Goal: Task Accomplishment & Management: Manage account settings

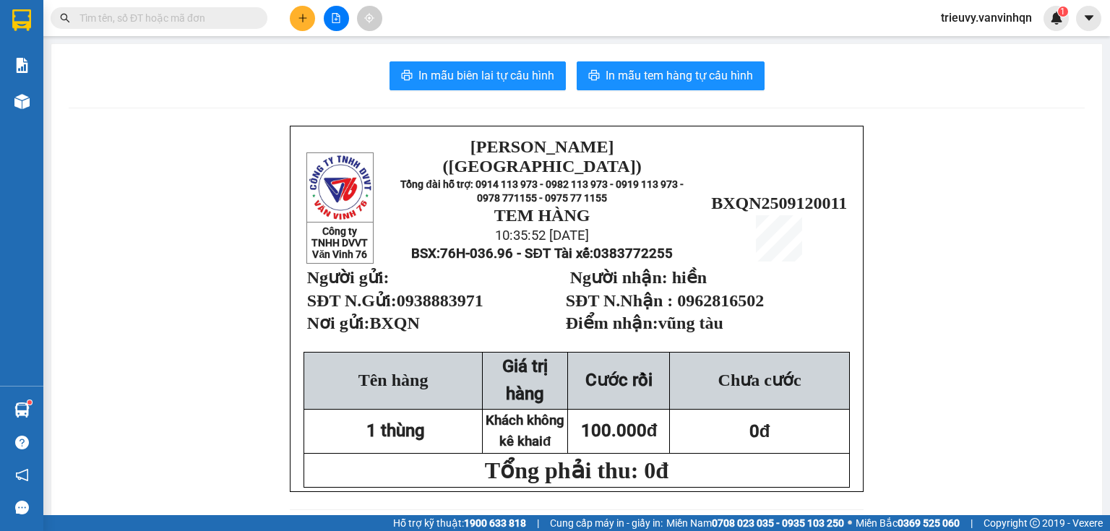
click at [156, 17] on input "text" at bounding box center [164, 18] width 171 height 16
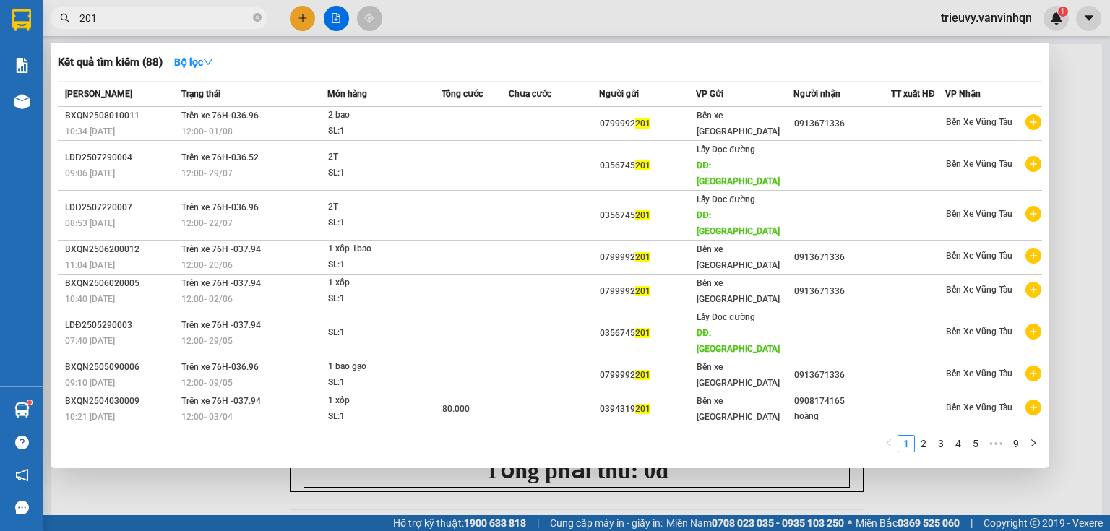
type input "201"
click at [467, 18] on div at bounding box center [555, 265] width 1110 height 531
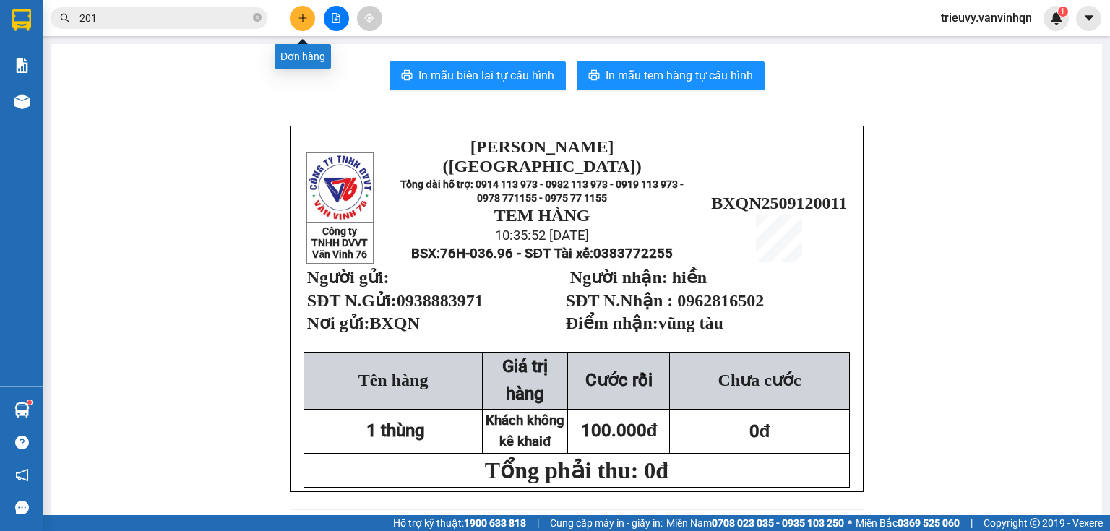
click at [298, 15] on icon "plus" at bounding box center [303, 18] width 10 height 10
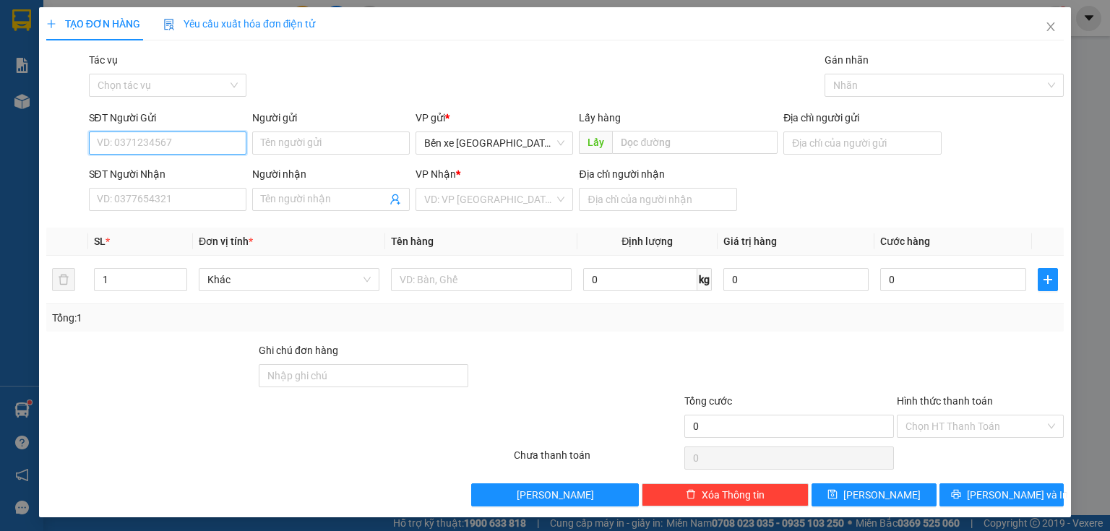
click at [217, 144] on input "SĐT Người Gửi" at bounding box center [167, 142] width 157 height 23
click at [117, 139] on input "0392519201" at bounding box center [167, 142] width 157 height 23
click at [133, 137] on input "0392519201" at bounding box center [167, 142] width 157 height 23
click at [474, 136] on span "Bến xe [GEOGRAPHIC_DATA]" at bounding box center [494, 143] width 140 height 22
type input "0392519201"
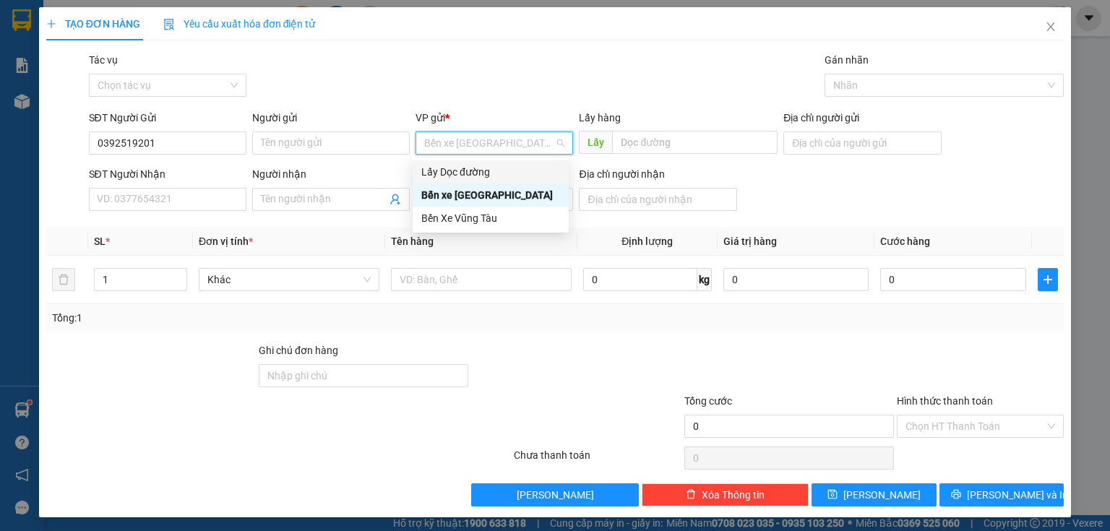
drag, startPoint x: 478, startPoint y: 173, endPoint x: 593, endPoint y: 165, distance: 115.1
click at [480, 174] on div "Lấy Dọc đường" at bounding box center [490, 172] width 139 height 16
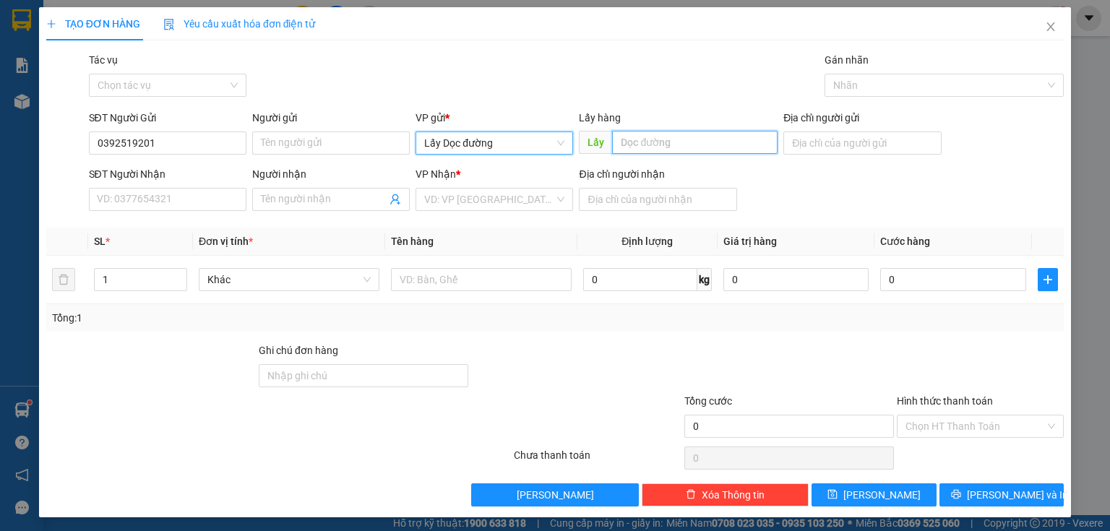
click at [658, 147] on input "text" at bounding box center [694, 142] width 165 height 23
type input "chợ gồm"
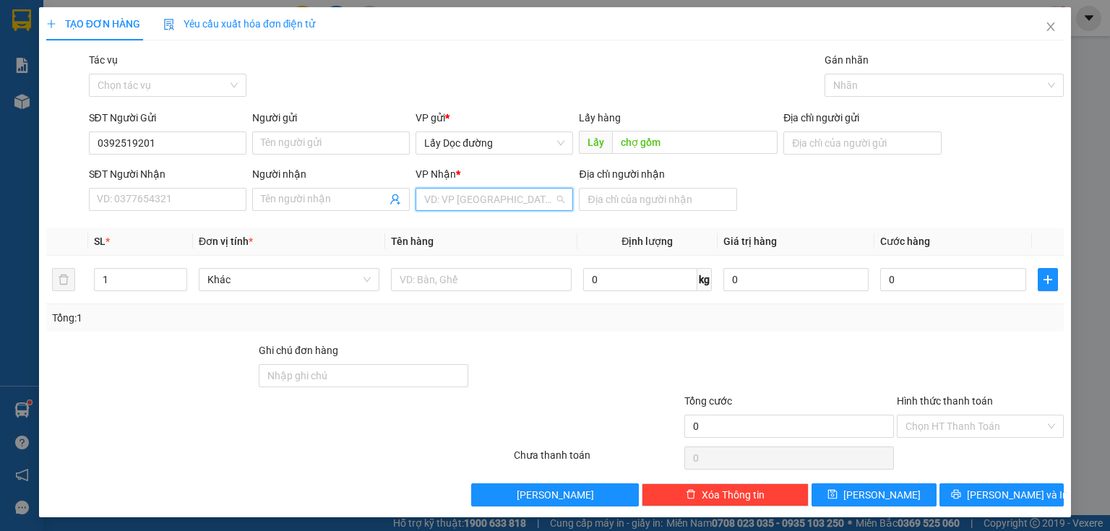
click at [540, 198] on input "search" at bounding box center [489, 200] width 130 height 22
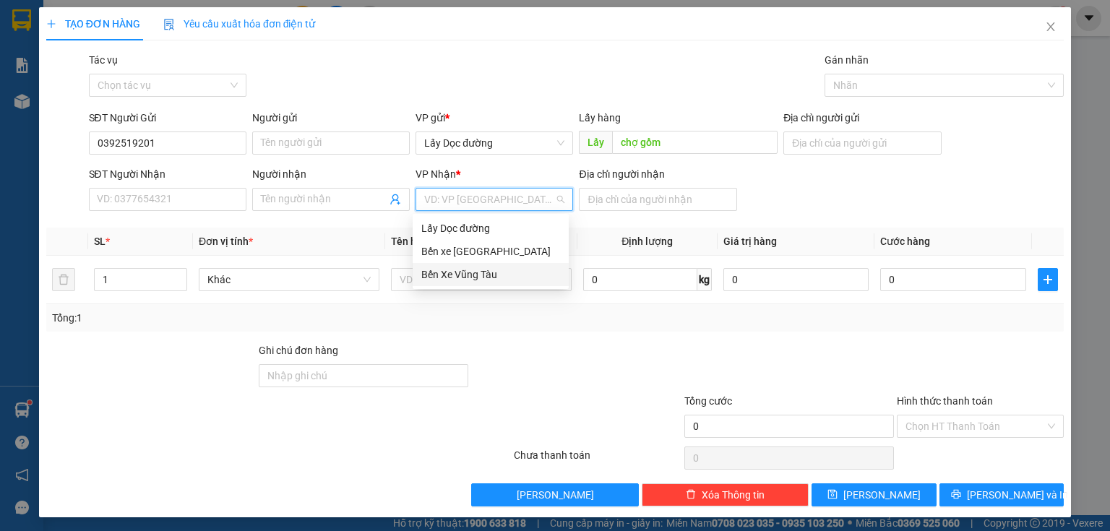
click at [491, 272] on div "Bến Xe Vũng Tàu" at bounding box center [490, 275] width 139 height 16
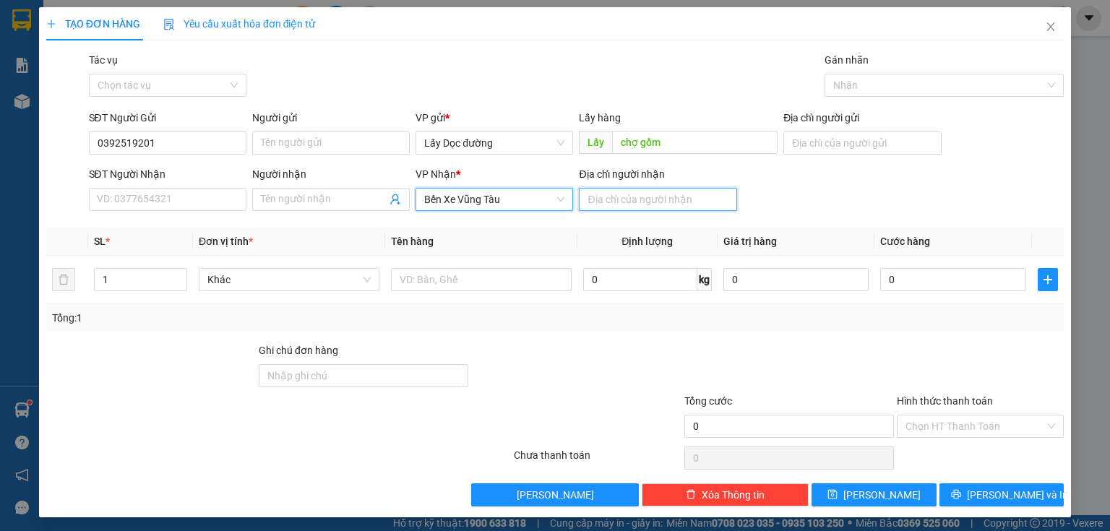
click at [605, 207] on input "Địa chỉ người nhận" at bounding box center [657, 199] width 157 height 23
click at [629, 197] on input "Địa chỉ người nhận" at bounding box center [657, 199] width 157 height 23
type input "vung tau"
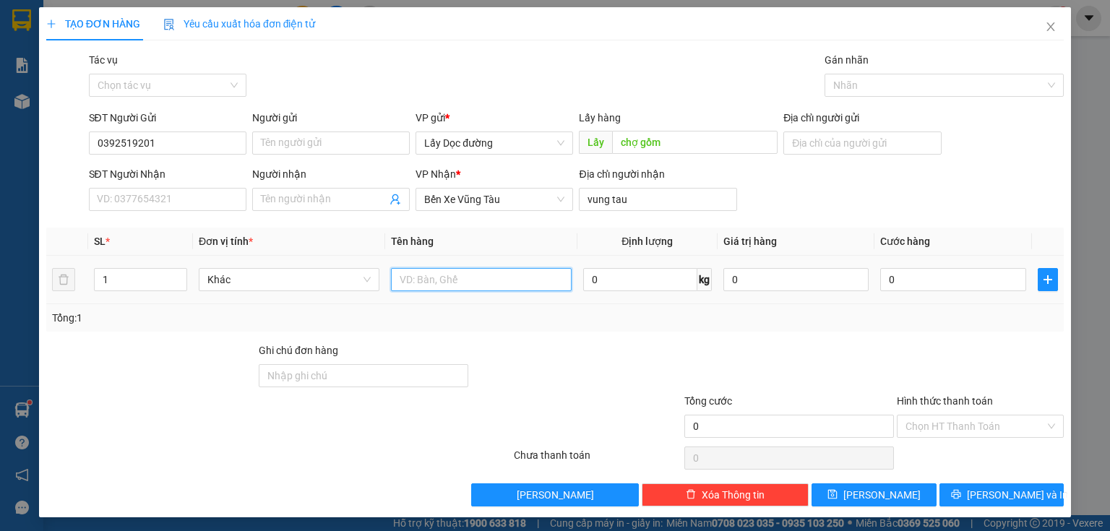
click at [490, 280] on input "text" at bounding box center [481, 279] width 181 height 23
type input "6 bao đậu"
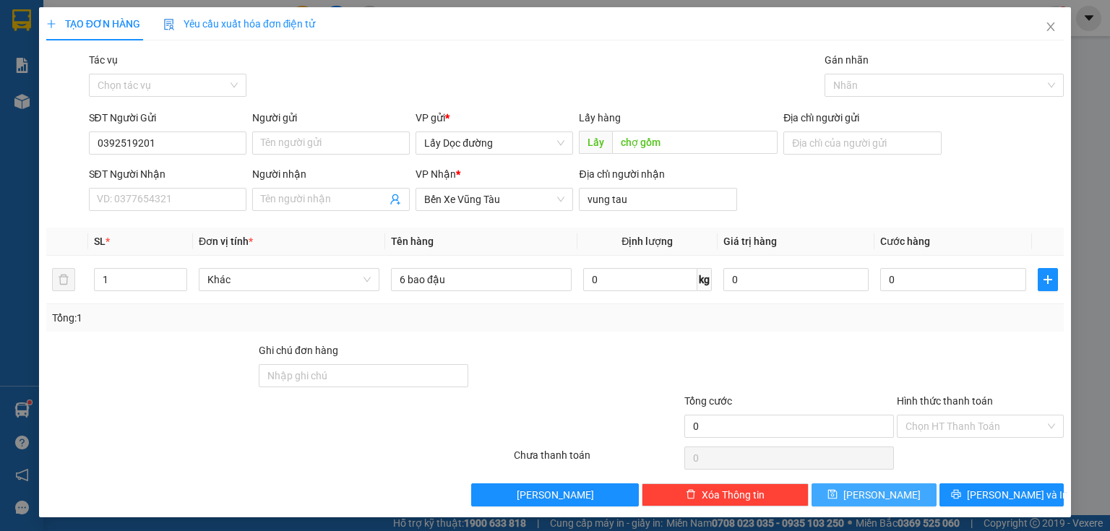
click at [832, 495] on button "[PERSON_NAME]" at bounding box center [873, 494] width 125 height 23
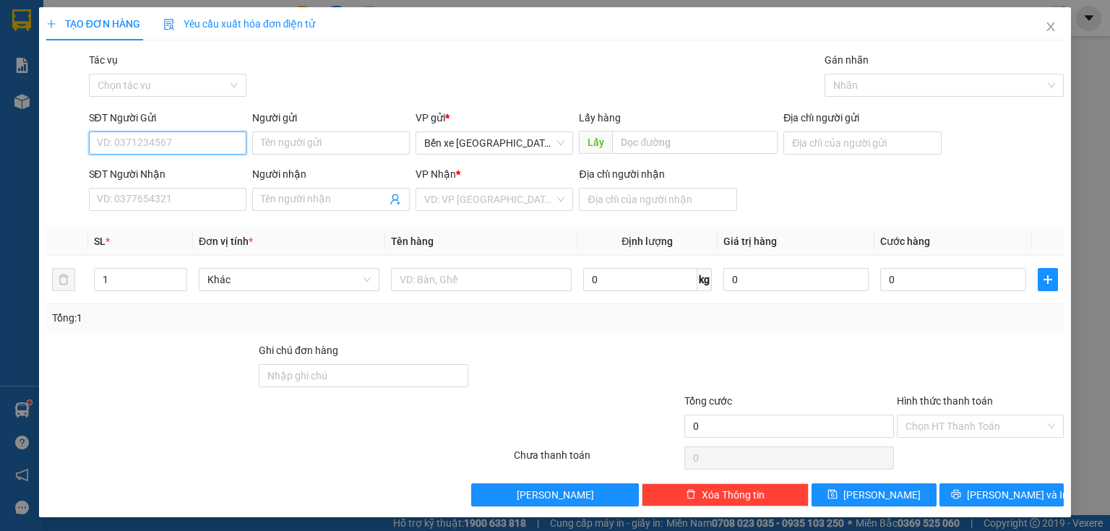
click at [217, 146] on input "SĐT Người Gửi" at bounding box center [167, 142] width 157 height 23
click at [122, 138] on input "0965221839" at bounding box center [167, 142] width 157 height 23
type input "0965321839"
click at [152, 175] on div "0965321839" at bounding box center [166, 172] width 139 height 16
type input "BXQN"
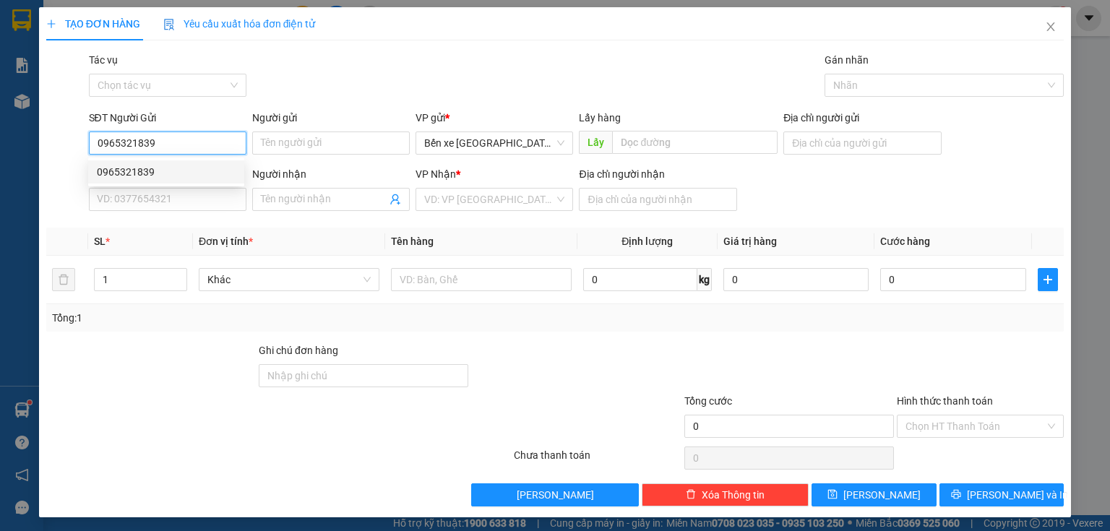
type input "0935024339"
type input "đất đỏ"
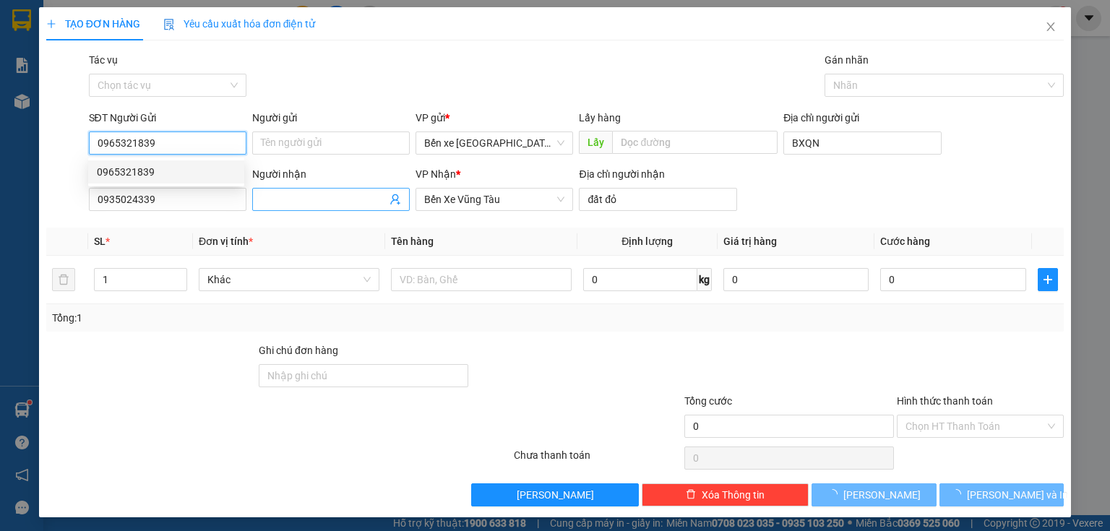
type input "210.000"
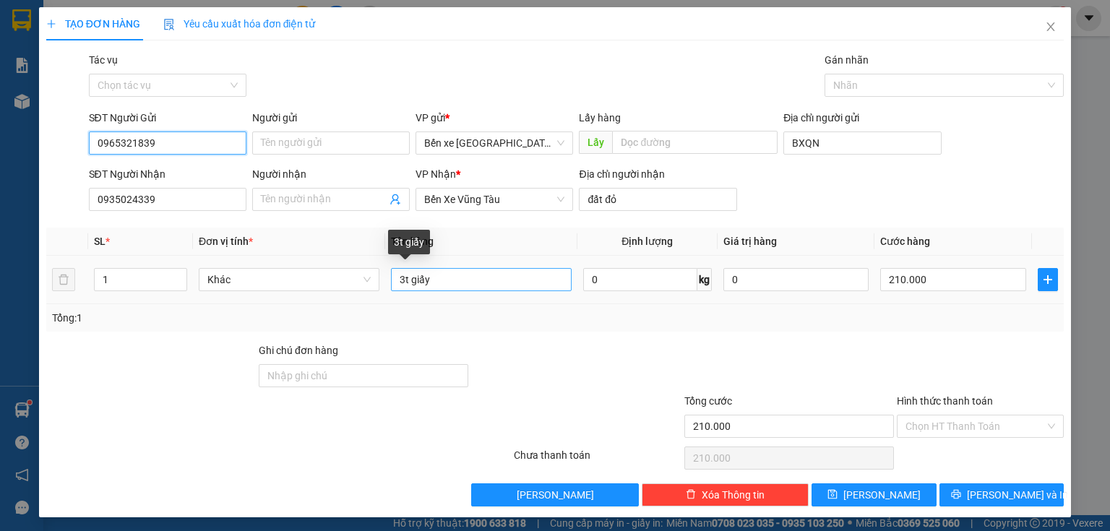
type input "0965321839"
click at [472, 282] on input "3t giấy" at bounding box center [481, 279] width 181 height 23
type input "3"
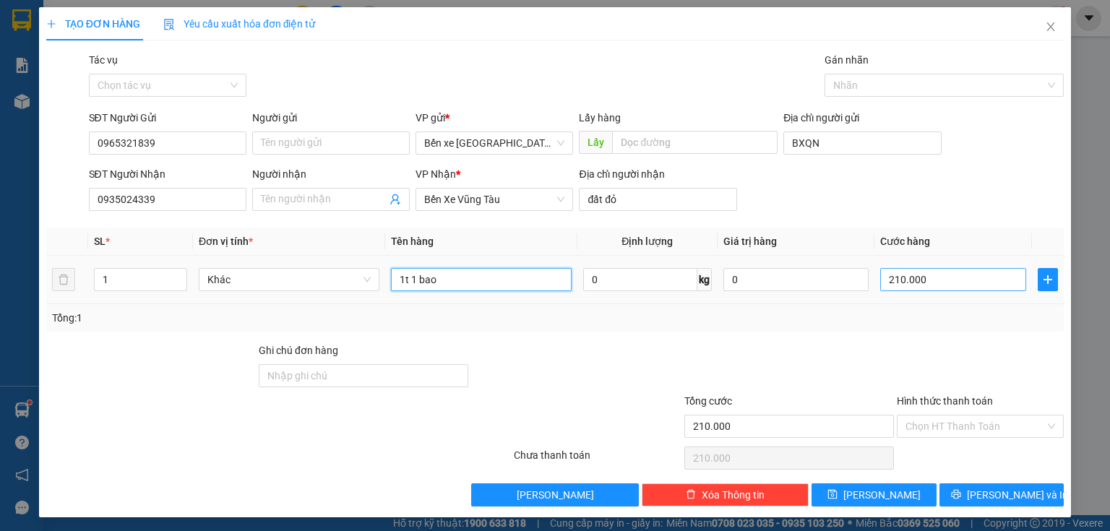
type input "1t 1 bao"
click at [928, 279] on input "210.000" at bounding box center [953, 279] width 146 height 23
type input "0"
click at [933, 281] on input "0" at bounding box center [953, 279] width 146 height 23
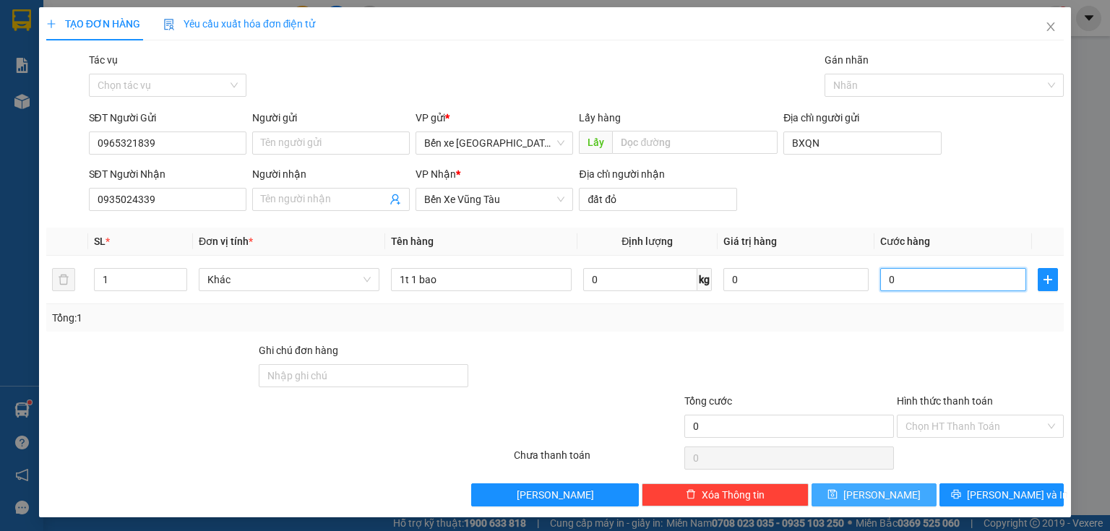
type input "0"
click at [847, 490] on button "[PERSON_NAME]" at bounding box center [873, 494] width 125 height 23
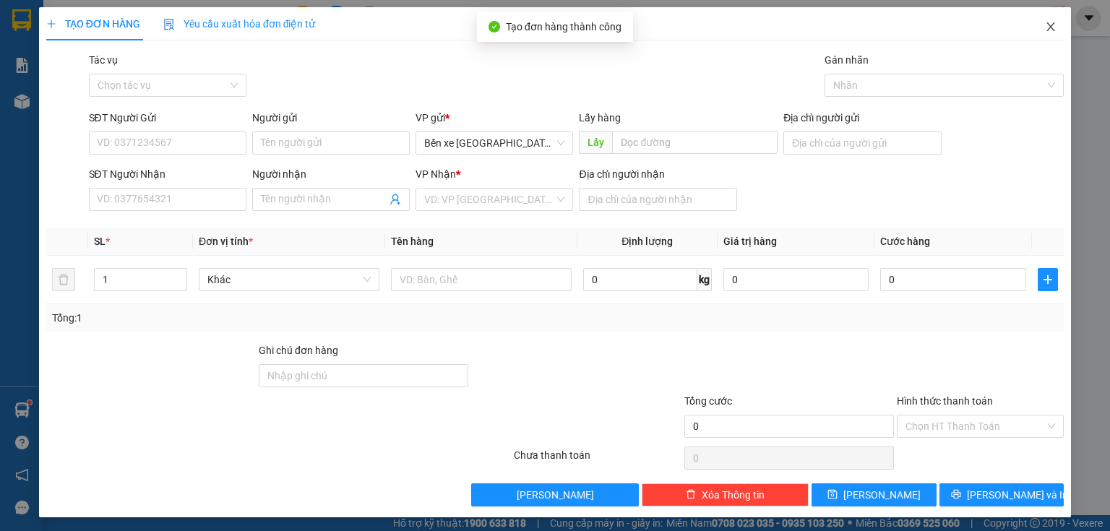
drag, startPoint x: 1046, startPoint y: 32, endPoint x: 1041, endPoint y: 39, distance: 8.8
click at [1046, 31] on icon "close" at bounding box center [1051, 27] width 12 height 12
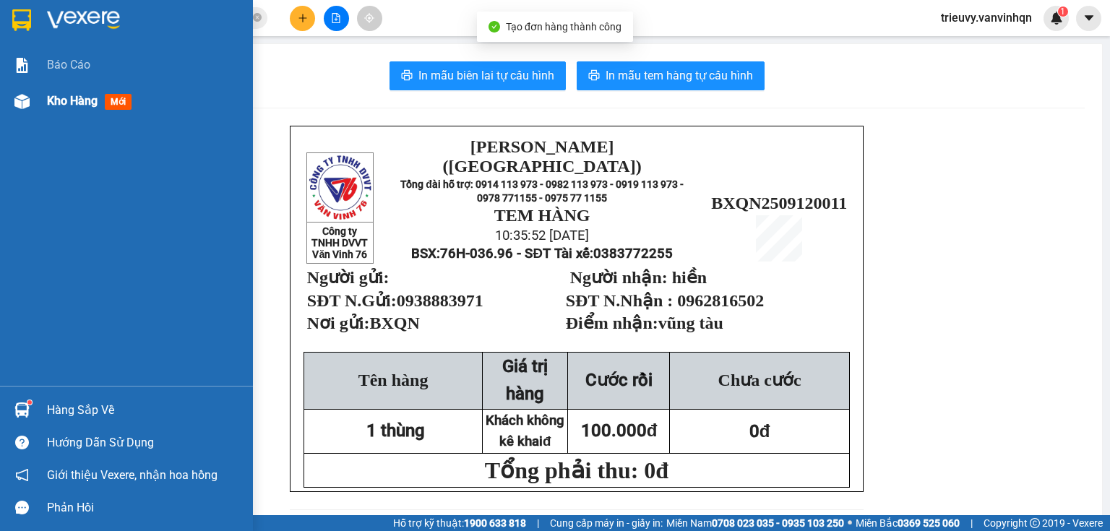
click at [61, 90] on div "Kho hàng mới" at bounding box center [144, 101] width 195 height 36
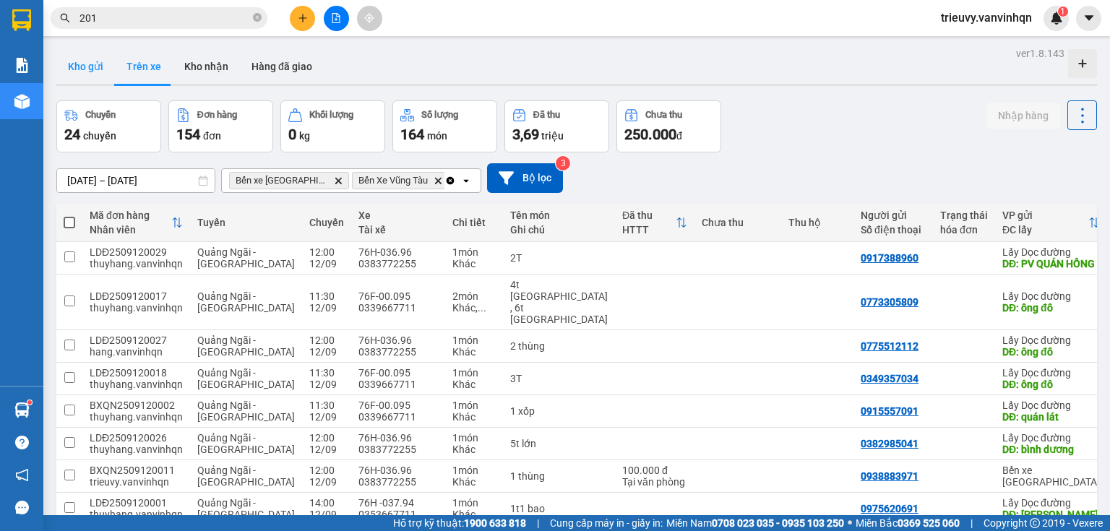
click at [99, 61] on button "Kho gửi" at bounding box center [85, 66] width 59 height 35
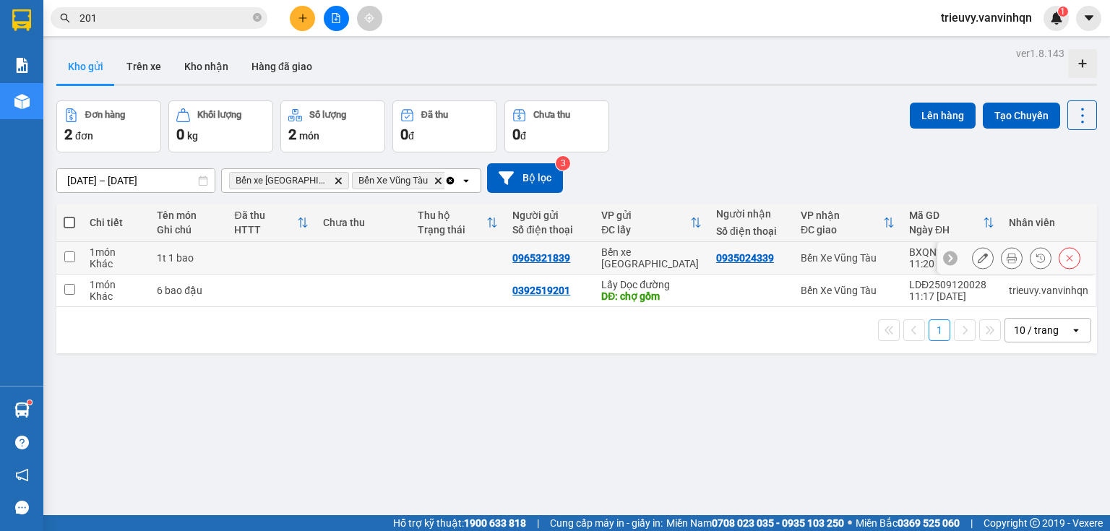
click at [344, 254] on td at bounding box center [363, 258] width 95 height 33
checkbox input "true"
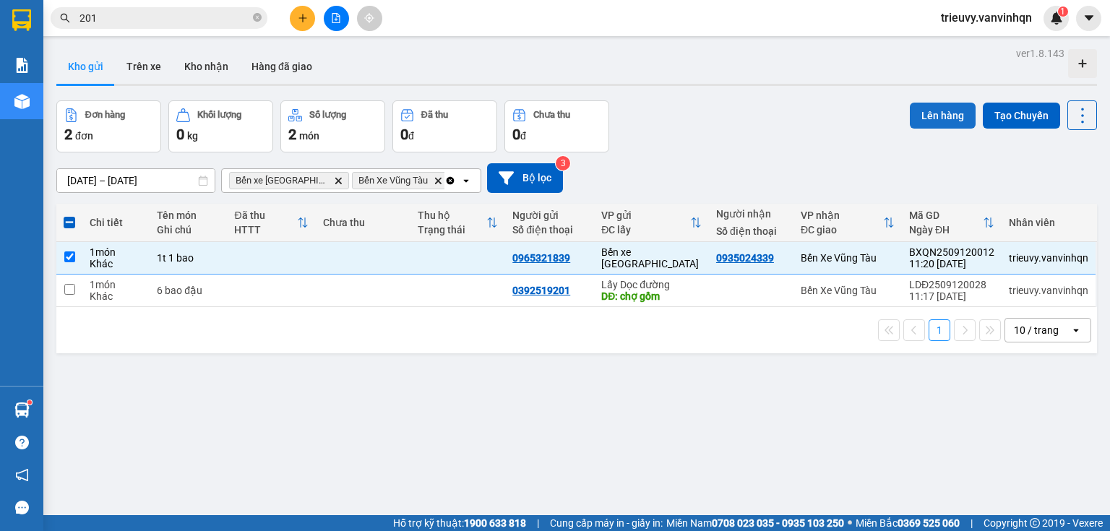
click at [950, 116] on button "Lên hàng" at bounding box center [943, 116] width 66 height 26
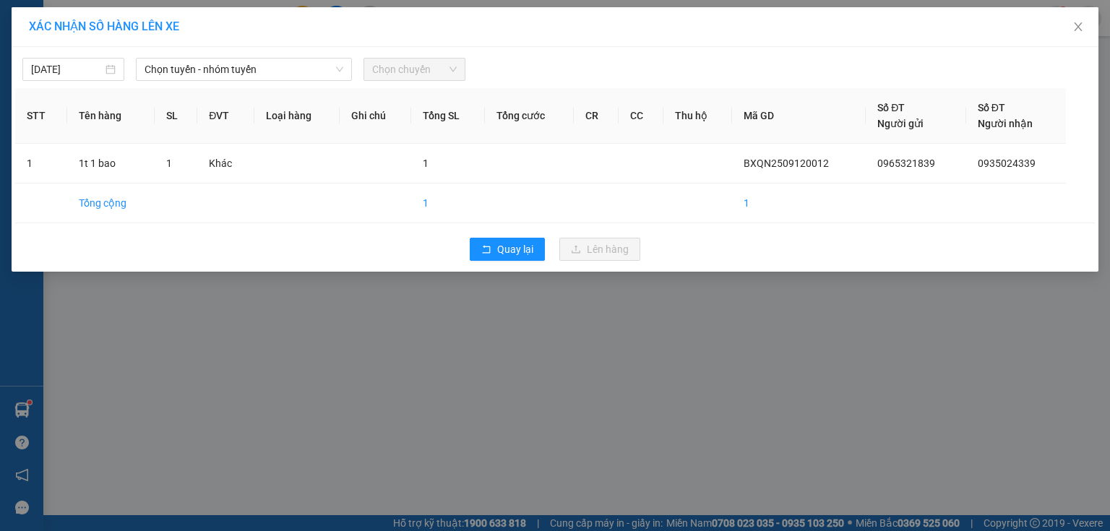
click at [283, 78] on div "[DATE] Chọn tuyến - nhóm tuyến Chọn chuyến STT Tên hàng SL ĐVT Loại hàng Ghi ch…" at bounding box center [555, 159] width 1087 height 225
drag, startPoint x: 241, startPoint y: 72, endPoint x: 225, endPoint y: 119, distance: 50.0
click at [238, 72] on span "Chọn tuyến - nhóm tuyến" at bounding box center [243, 70] width 199 height 22
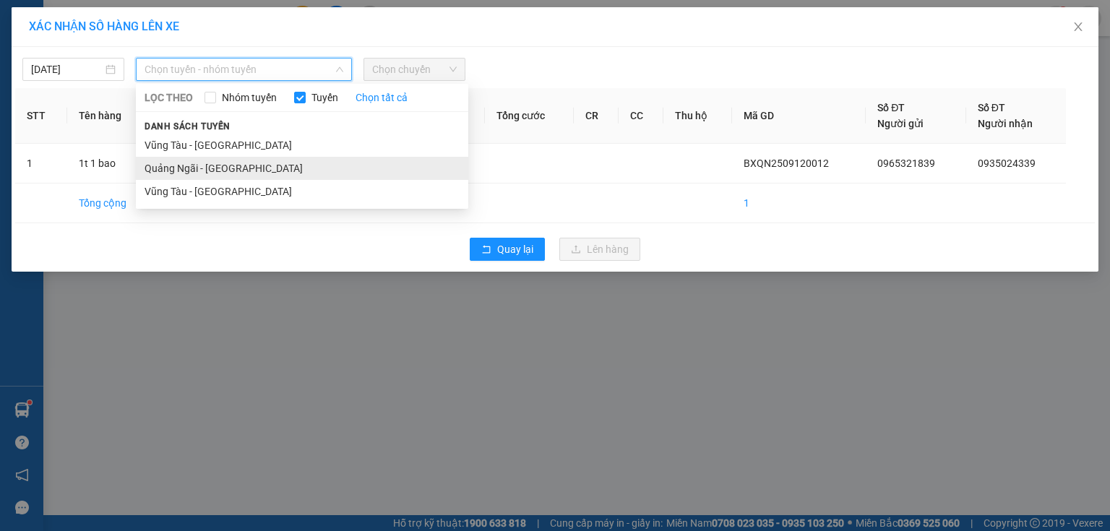
click at [221, 161] on li "Quảng Ngãi - [GEOGRAPHIC_DATA]" at bounding box center [302, 168] width 332 height 23
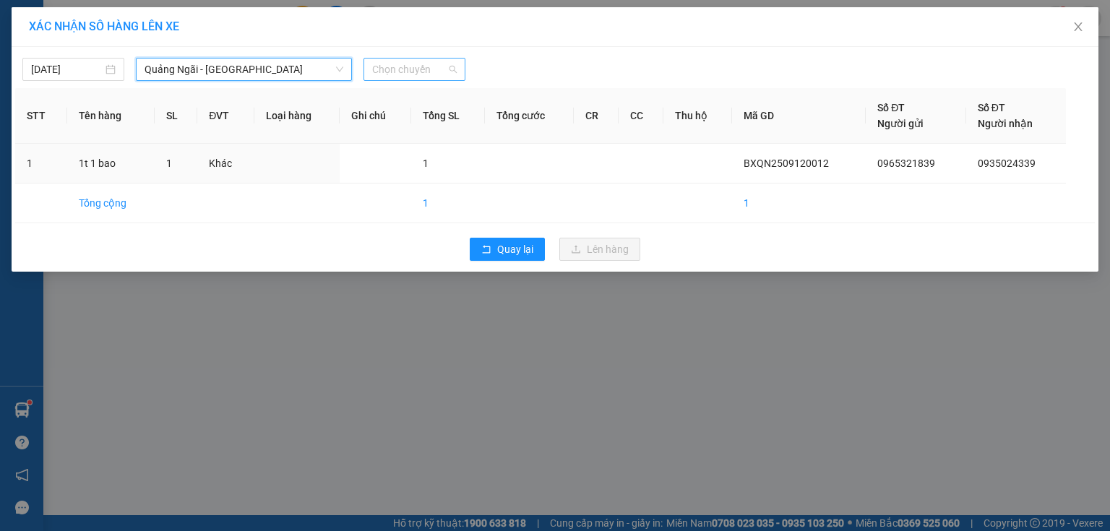
click at [429, 70] on span "Chọn chuyến" at bounding box center [414, 70] width 85 height 22
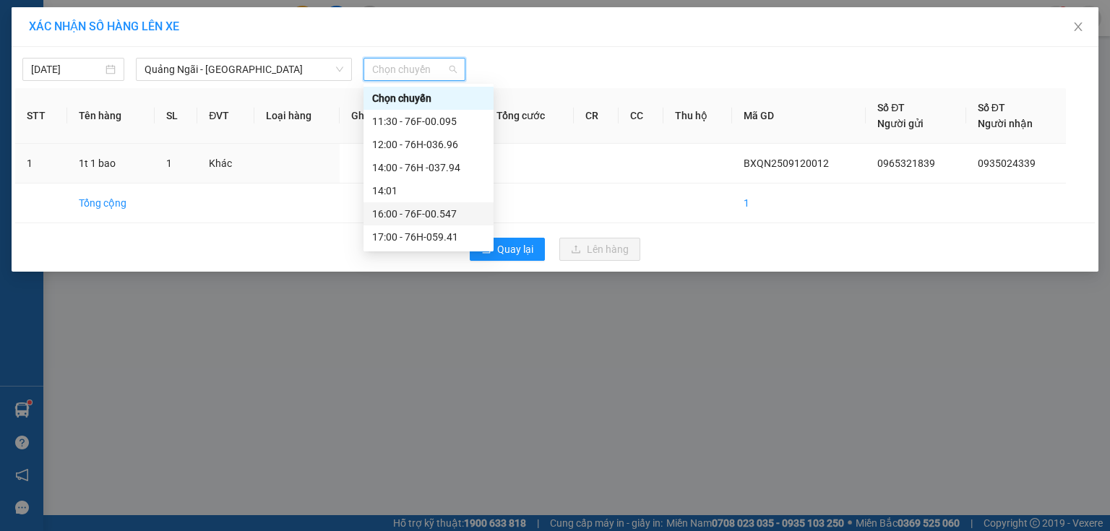
drag, startPoint x: 433, startPoint y: 212, endPoint x: 510, endPoint y: 241, distance: 82.5
click at [433, 213] on div "16:00 - 76F-00.547" at bounding box center [428, 214] width 113 height 16
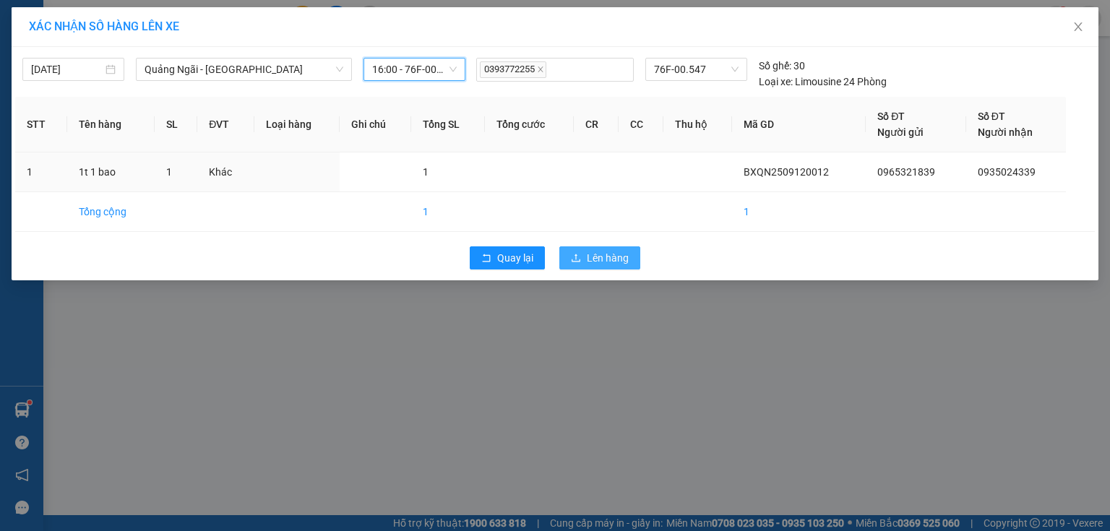
click at [576, 258] on icon "upload" at bounding box center [575, 258] width 9 height 8
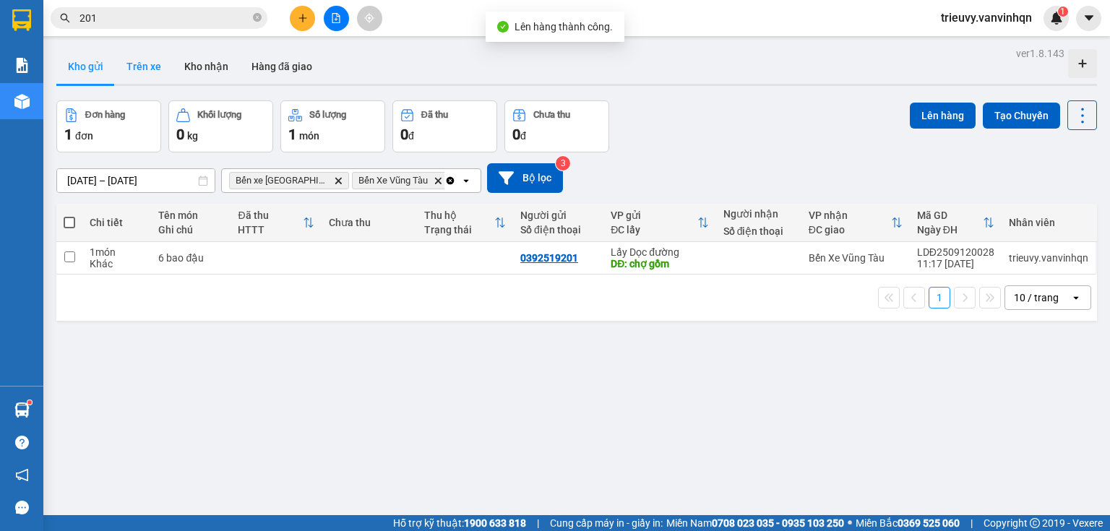
click at [131, 62] on button "Trên xe" at bounding box center [144, 66] width 58 height 35
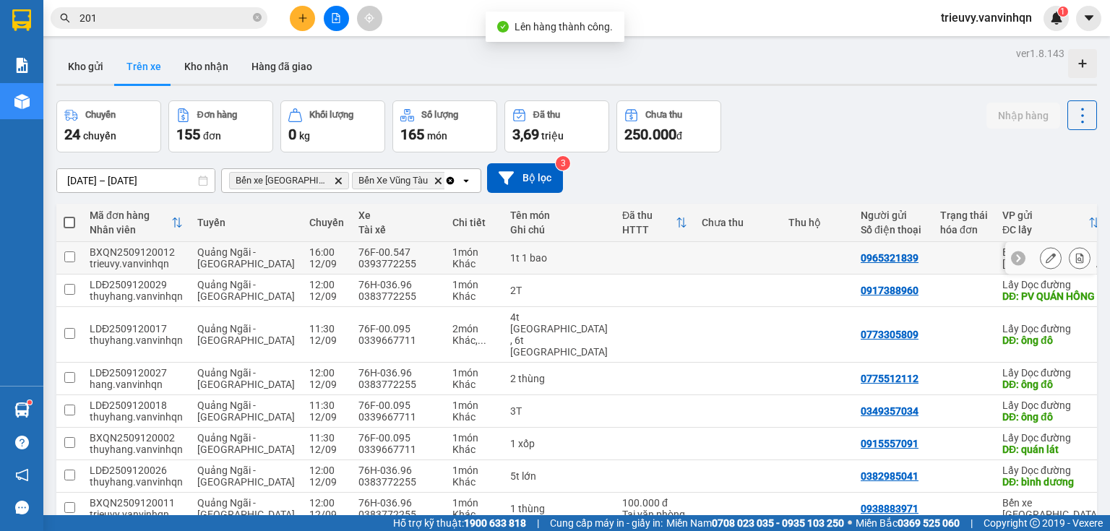
click at [1049, 256] on button at bounding box center [1050, 258] width 20 height 25
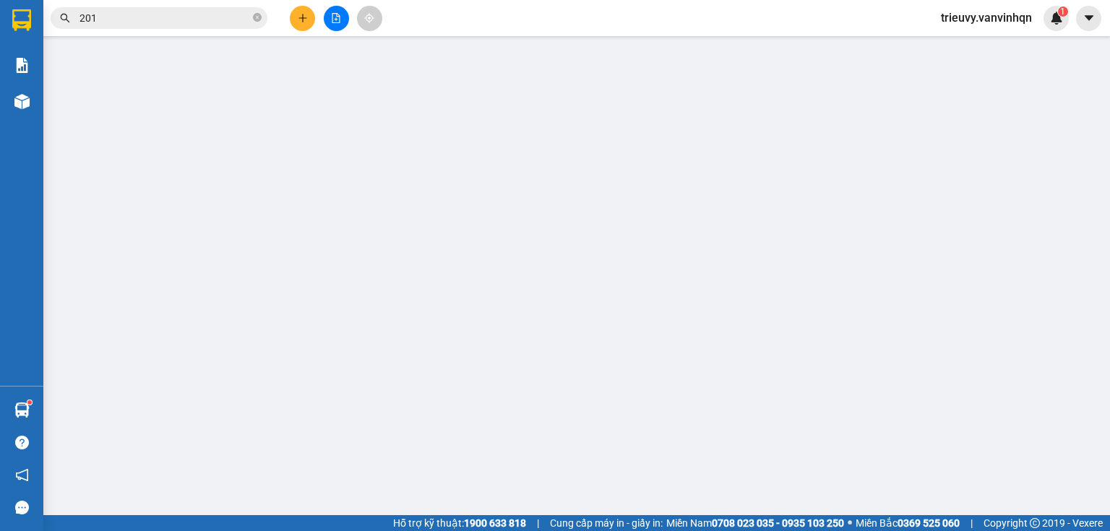
type input "0965321839"
type input "BXQN"
type input "0935024339"
type input "đất đỏ"
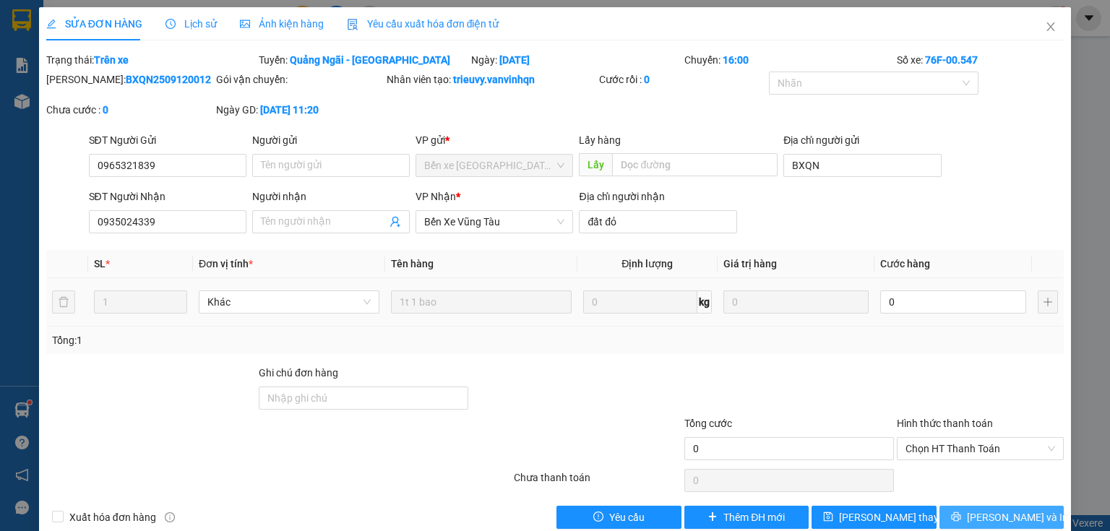
click at [948, 514] on button "[PERSON_NAME] và In" at bounding box center [1001, 517] width 125 height 23
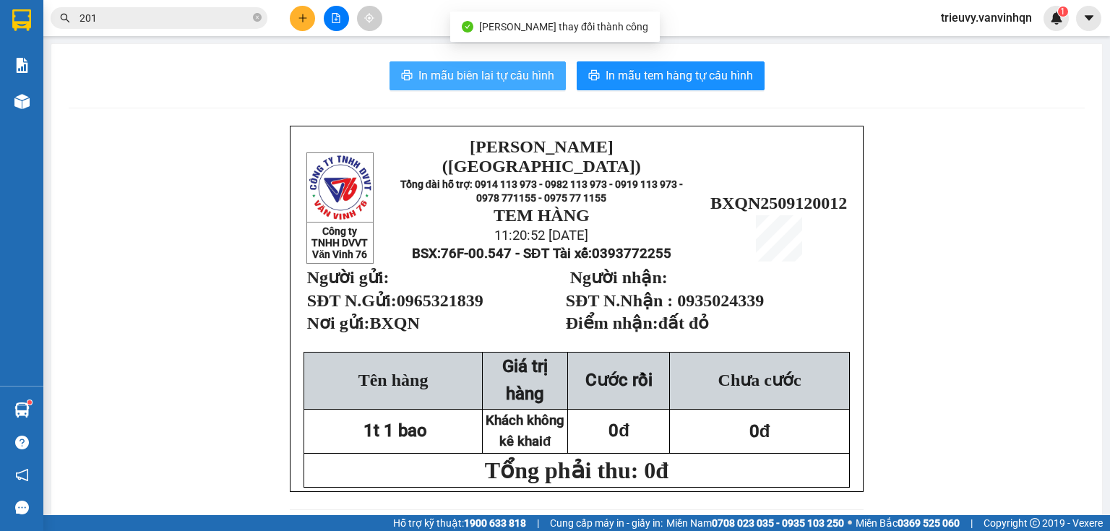
click at [461, 72] on span "In mẫu biên lai tự cấu hình" at bounding box center [486, 75] width 136 height 18
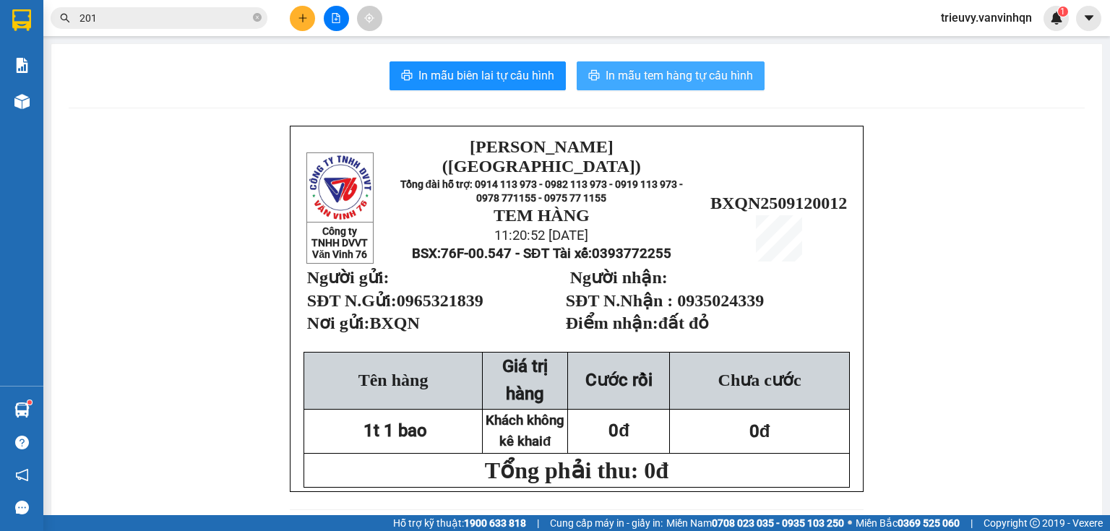
click at [661, 66] on button "In mẫu tem hàng tự cấu hình" at bounding box center [671, 75] width 188 height 29
click at [343, 25] on button at bounding box center [336, 18] width 25 height 25
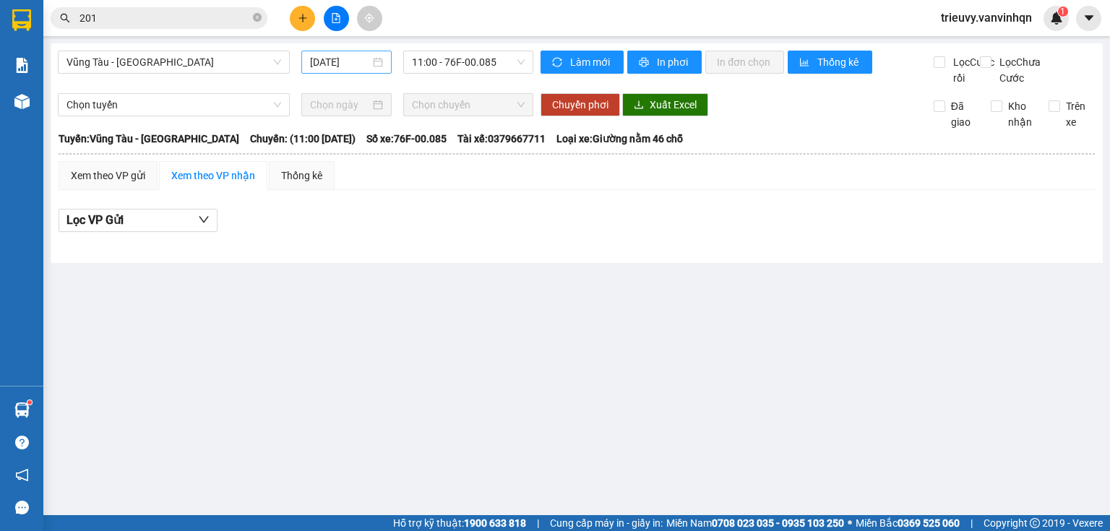
drag, startPoint x: 332, startPoint y: 62, endPoint x: 346, endPoint y: 66, distance: 15.1
click at [332, 65] on input "[DATE]" at bounding box center [339, 62] width 59 height 16
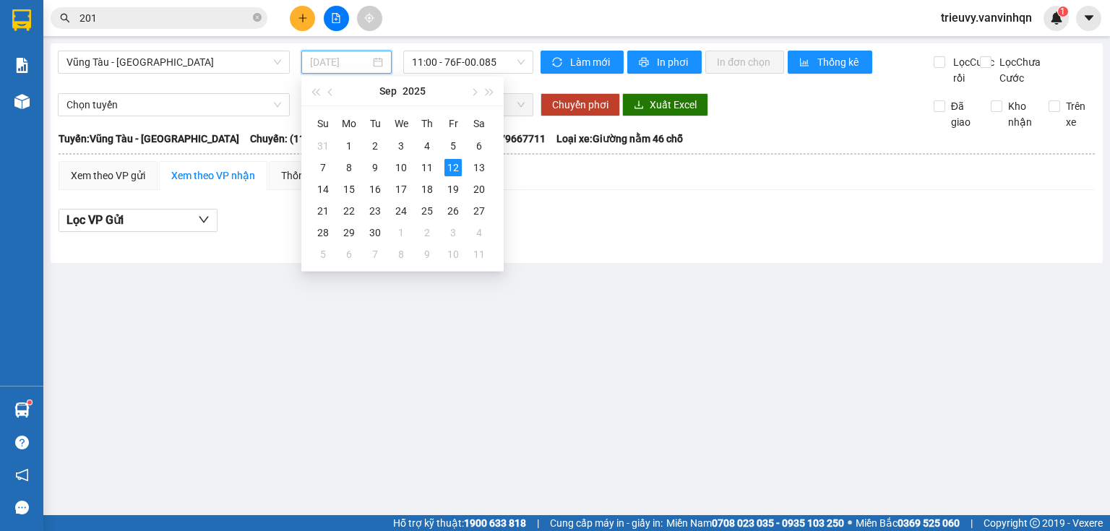
type input "[DATE]"
drag, startPoint x: 164, startPoint y: 62, endPoint x: 156, endPoint y: 107, distance: 45.5
click at [164, 66] on span "Vũng Tàu - [GEOGRAPHIC_DATA]" at bounding box center [173, 62] width 215 height 22
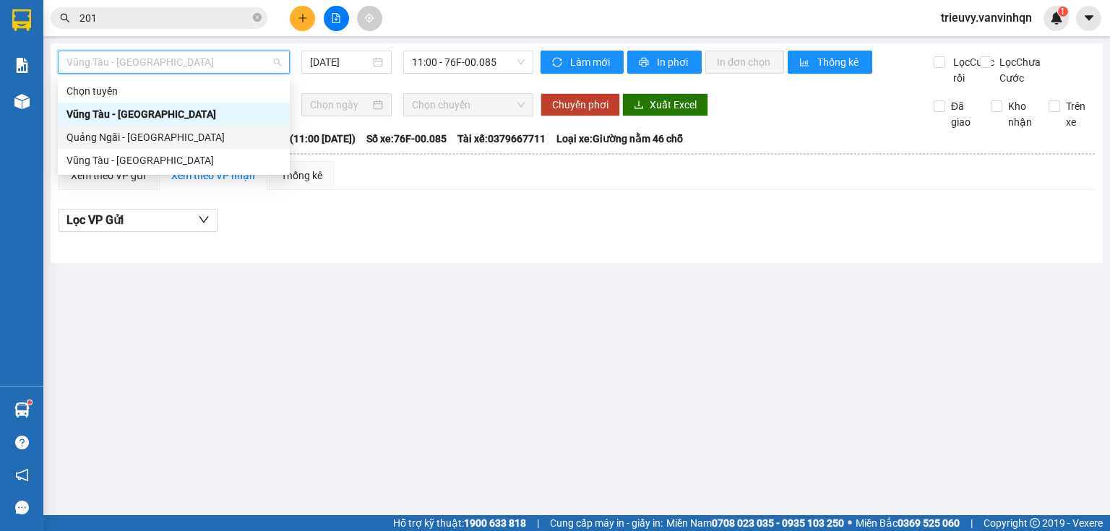
click at [151, 134] on div "Quảng Ngãi - [GEOGRAPHIC_DATA]" at bounding box center [173, 137] width 215 height 16
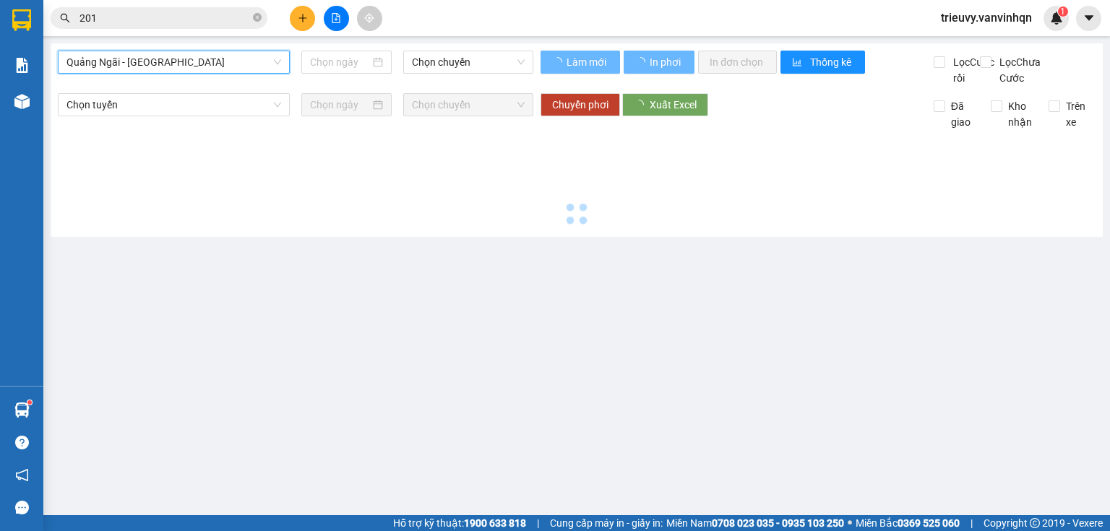
type input "[DATE]"
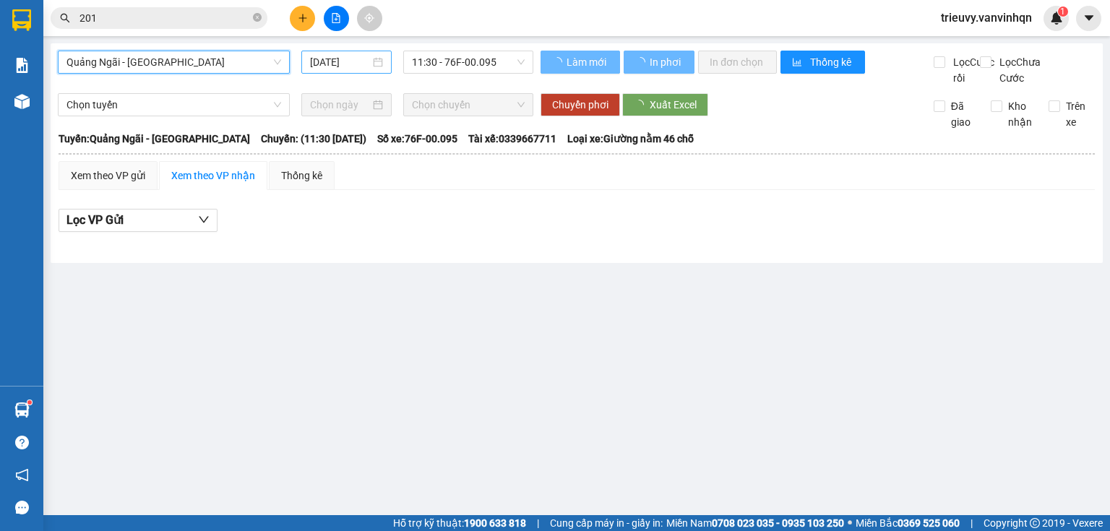
click at [312, 64] on input "[DATE]" at bounding box center [339, 62] width 59 height 16
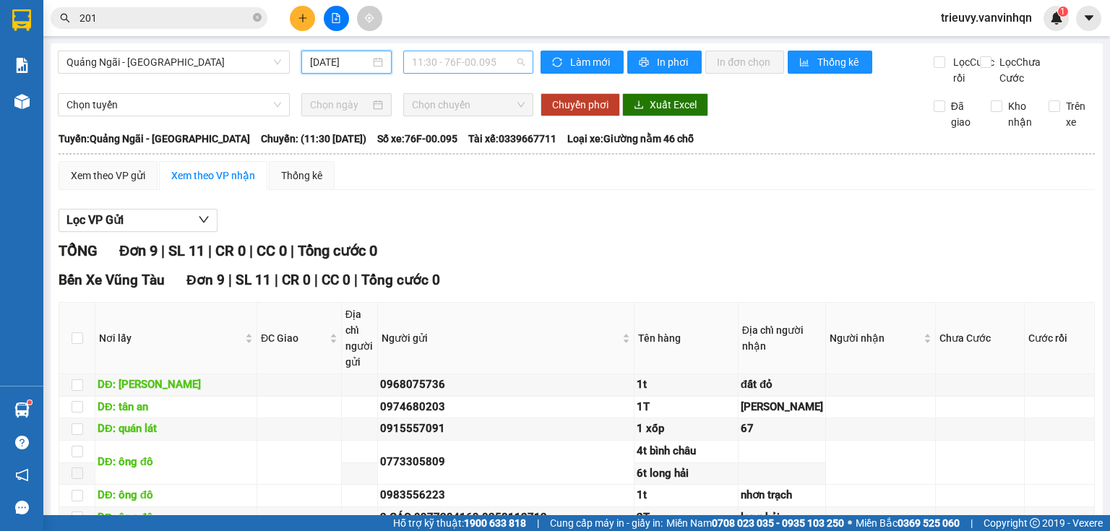
click at [433, 68] on span "11:30 - 76F-00.095" at bounding box center [468, 62] width 113 height 22
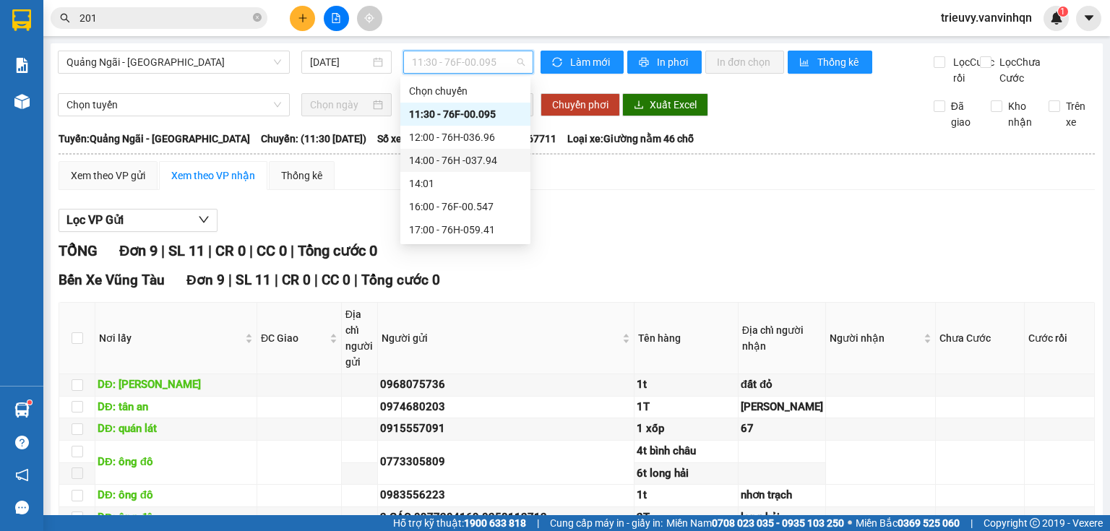
click at [485, 166] on div "14:00 - 76H -037.94" at bounding box center [465, 160] width 113 height 16
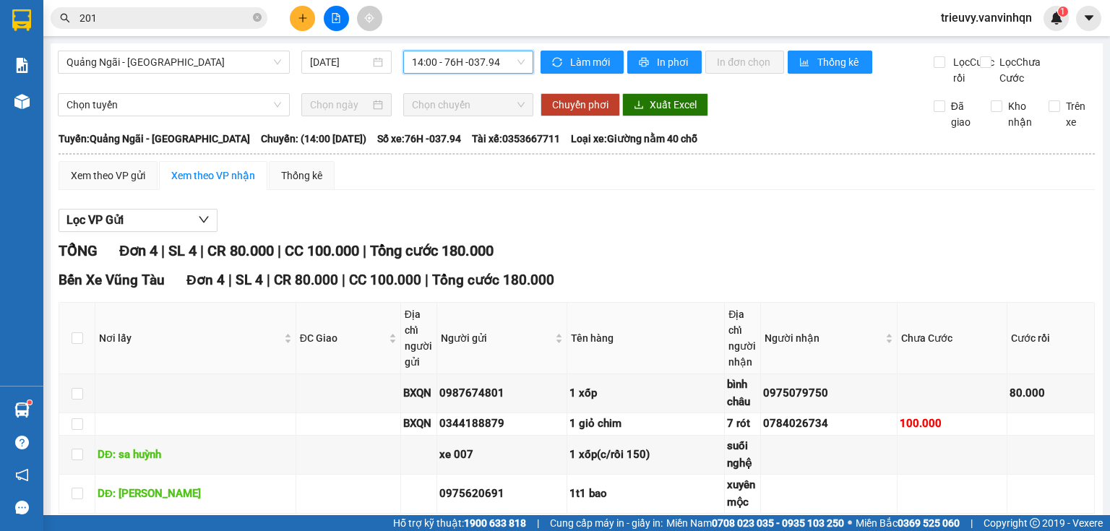
drag, startPoint x: 470, startPoint y: 64, endPoint x: 470, endPoint y: 110, distance: 45.5
click at [470, 66] on span "14:00 - 76H -037.94" at bounding box center [468, 62] width 113 height 22
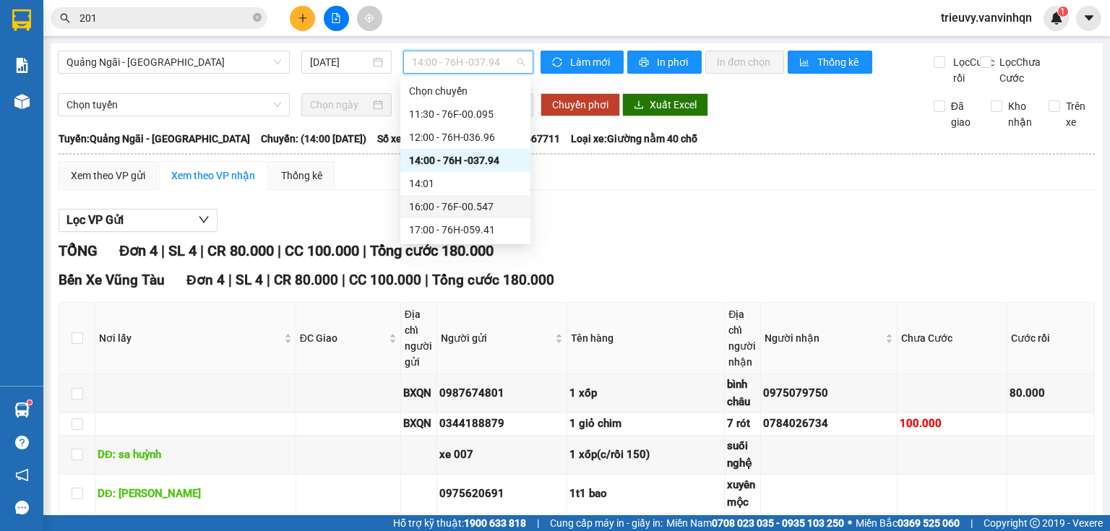
click at [477, 202] on div "16:00 - 76F-00.547" at bounding box center [465, 207] width 113 height 16
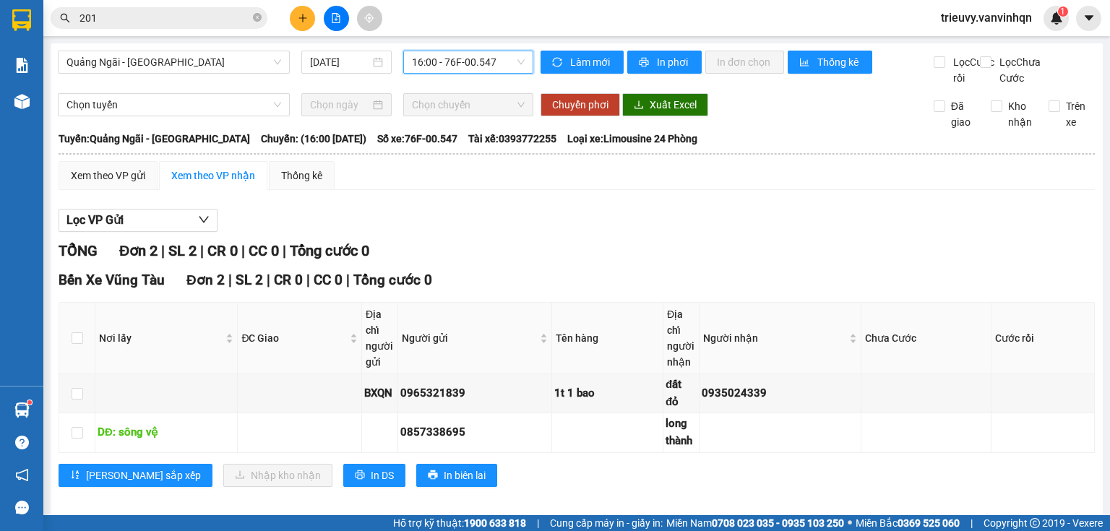
click at [485, 61] on span "16:00 - 76F-00.547" at bounding box center [468, 62] width 113 height 22
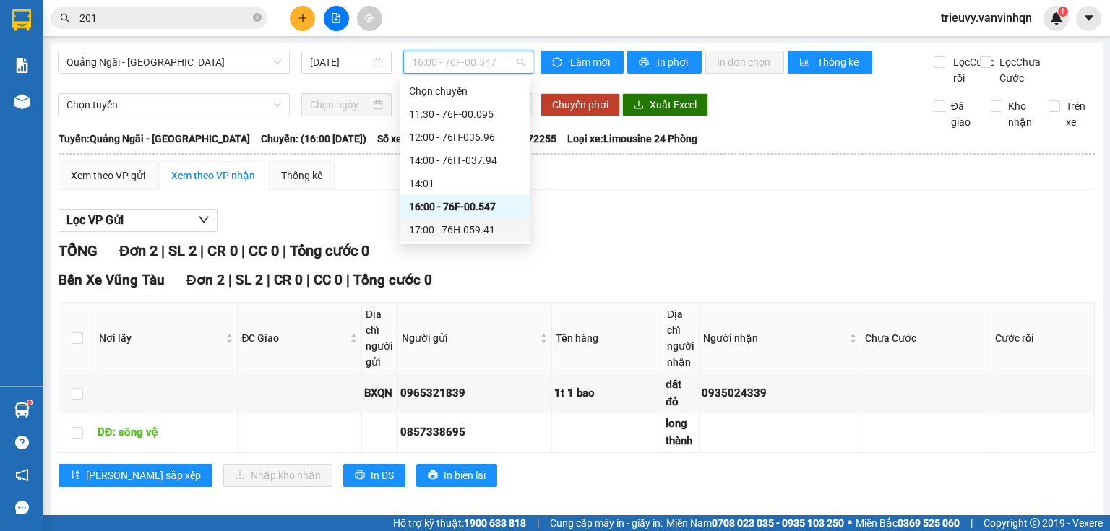
click at [485, 224] on div "17:00 - 76H-059.41" at bounding box center [465, 230] width 113 height 16
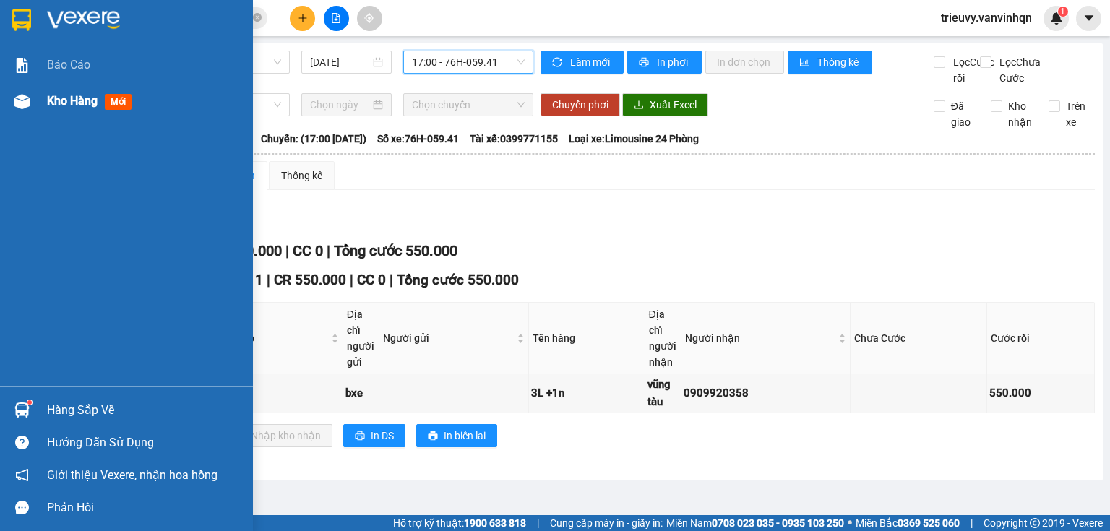
click at [38, 98] on div "Kho hàng mới" at bounding box center [126, 101] width 253 height 36
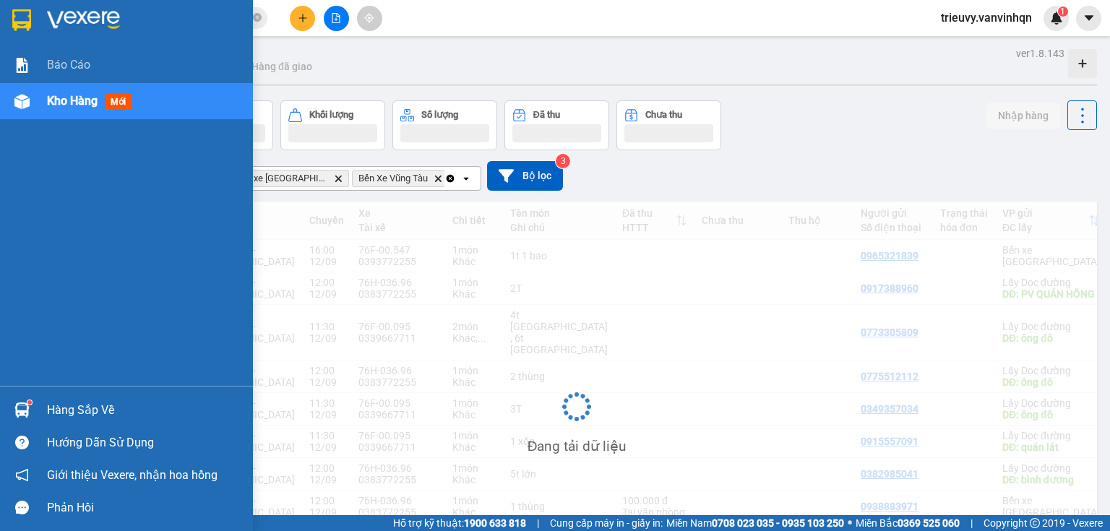
click at [38, 98] on div "Kho hàng mới" at bounding box center [126, 101] width 253 height 36
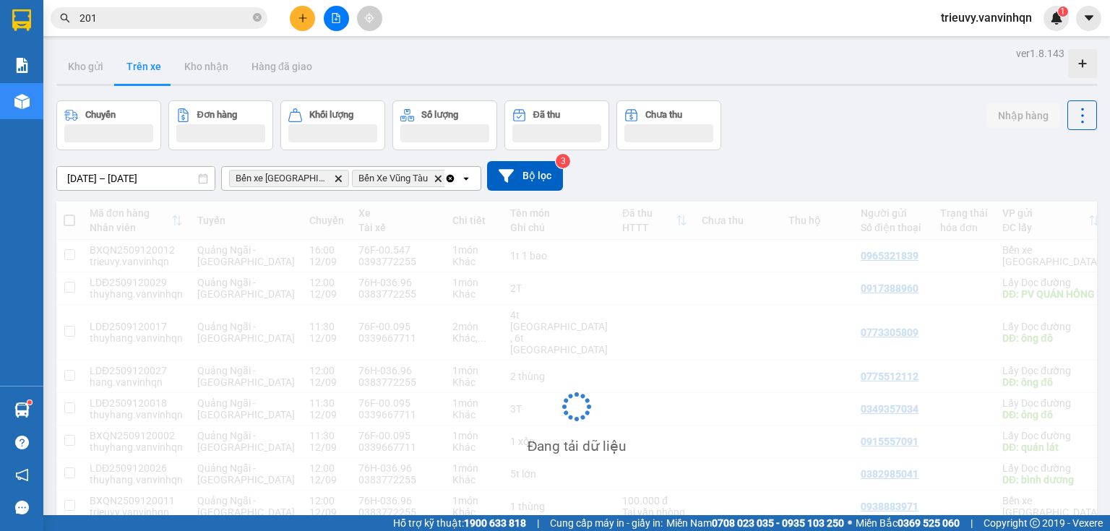
click at [115, 61] on button "Trên xe" at bounding box center [144, 66] width 58 height 35
click at [118, 64] on button "Trên xe" at bounding box center [144, 66] width 58 height 35
click at [119, 64] on button "Trên xe" at bounding box center [144, 66] width 58 height 35
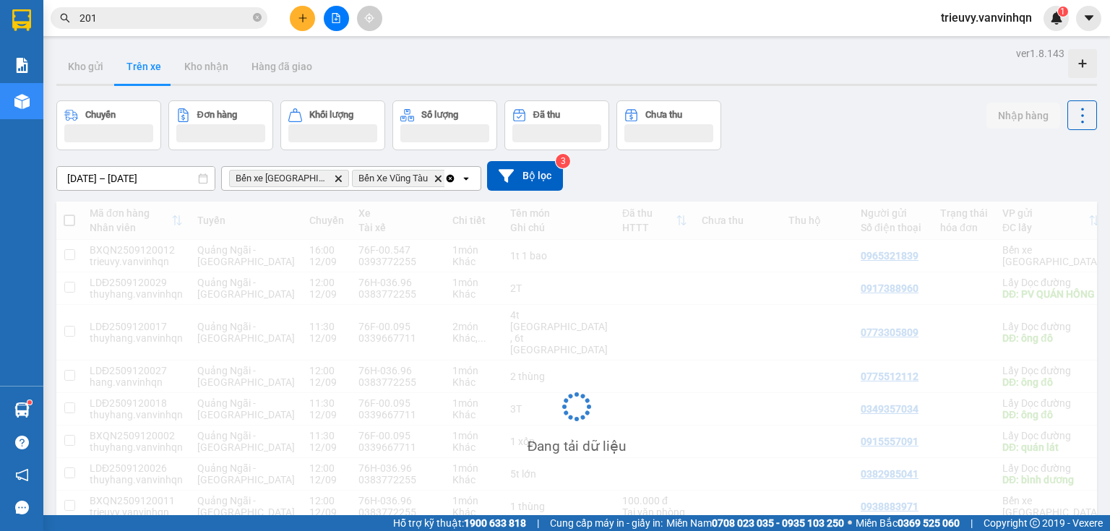
click at [564, 65] on div "Kho gửi Trên xe Kho nhận Hàng đã giao" at bounding box center [576, 68] width 1040 height 38
click at [568, 63] on div "Kho gửi Trên xe Kho nhận Hàng đã giao" at bounding box center [576, 68] width 1040 height 38
click at [310, 21] on button at bounding box center [302, 18] width 25 height 25
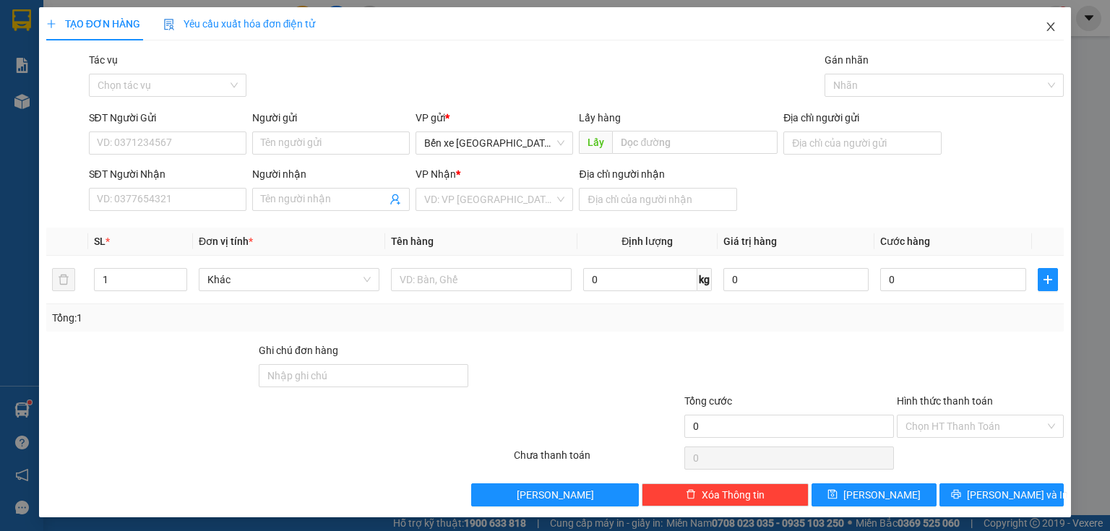
click at [1045, 32] on icon "close" at bounding box center [1051, 27] width 12 height 12
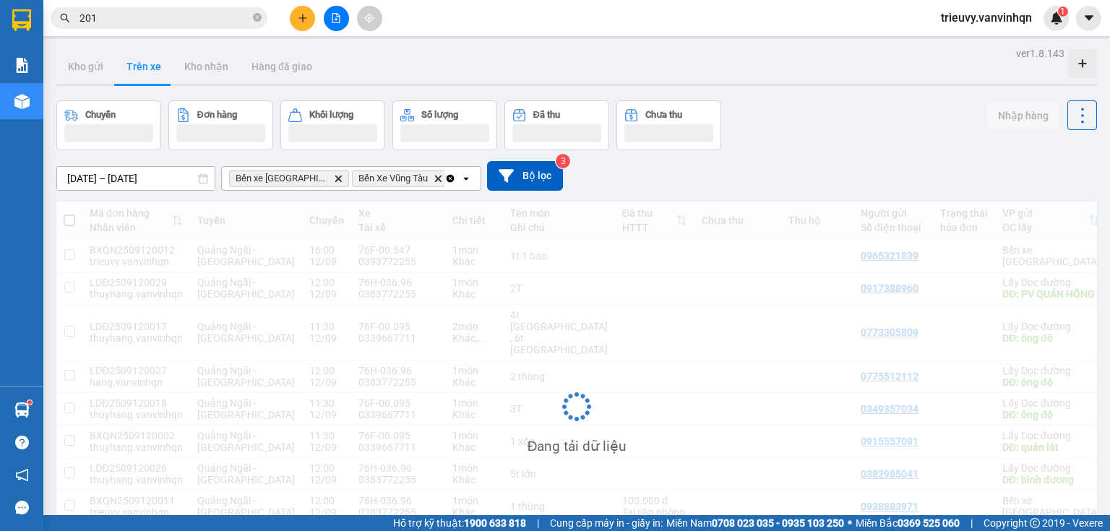
click at [827, 113] on div "Chuyến Đơn hàng Khối lượng Số lượng Đã thu Chưa thu Nhập hàng" at bounding box center [576, 125] width 1040 height 50
drag, startPoint x: 827, startPoint y: 113, endPoint x: 833, endPoint y: 121, distance: 10.3
click at [832, 120] on div "Chuyến Đơn hàng Khối lượng Số lượng Đã thu Chưa thu Nhập hàng" at bounding box center [576, 125] width 1040 height 50
click at [833, 121] on div "Chuyến Đơn hàng Khối lượng Số lượng Đã thu Chưa thu Nhập hàng" at bounding box center [576, 125] width 1040 height 50
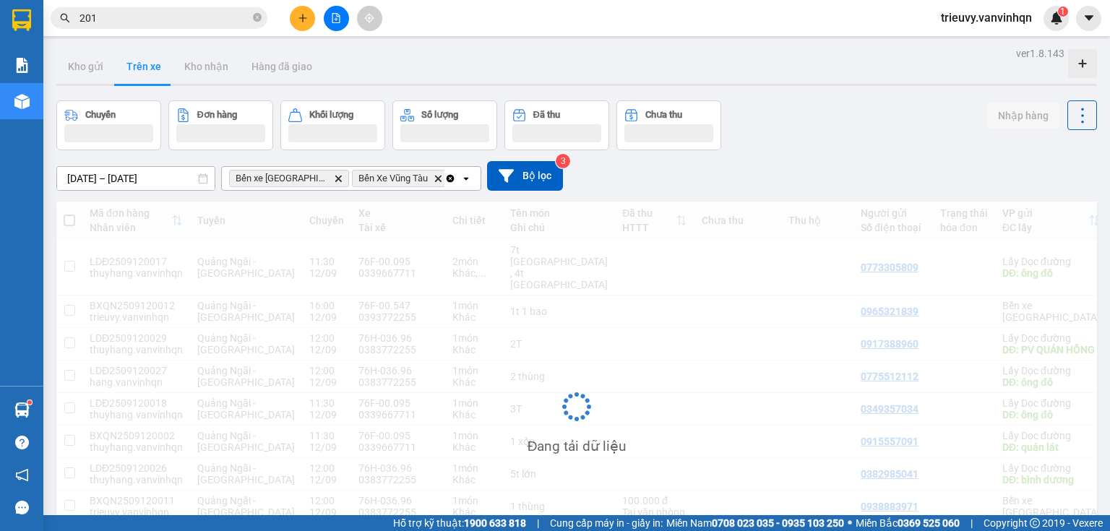
click at [833, 121] on div "Chuyến Đơn hàng Khối lượng Số lượng Đã thu Chưa thu Nhập hàng" at bounding box center [576, 125] width 1040 height 50
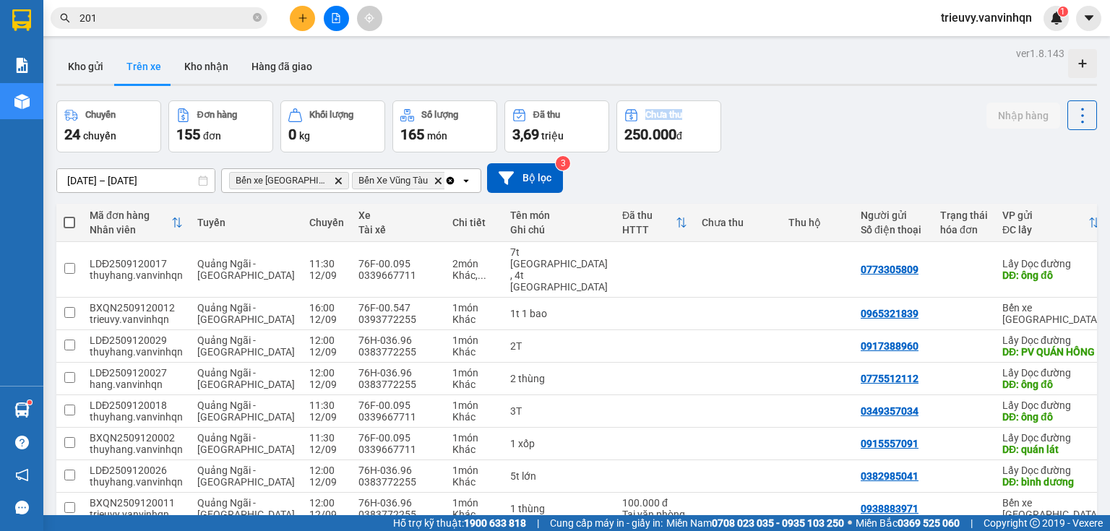
click at [833, 121] on div "Chuyến 24 chuyến Đơn hàng 155 đơn Khối lượng 0 kg Số lượng 165 món Đã thu 3,69 …" at bounding box center [576, 126] width 1040 height 52
click at [93, 72] on button "Kho gửi" at bounding box center [85, 66] width 59 height 35
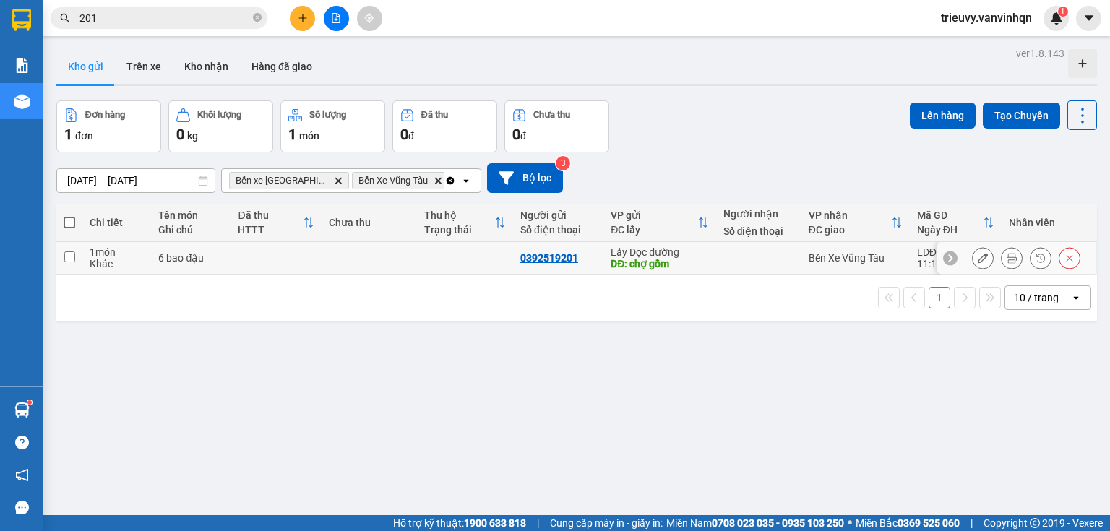
drag, startPoint x: 442, startPoint y: 257, endPoint x: 550, endPoint y: 236, distance: 109.8
click at [442, 258] on td at bounding box center [465, 258] width 96 height 33
checkbox input "true"
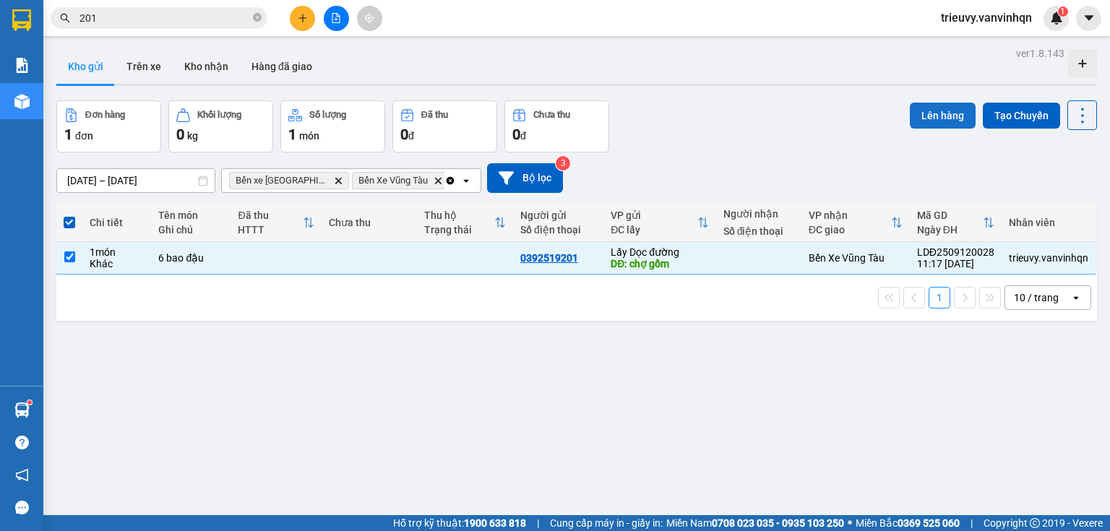
click at [931, 124] on button "Lên hàng" at bounding box center [943, 116] width 66 height 26
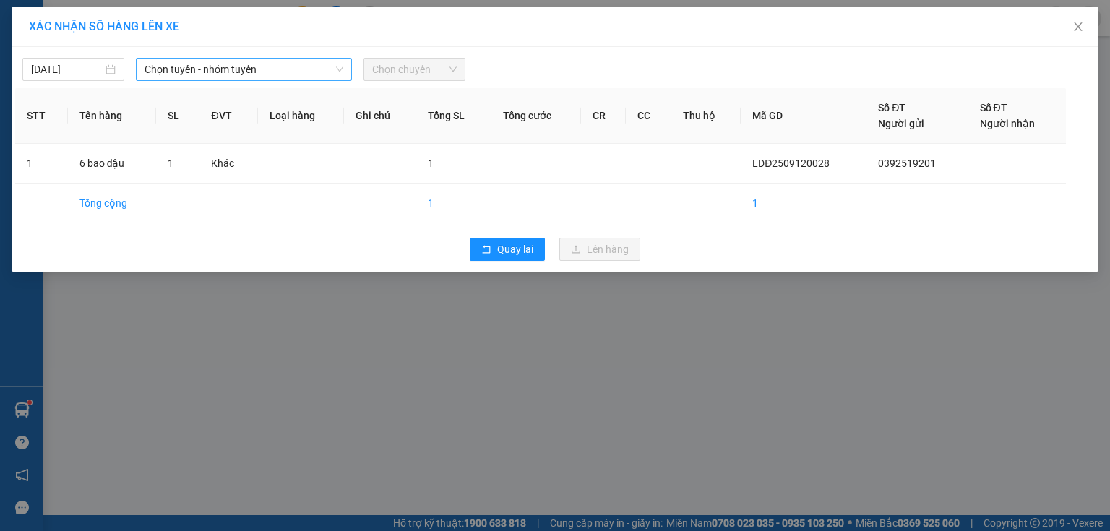
click at [324, 74] on span "Chọn tuyến - nhóm tuyến" at bounding box center [243, 70] width 199 height 22
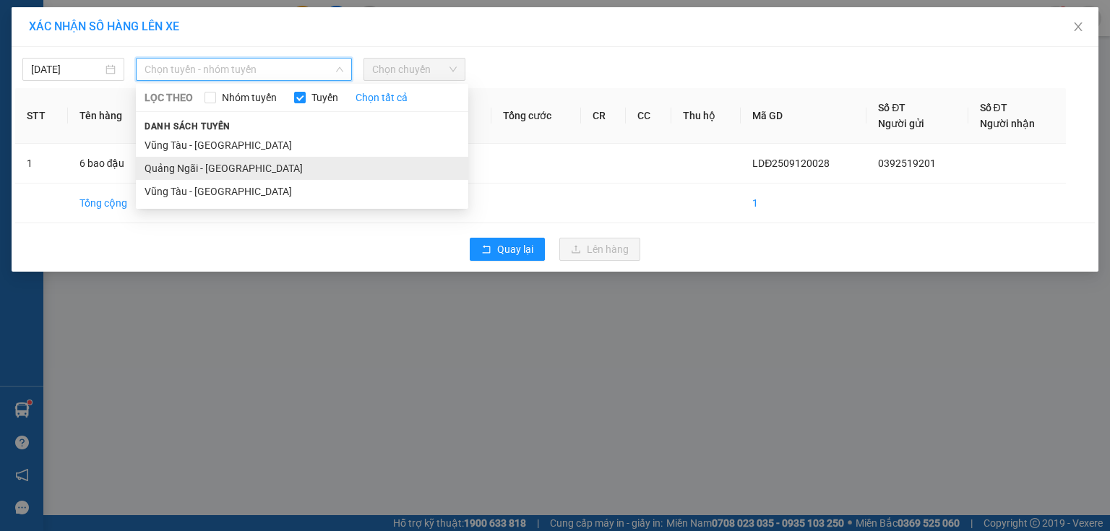
drag, startPoint x: 257, startPoint y: 168, endPoint x: 358, endPoint y: 116, distance: 113.4
click at [257, 168] on li "Quảng Ngãi - [GEOGRAPHIC_DATA]" at bounding box center [302, 168] width 332 height 23
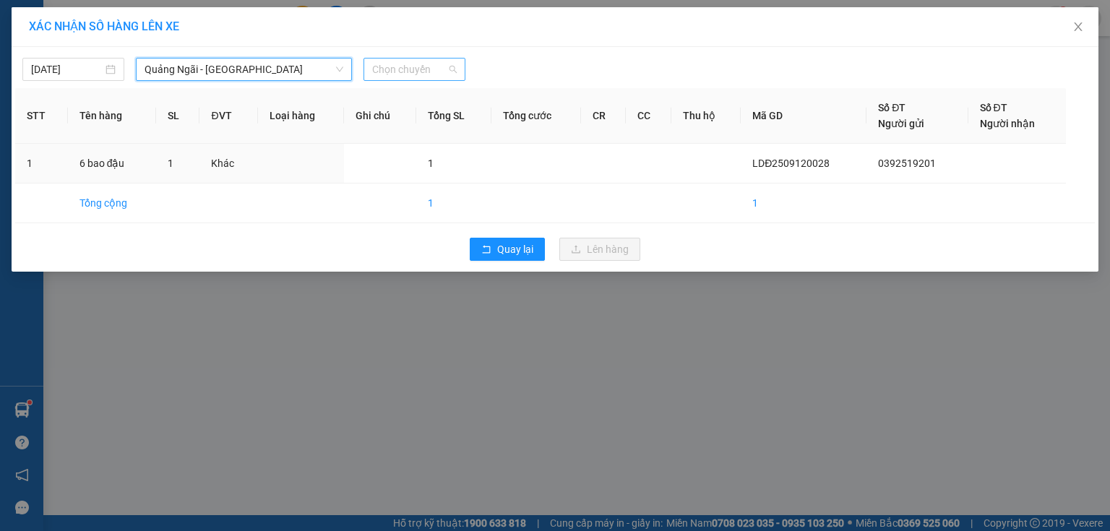
click at [422, 79] on span "Chọn chuyến" at bounding box center [414, 70] width 85 height 22
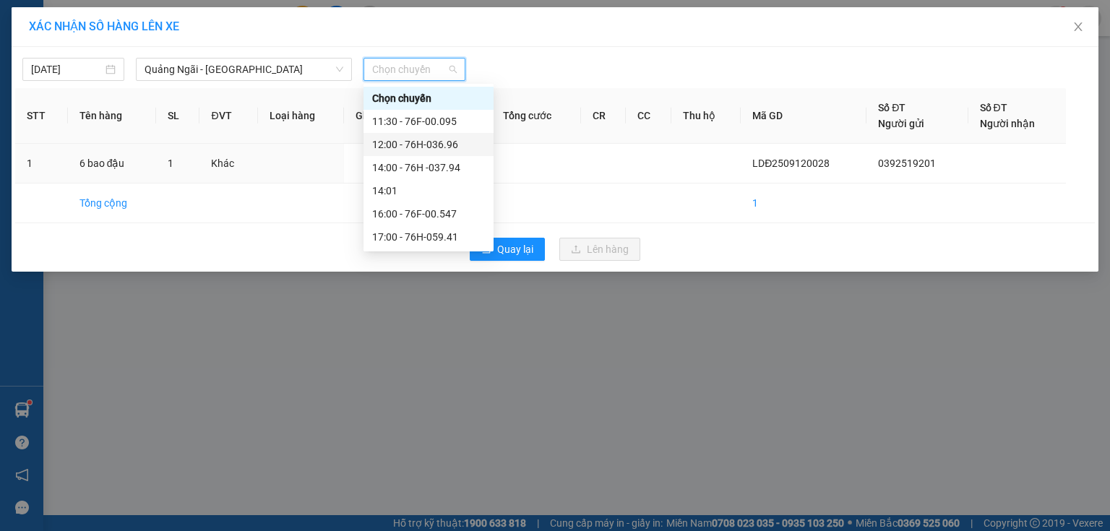
click at [436, 144] on div "12:00 - 76H-036.96" at bounding box center [428, 145] width 113 height 16
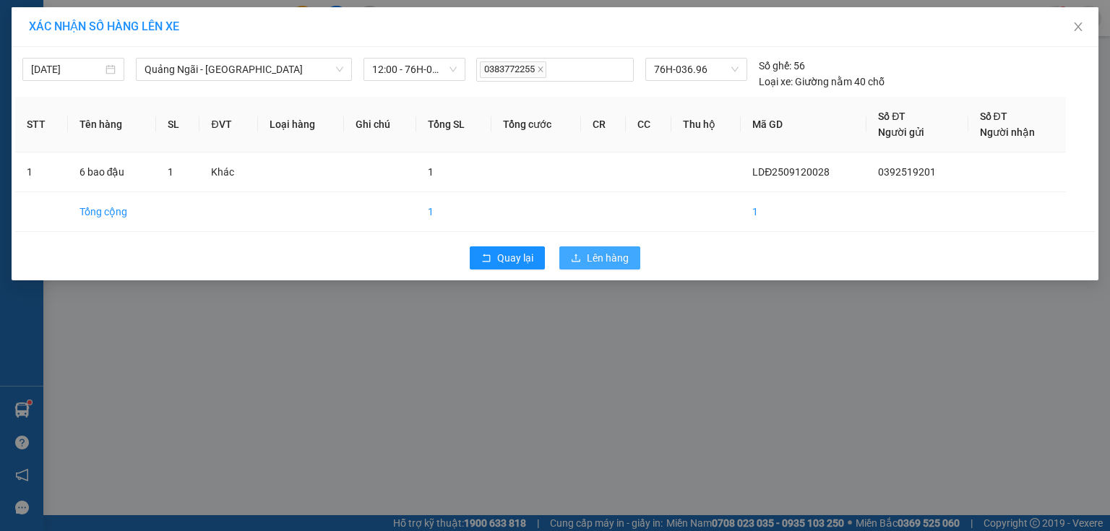
click at [569, 259] on button "Lên hàng" at bounding box center [599, 257] width 81 height 23
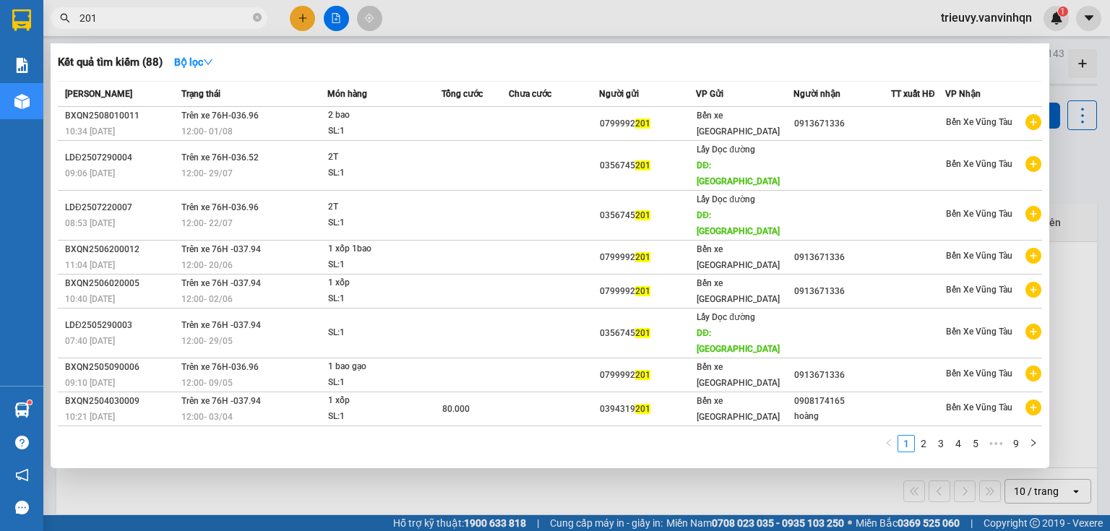
click at [240, 22] on input "201" at bounding box center [164, 18] width 171 height 16
type input "2"
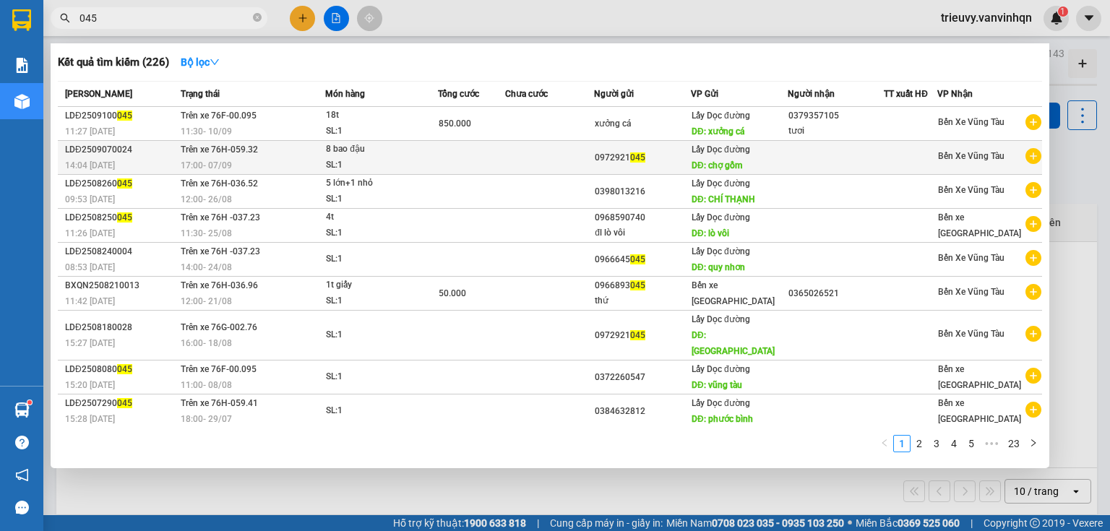
type input "045"
click at [367, 160] on div "SL: 1" at bounding box center [380, 165] width 108 height 16
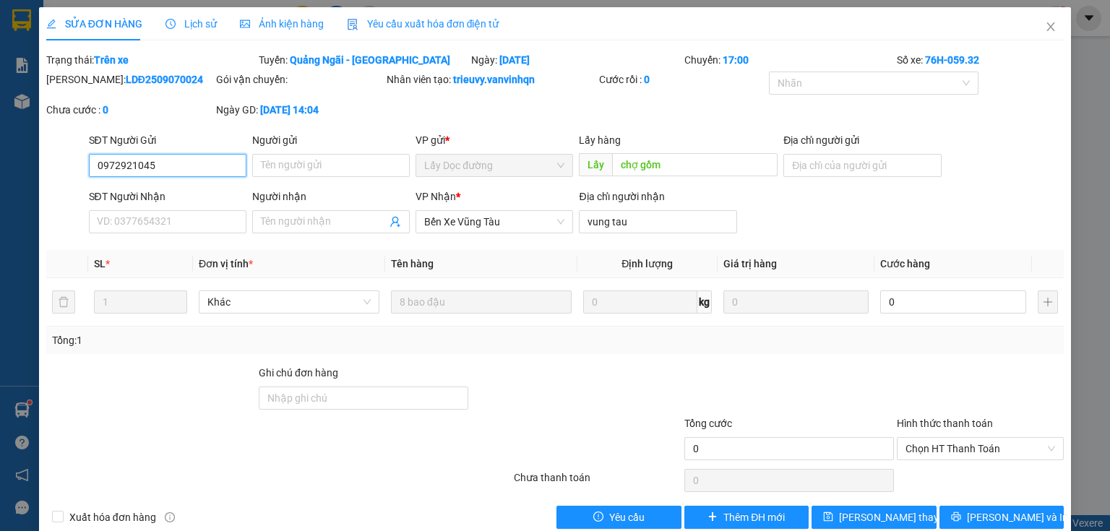
drag, startPoint x: 98, startPoint y: 165, endPoint x: 153, endPoint y: 173, distance: 55.5
click at [153, 173] on input "0972921045" at bounding box center [167, 165] width 157 height 23
click at [1030, 28] on span "Close" at bounding box center [1050, 27] width 40 height 40
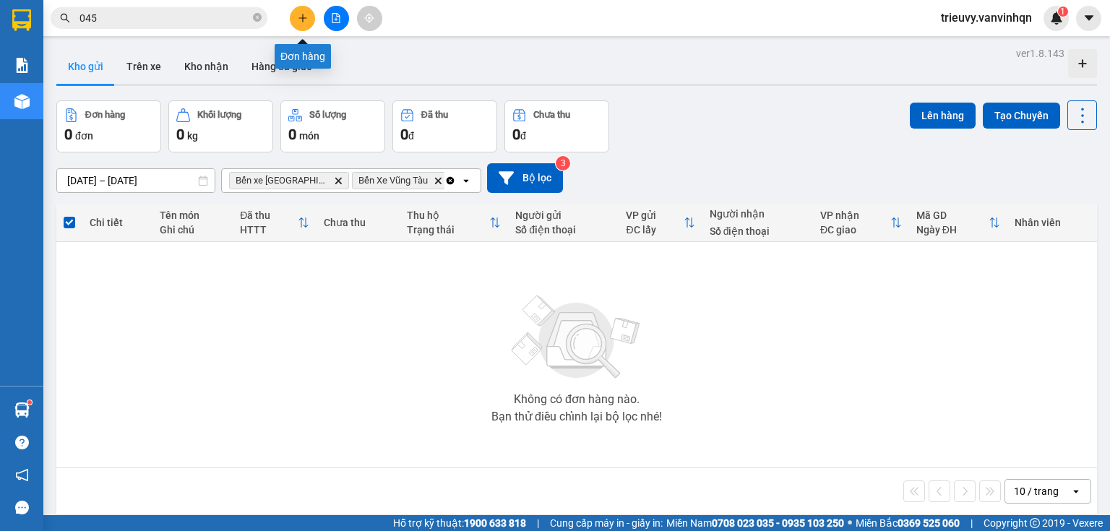
click at [303, 21] on icon "plus" at bounding box center [303, 18] width 10 height 10
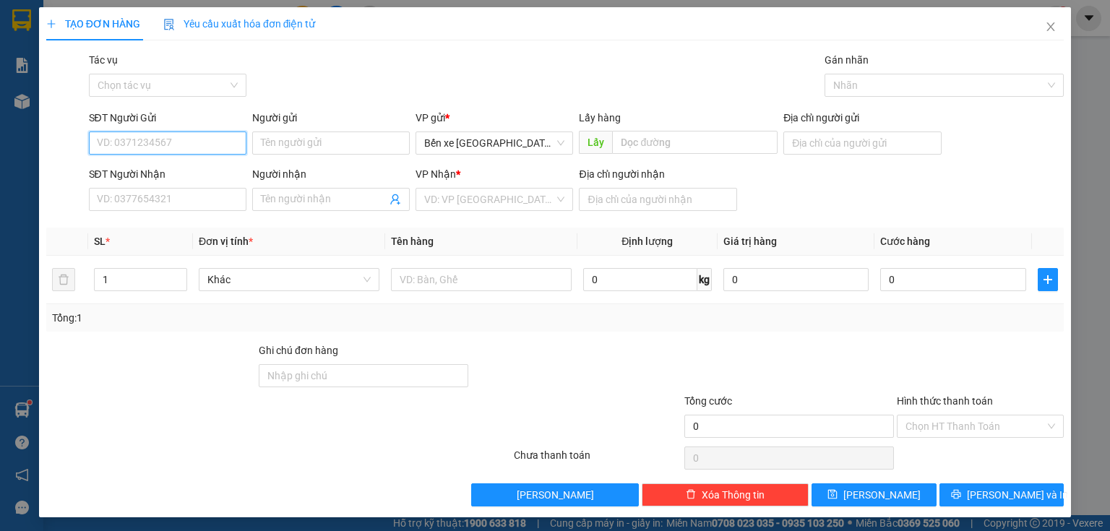
paste input "0972921045"
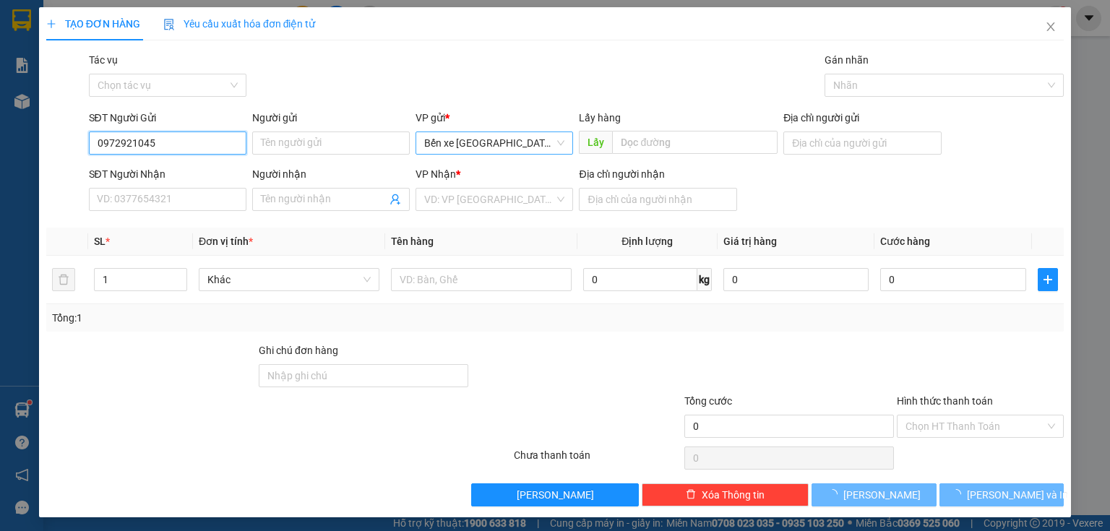
click at [457, 149] on span "Bến xe [GEOGRAPHIC_DATA]" at bounding box center [494, 143] width 140 height 22
type input "0972921045"
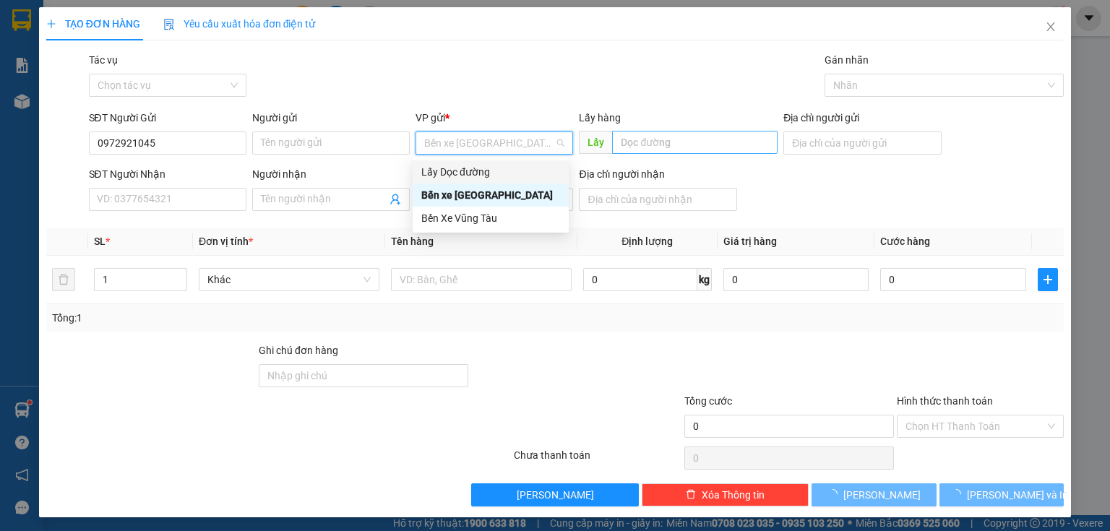
drag, startPoint x: 483, startPoint y: 173, endPoint x: 607, endPoint y: 141, distance: 128.4
click at [487, 173] on div "Lấy Dọc đường" at bounding box center [490, 172] width 139 height 16
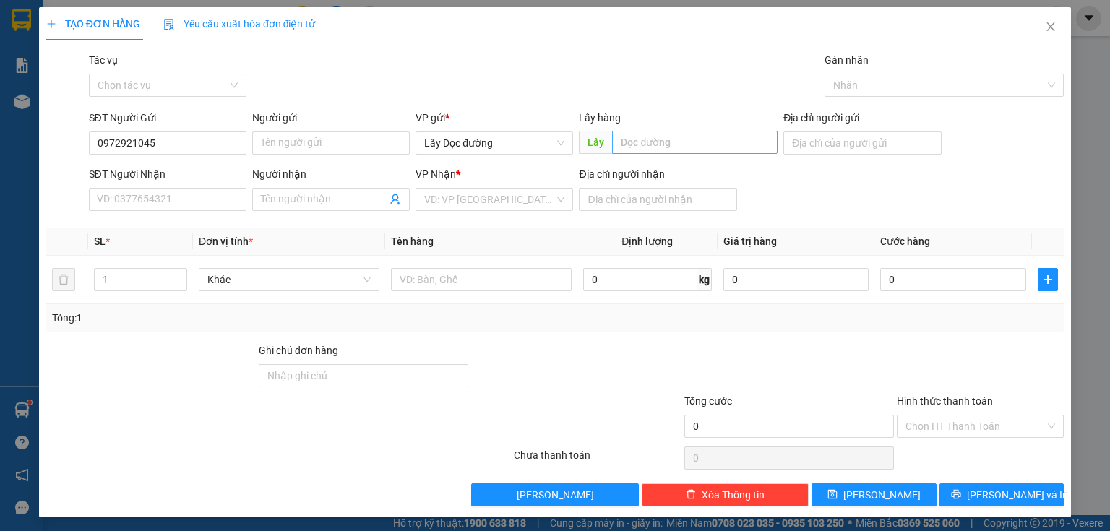
drag, startPoint x: 629, startPoint y: 129, endPoint x: 631, endPoint y: 139, distance: 9.8
click at [629, 130] on div "Lấy hàng Lấy" at bounding box center [678, 135] width 199 height 51
click at [631, 139] on input "text" at bounding box center [694, 142] width 165 height 23
type input "chợ gồm"
click at [523, 197] on input "search" at bounding box center [489, 200] width 130 height 22
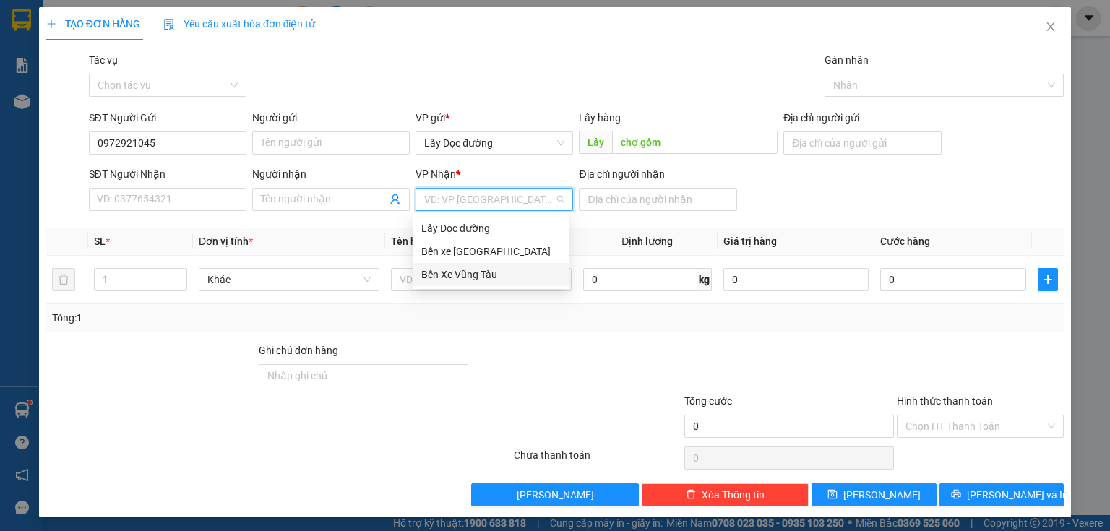
drag, startPoint x: 491, startPoint y: 272, endPoint x: 557, endPoint y: 250, distance: 69.2
click at [492, 272] on div "Bến Xe Vũng Tàu" at bounding box center [490, 275] width 139 height 16
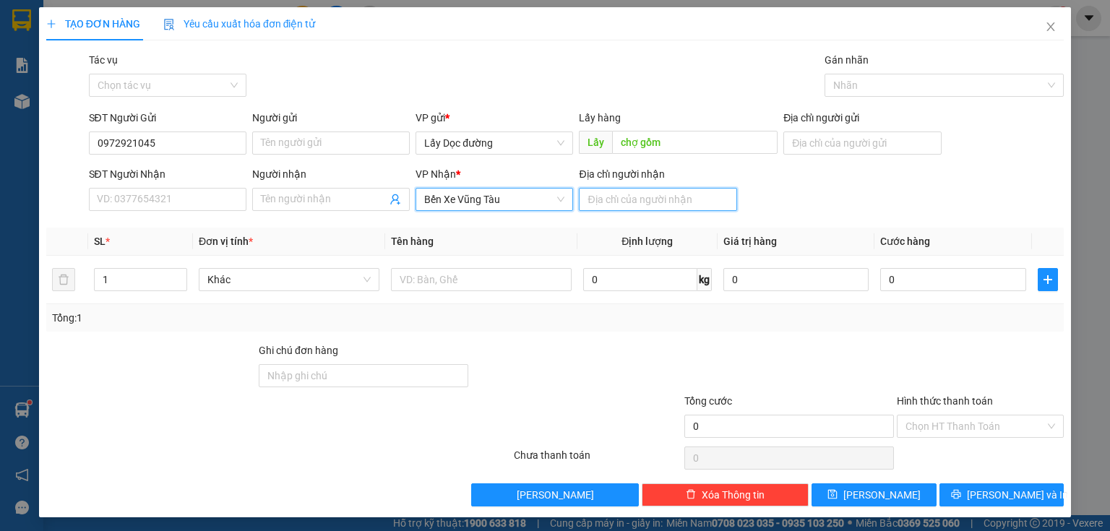
click at [638, 203] on input "Địa chỉ người nhận" at bounding box center [657, 199] width 157 height 23
type input "vũng tàu"
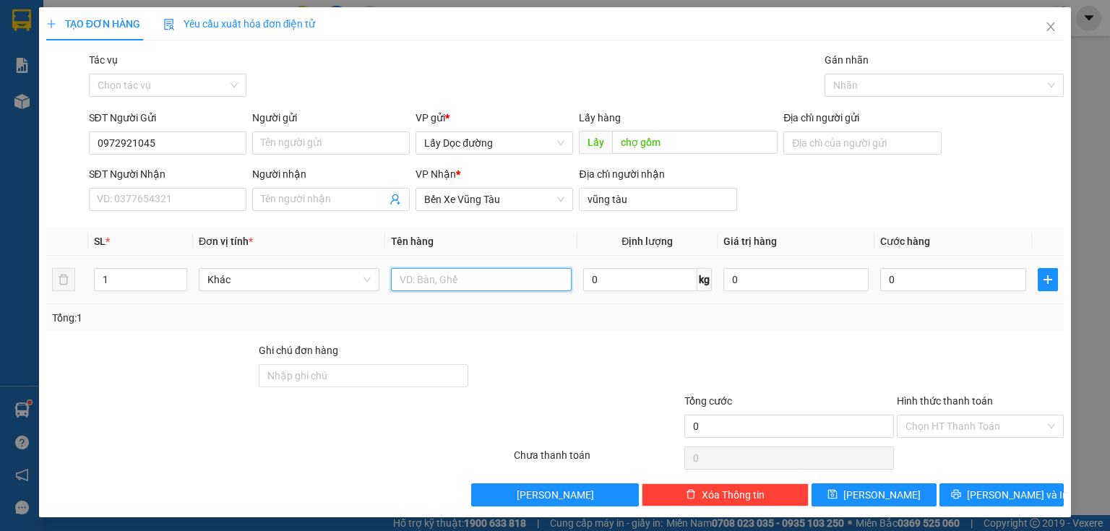
click at [540, 277] on input "text" at bounding box center [481, 279] width 181 height 23
type input "2 bao"
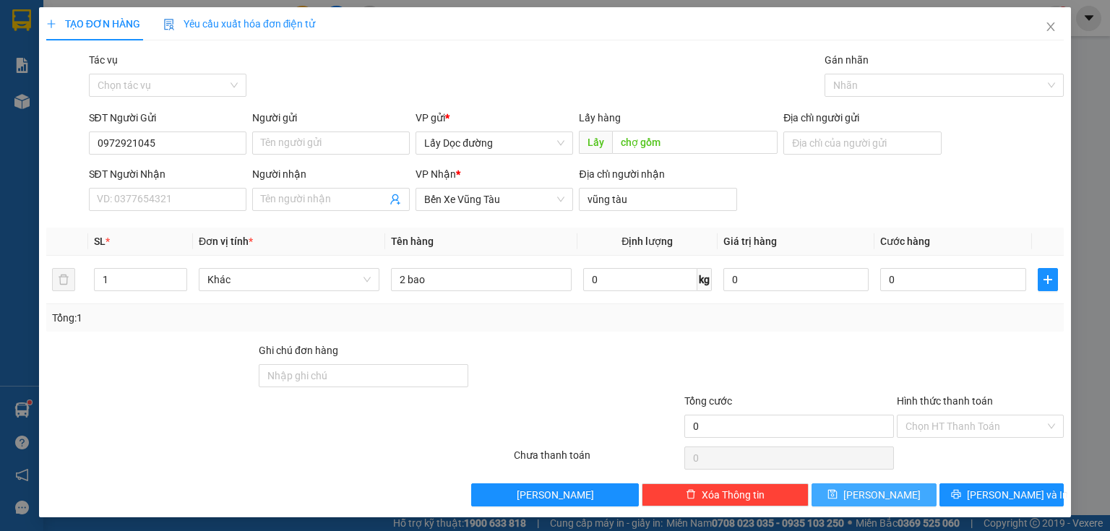
click at [914, 499] on button "[PERSON_NAME]" at bounding box center [873, 494] width 125 height 23
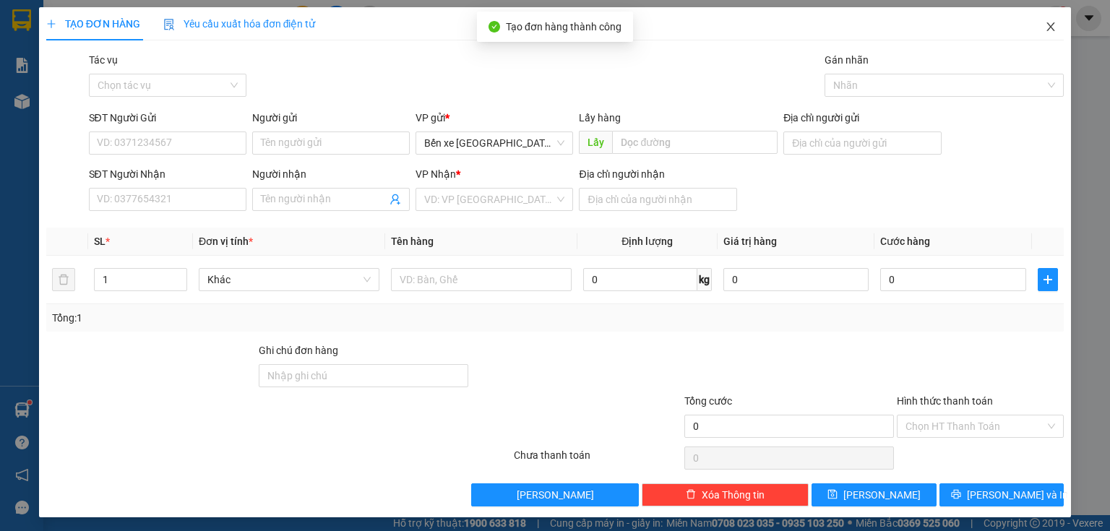
click at [1041, 20] on span "Close" at bounding box center [1050, 27] width 40 height 40
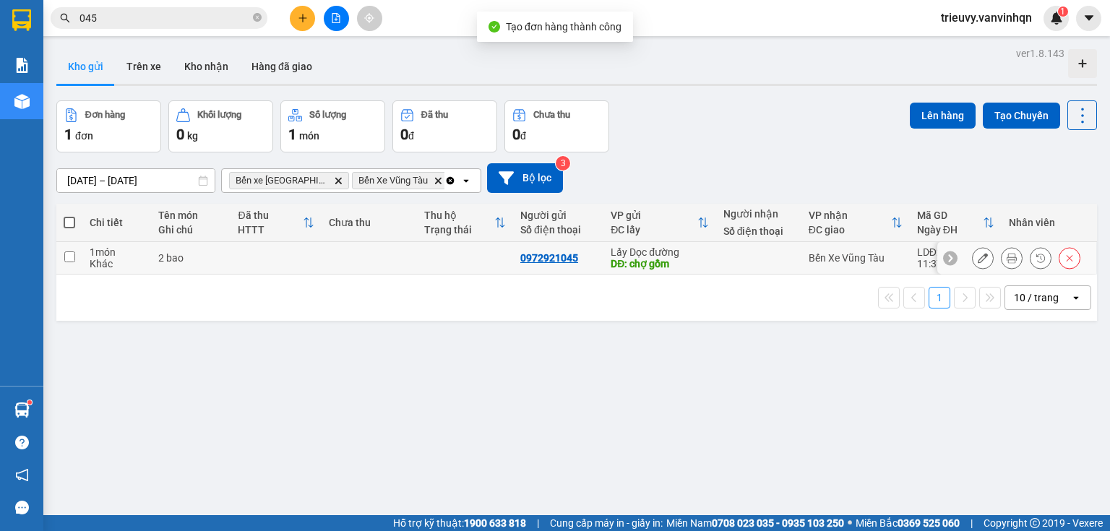
click at [165, 257] on div "2 bao" at bounding box center [190, 258] width 65 height 12
checkbox input "true"
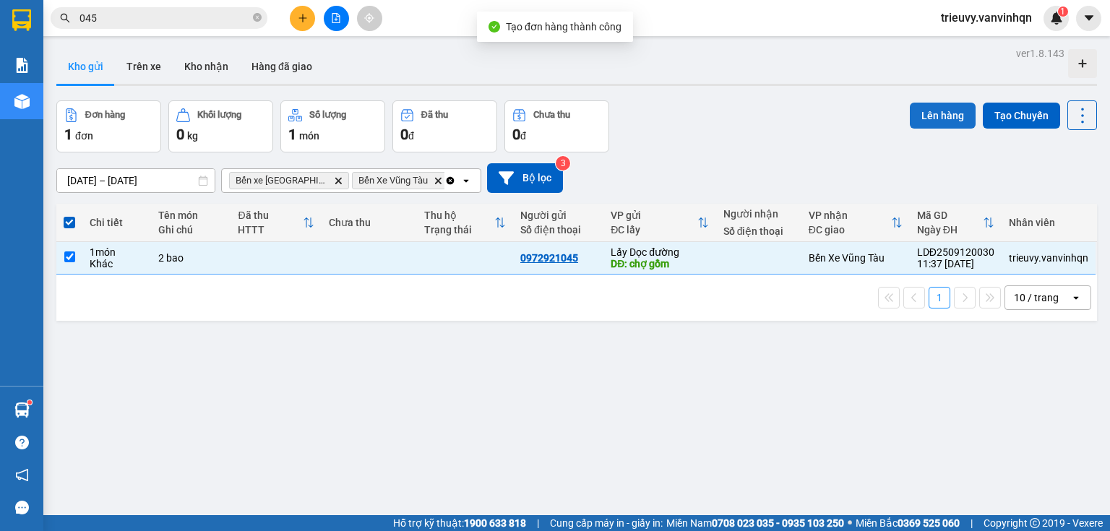
click at [920, 111] on button "Lên hàng" at bounding box center [943, 116] width 66 height 26
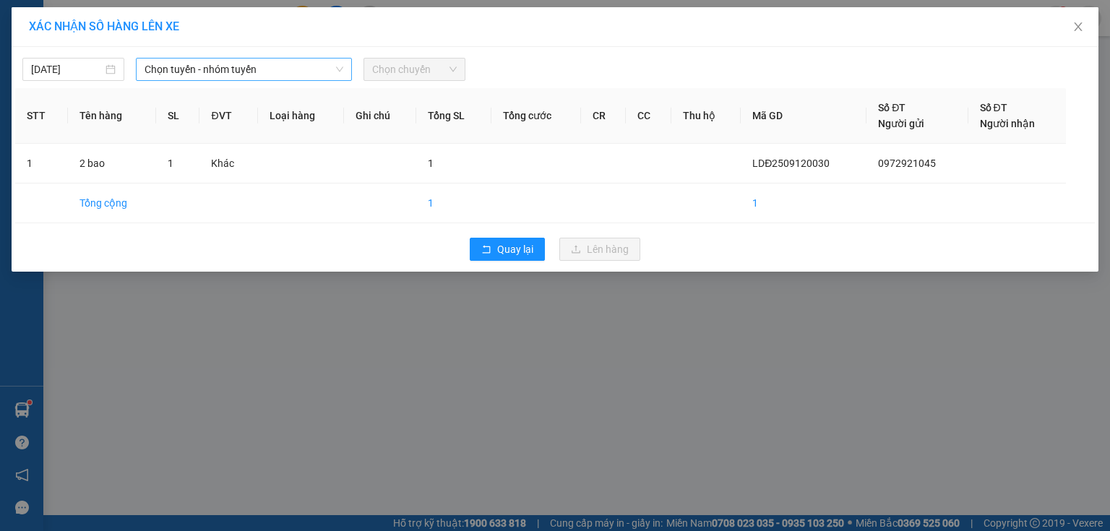
drag, startPoint x: 226, startPoint y: 66, endPoint x: 223, endPoint y: 75, distance: 9.4
click at [225, 69] on span "Chọn tuyến - nhóm tuyến" at bounding box center [243, 70] width 199 height 22
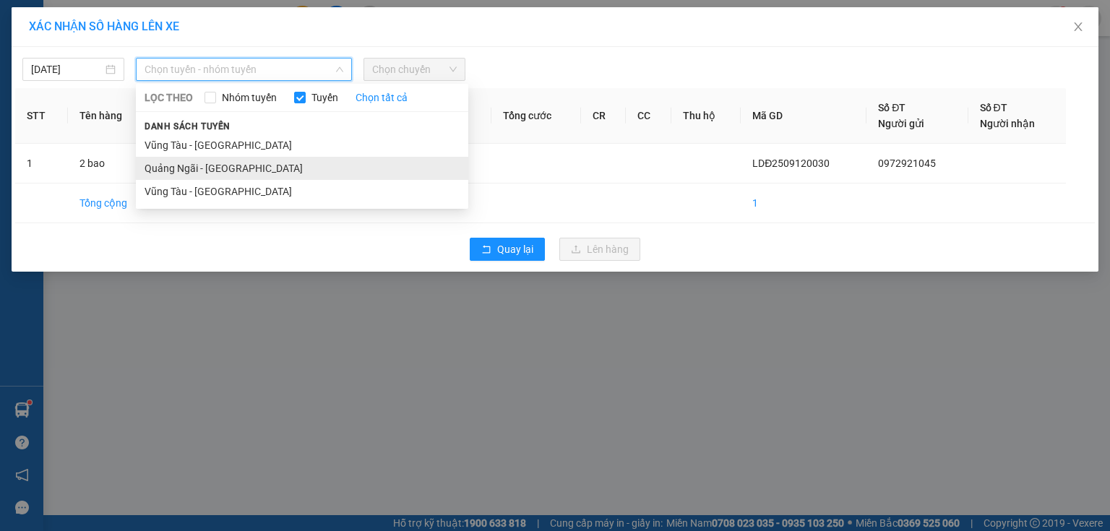
click at [197, 168] on li "Quảng Ngãi - [GEOGRAPHIC_DATA]" at bounding box center [302, 168] width 332 height 23
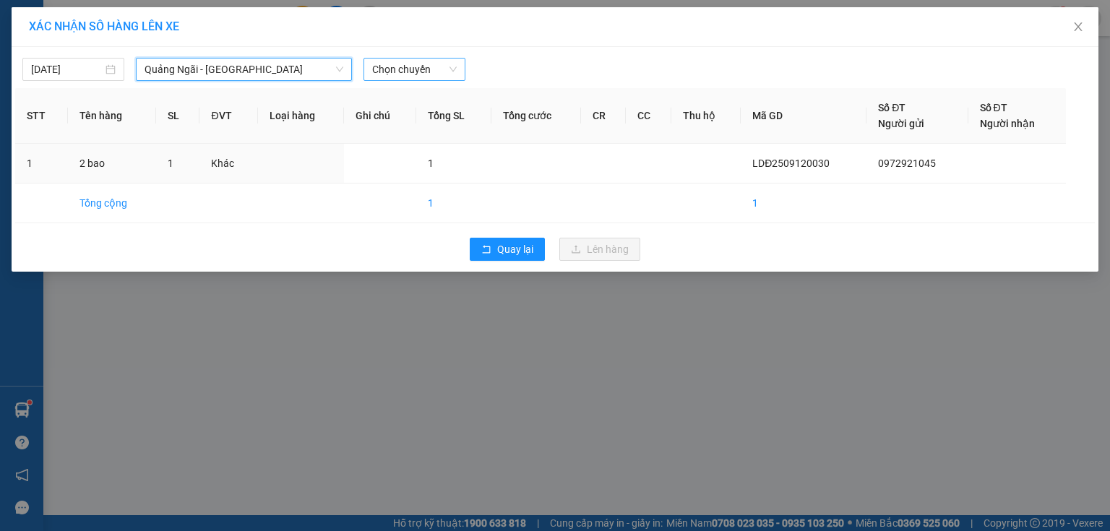
click at [451, 64] on span "Chọn chuyến" at bounding box center [414, 70] width 85 height 22
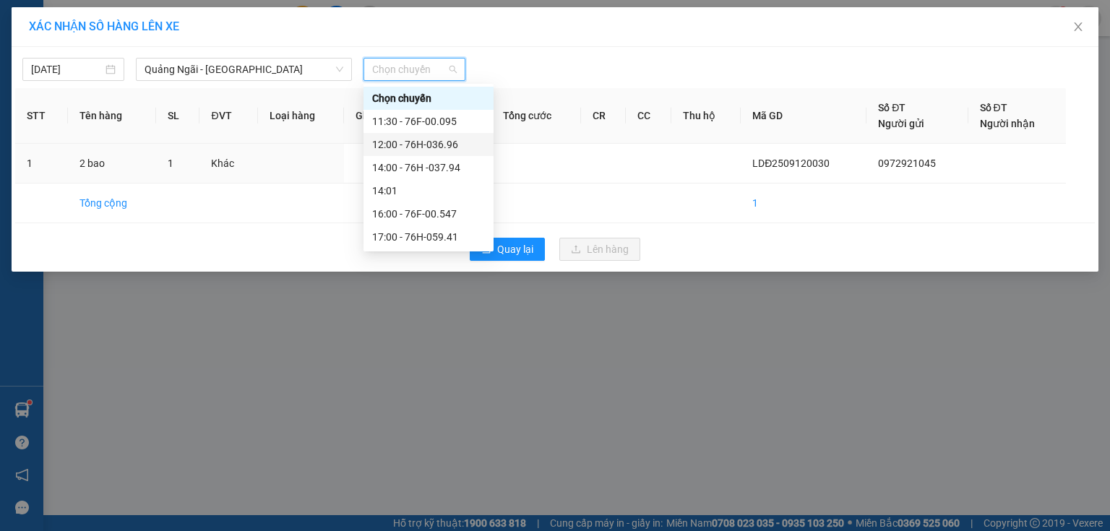
click at [461, 144] on div "12:00 - 76H-036.96" at bounding box center [428, 145] width 113 height 16
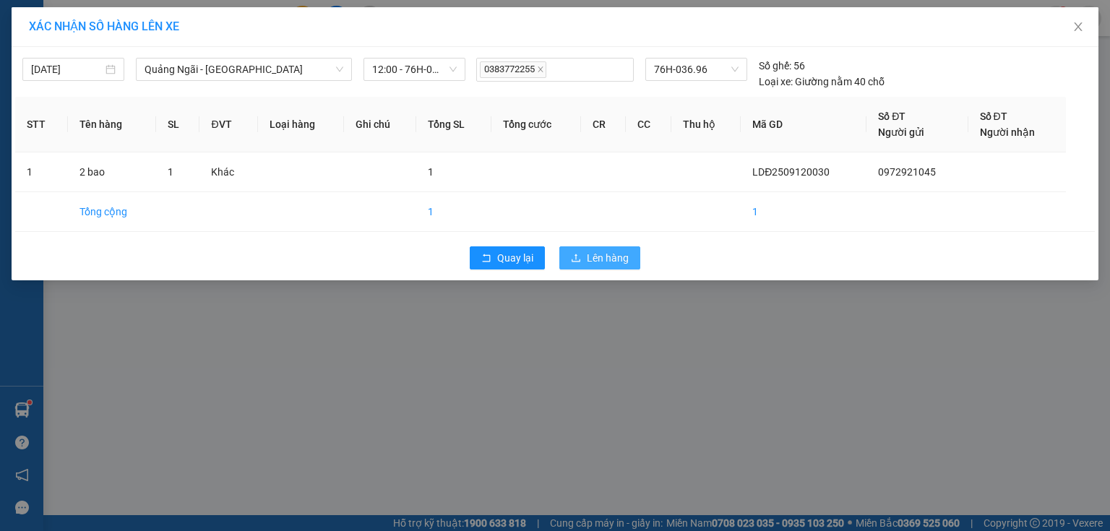
click at [592, 255] on span "Lên hàng" at bounding box center [608, 258] width 42 height 16
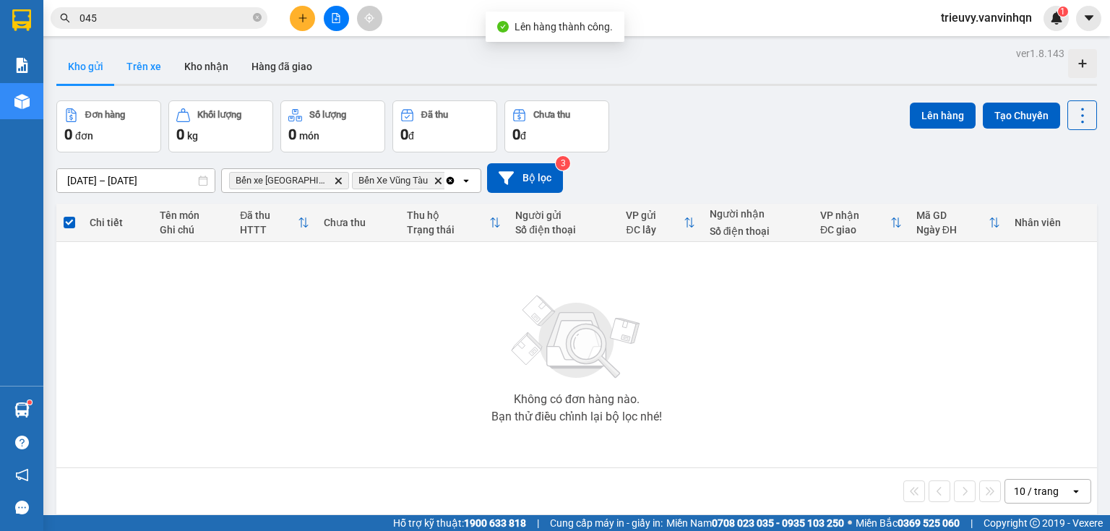
click at [137, 74] on button "Trên xe" at bounding box center [144, 66] width 58 height 35
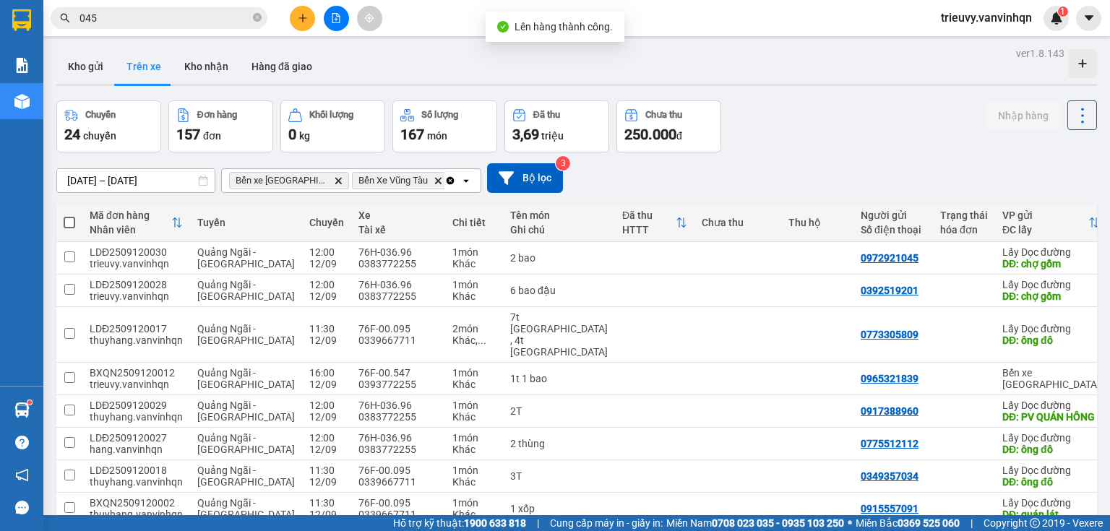
click at [342, 26] on button at bounding box center [336, 18] width 25 height 25
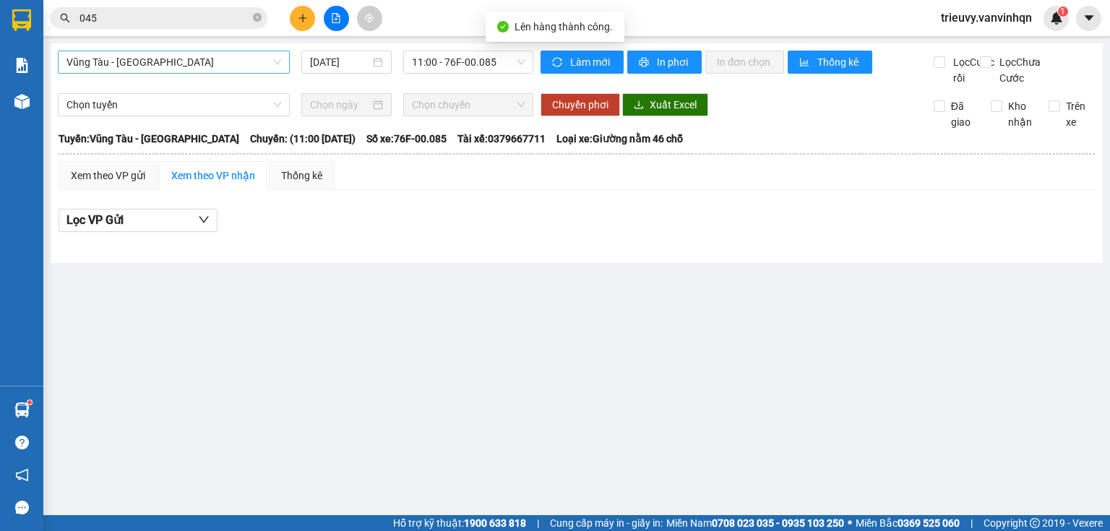
click at [120, 83] on body "Kết quả tìm kiếm ( 226 ) Bộ lọc Mã ĐH Trạng thái Món hàng Tổng cước Chưa cước N…" at bounding box center [555, 265] width 1110 height 531
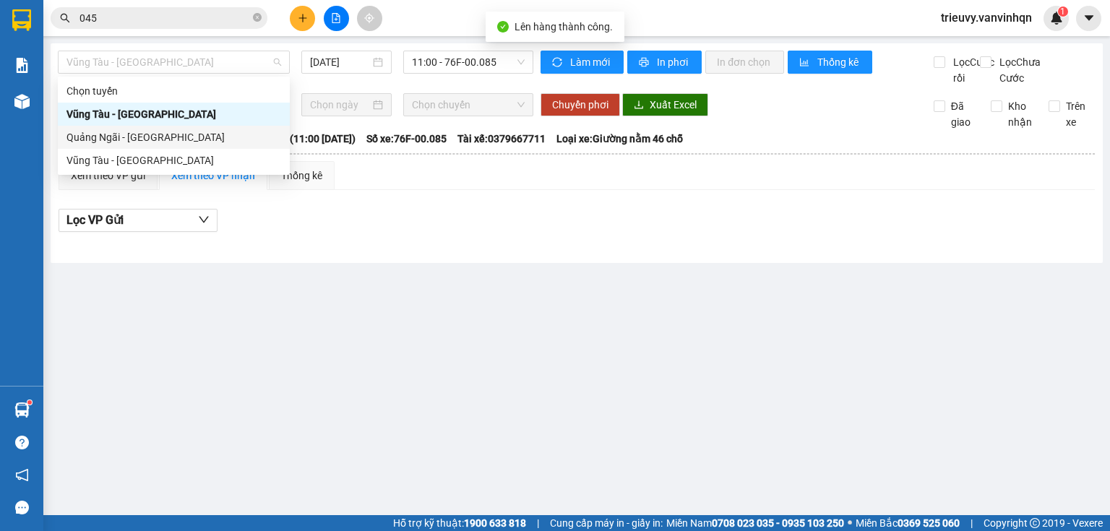
click at [130, 139] on div "Quảng Ngãi - [GEOGRAPHIC_DATA]" at bounding box center [173, 137] width 215 height 16
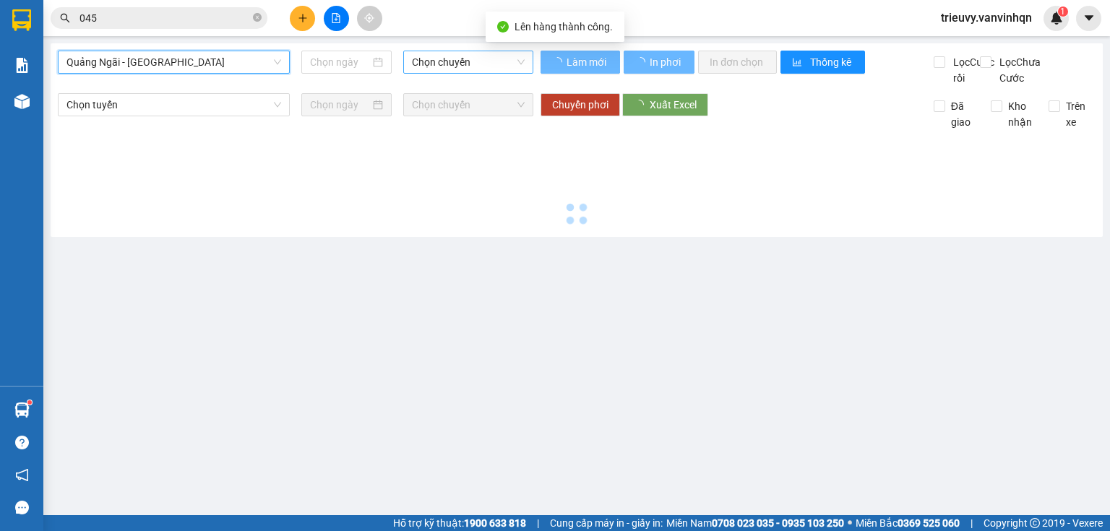
type input "[DATE]"
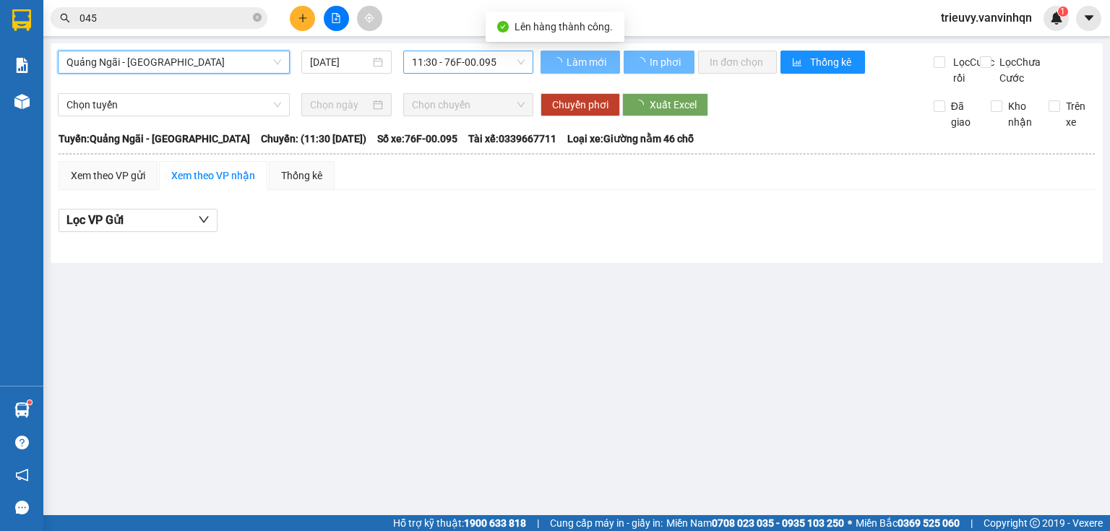
click at [478, 61] on span "11:30 - 76F-00.095" at bounding box center [468, 62] width 113 height 22
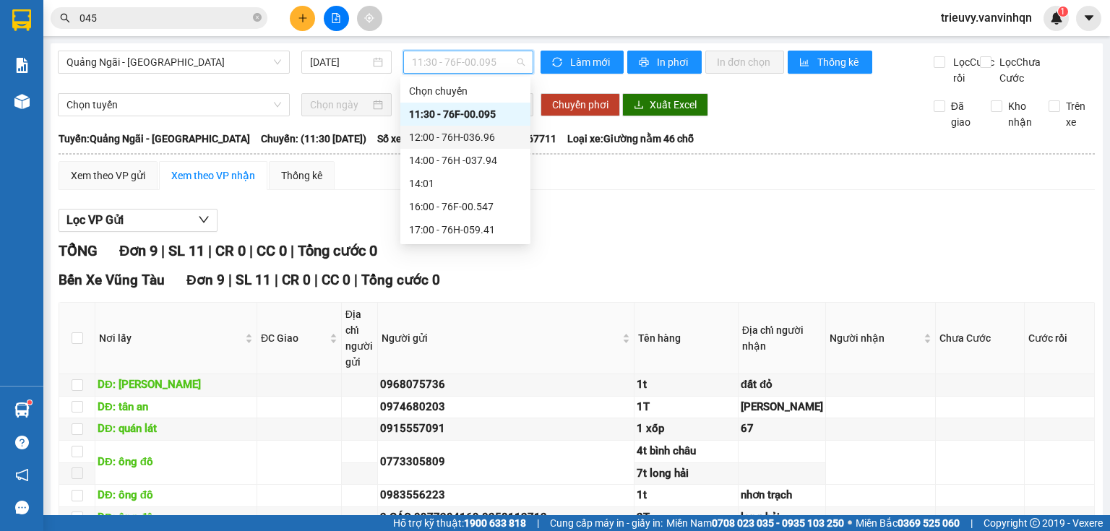
click at [508, 142] on div "12:00 - 76H-036.96" at bounding box center [465, 137] width 113 height 16
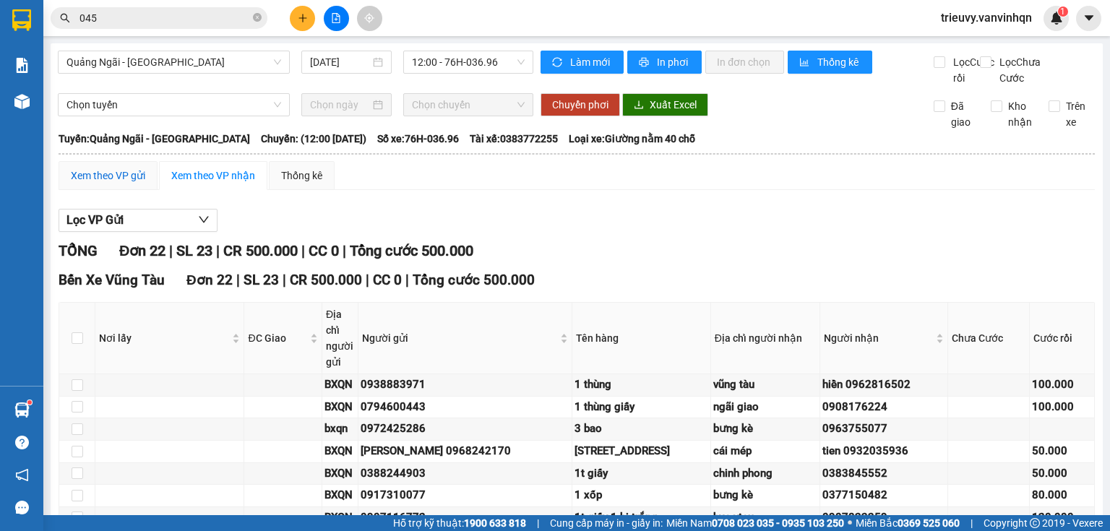
click at [133, 184] on div "Xem theo VP gửi" at bounding box center [108, 176] width 74 height 16
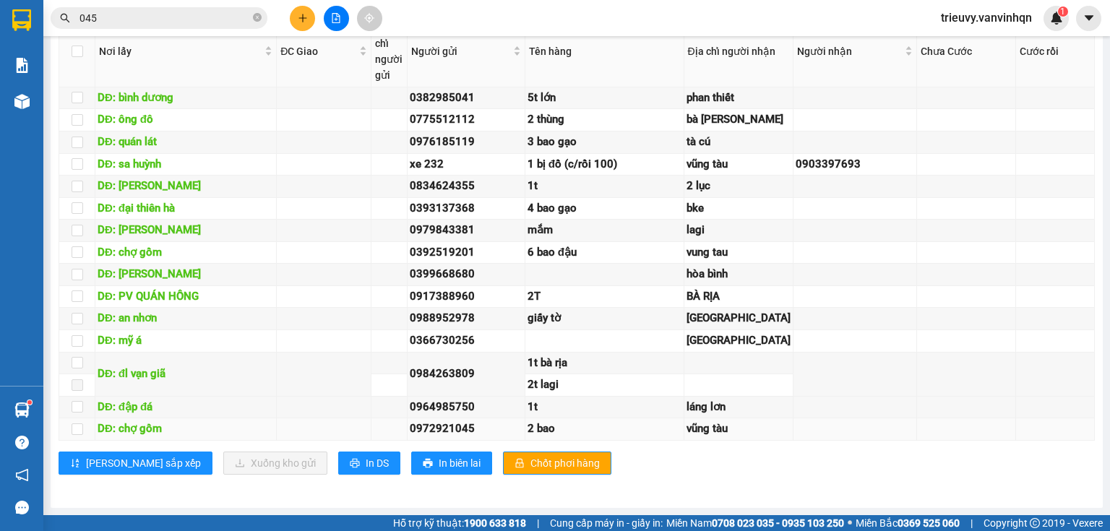
scroll to position [1548, 0]
click at [366, 465] on span "In DS" at bounding box center [377, 463] width 23 height 16
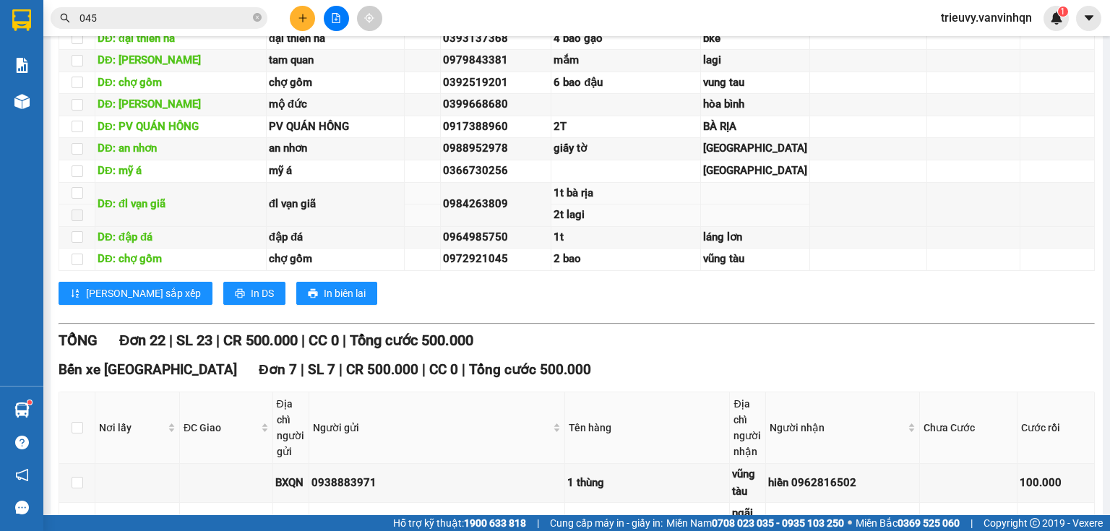
scroll to position [450, 0]
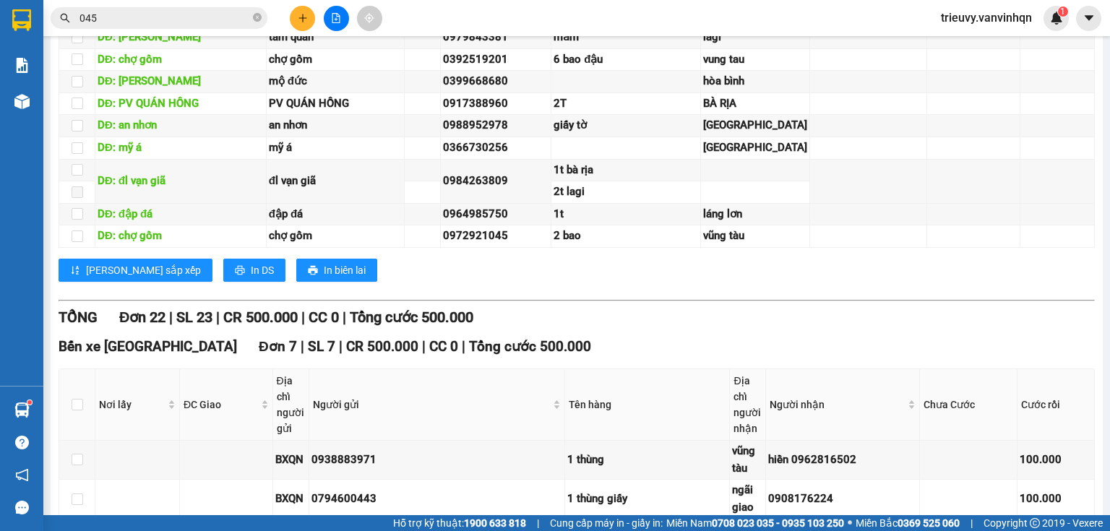
click at [224, 282] on div "[PERSON_NAME] sắp xếp In DS In biên lai" at bounding box center [577, 270] width 1036 height 23
click at [223, 282] on button "In DS" at bounding box center [254, 270] width 62 height 23
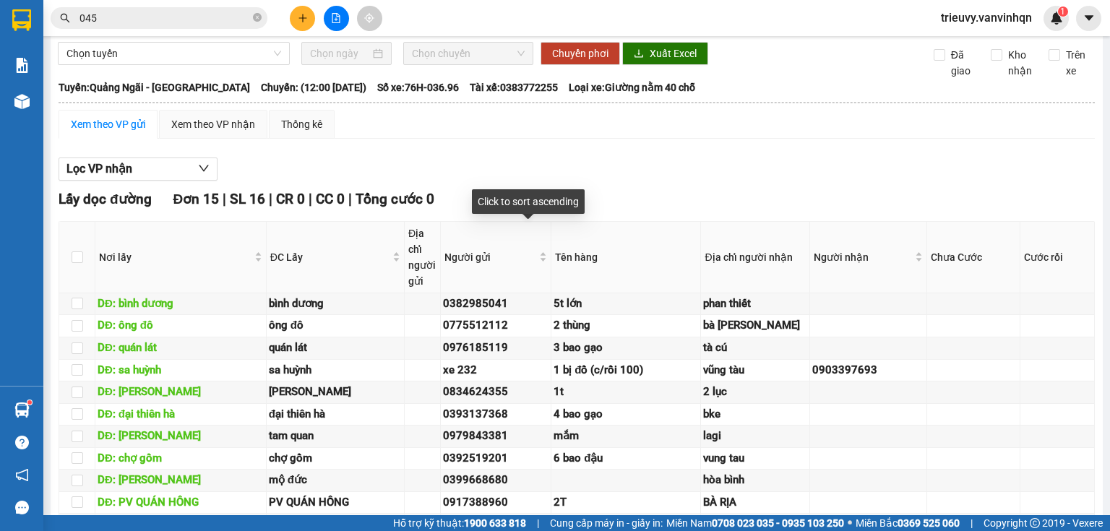
scroll to position [0, 0]
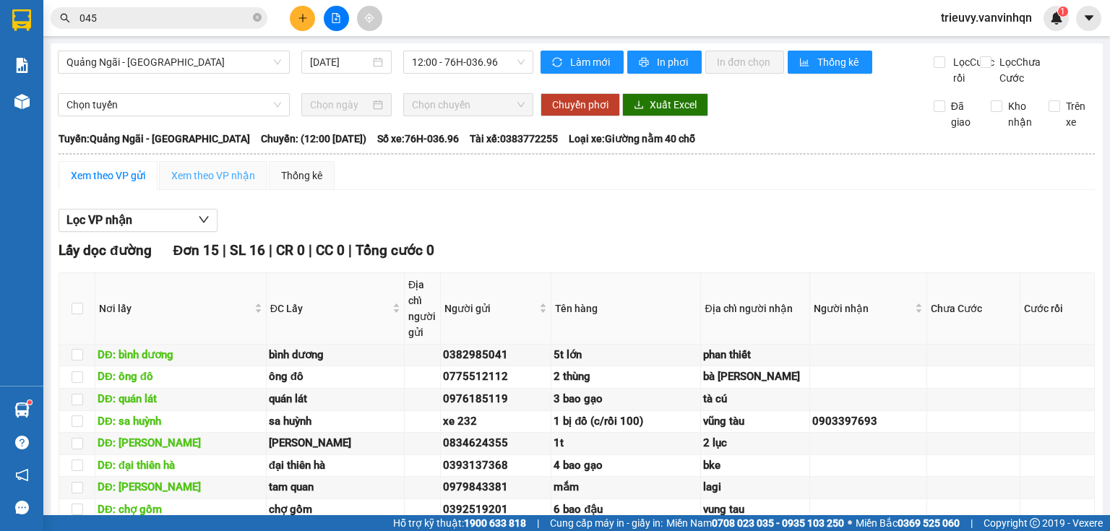
click at [208, 182] on div "Xem theo VP nhận" at bounding box center [213, 175] width 108 height 29
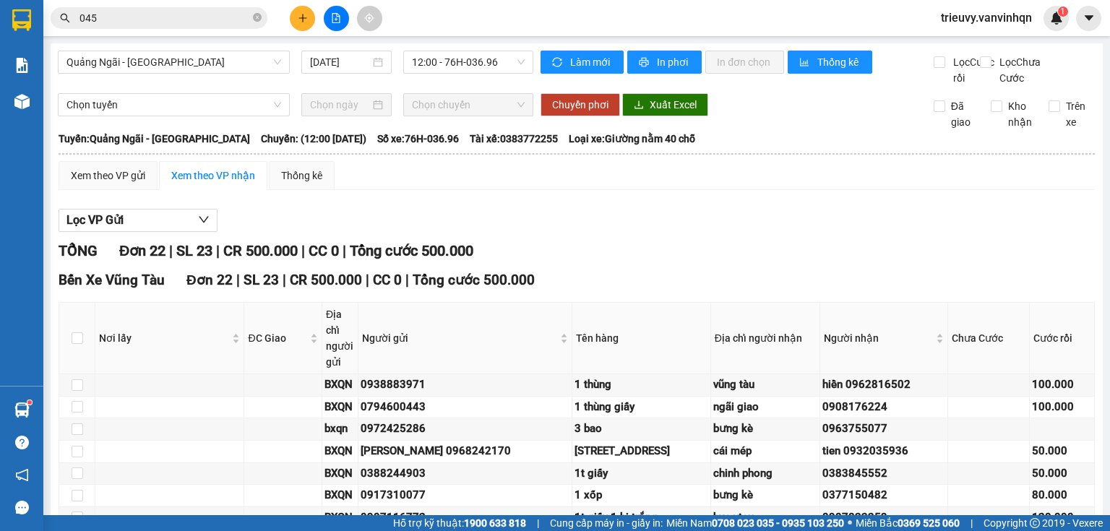
drag, startPoint x: 555, startPoint y: 246, endPoint x: 496, endPoint y: 237, distance: 59.3
click at [552, 233] on div "Lọc VP Gửi" at bounding box center [577, 221] width 1036 height 24
click at [124, 184] on div "Xem theo VP gửi" at bounding box center [108, 176] width 74 height 16
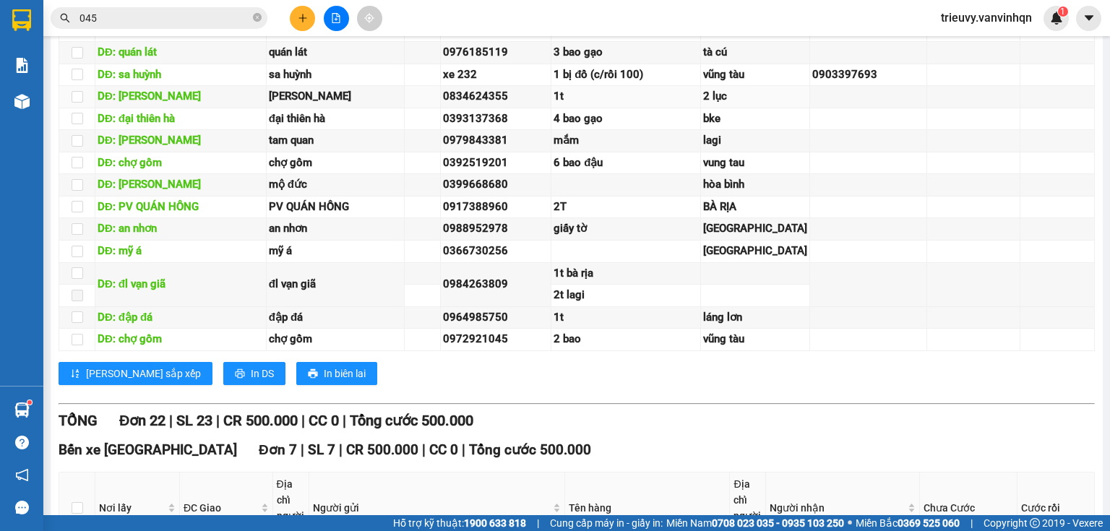
scroll to position [173, 0]
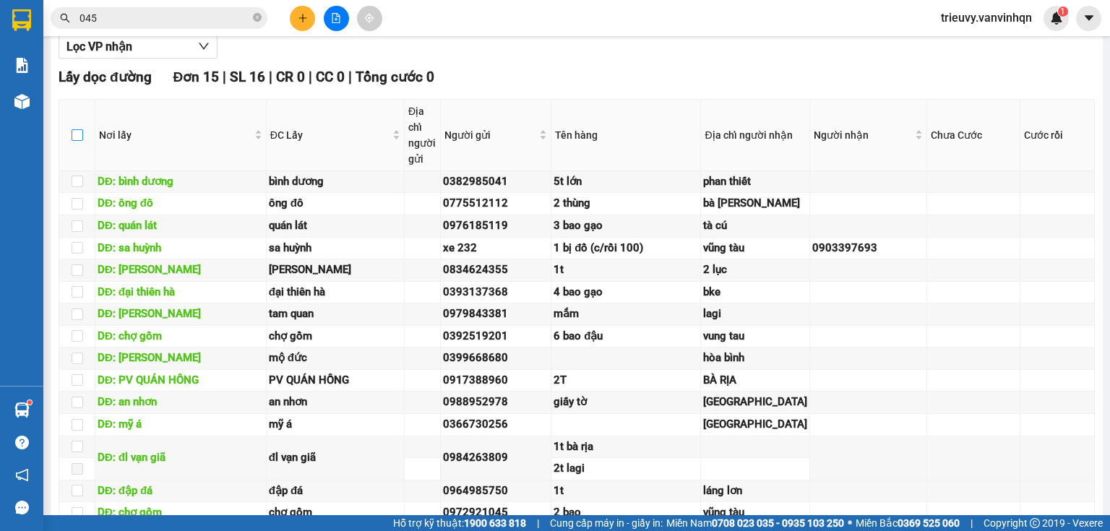
click at [75, 141] on input "checkbox" at bounding box center [78, 135] width 12 height 12
checkbox input "true"
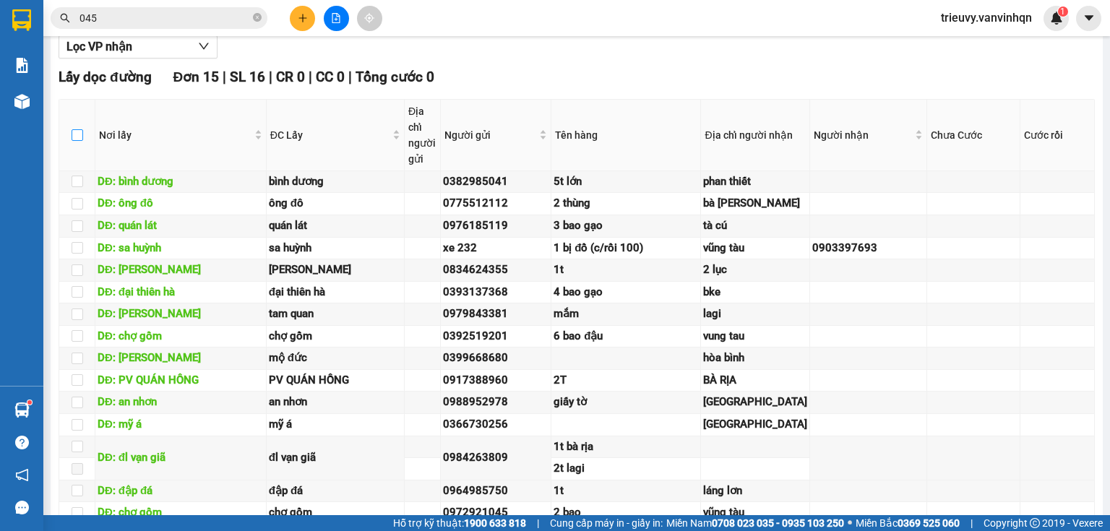
checkbox input "true"
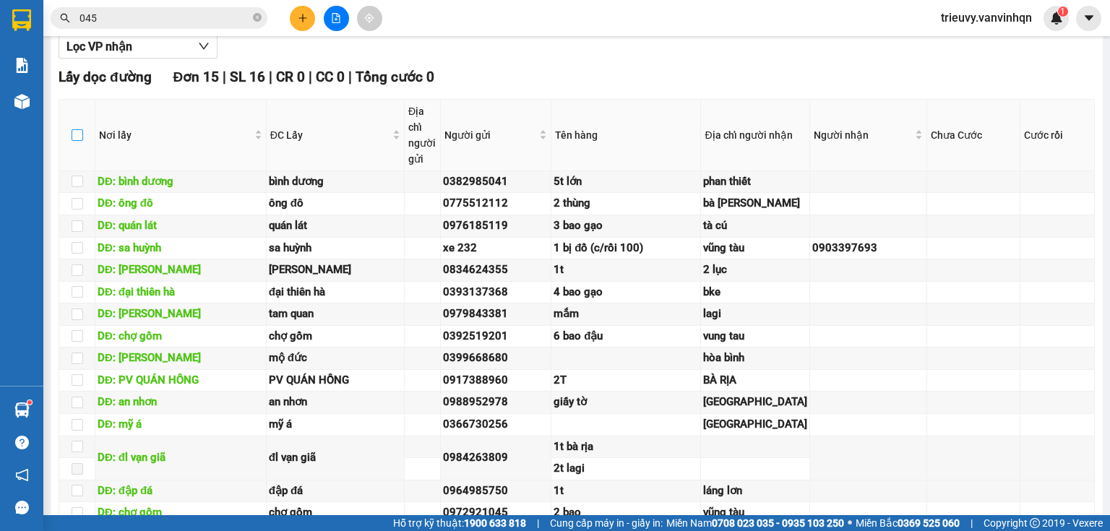
checkbox input "true"
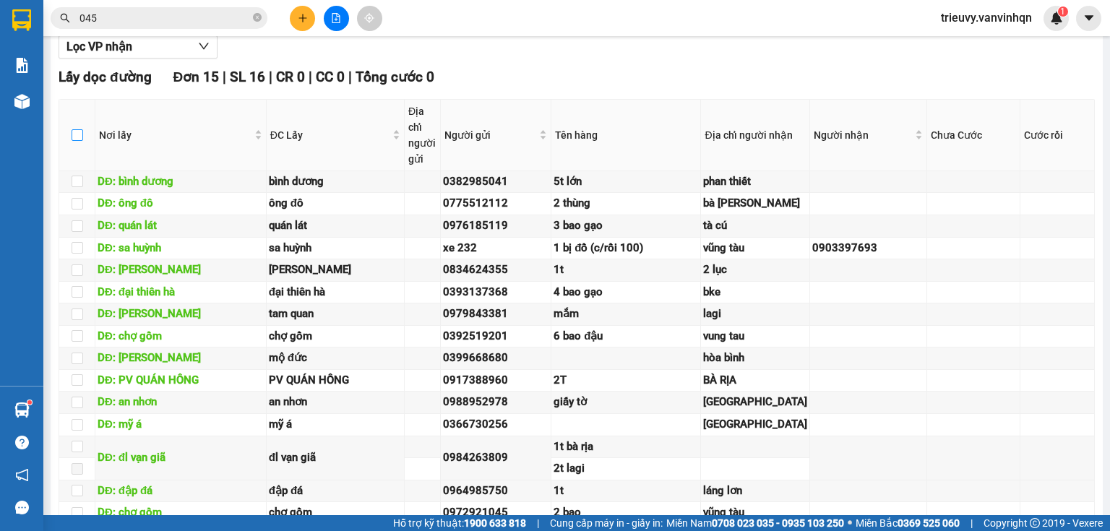
checkbox input "true"
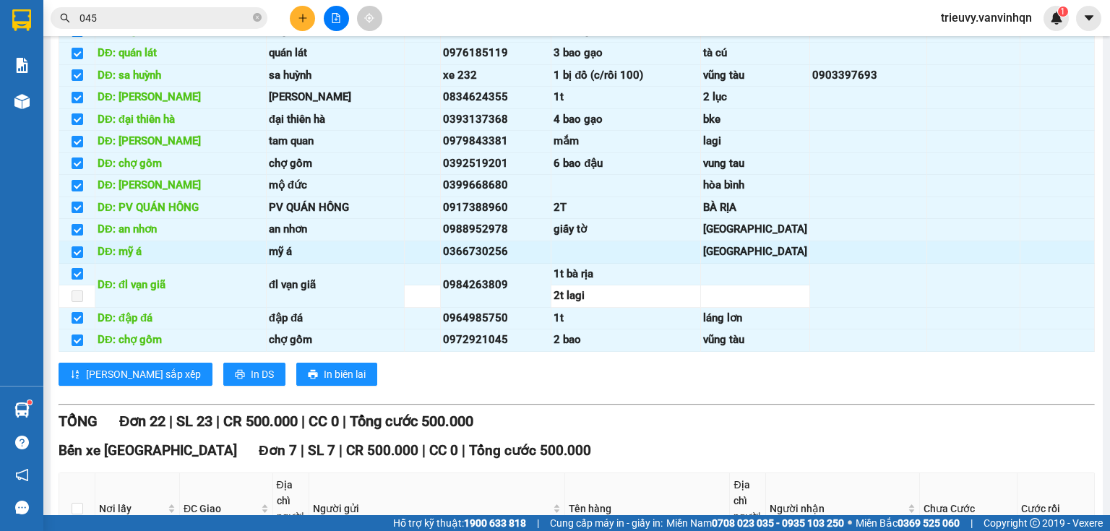
scroll to position [520, 0]
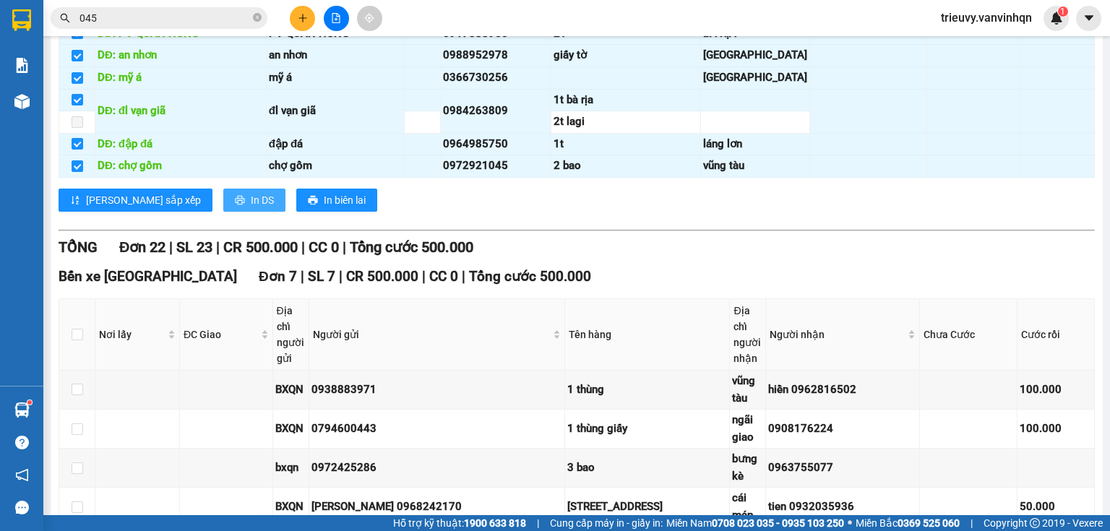
click at [251, 208] on span "In DS" at bounding box center [262, 200] width 23 height 16
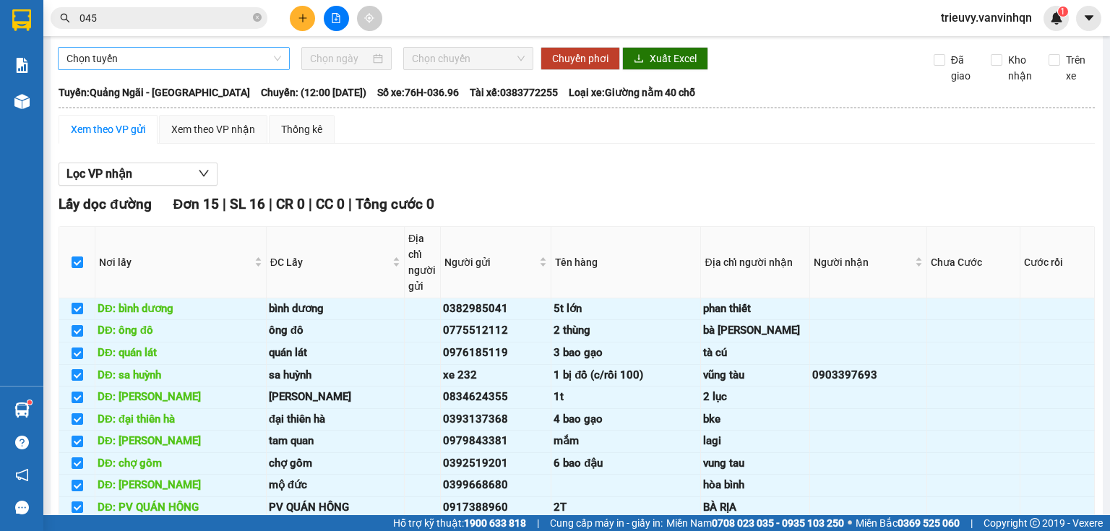
scroll to position [0, 0]
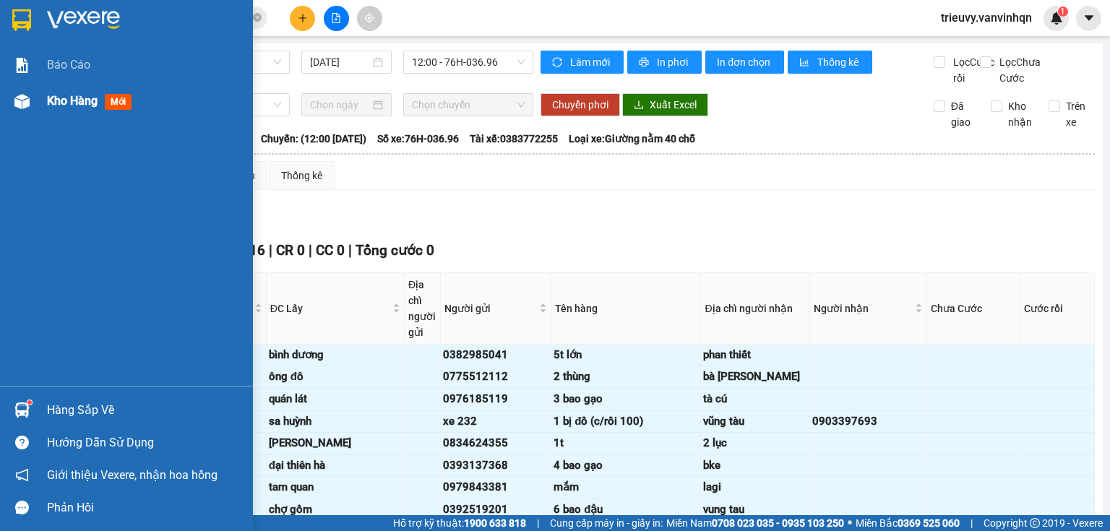
click at [48, 100] on span "Kho hàng" at bounding box center [72, 101] width 51 height 14
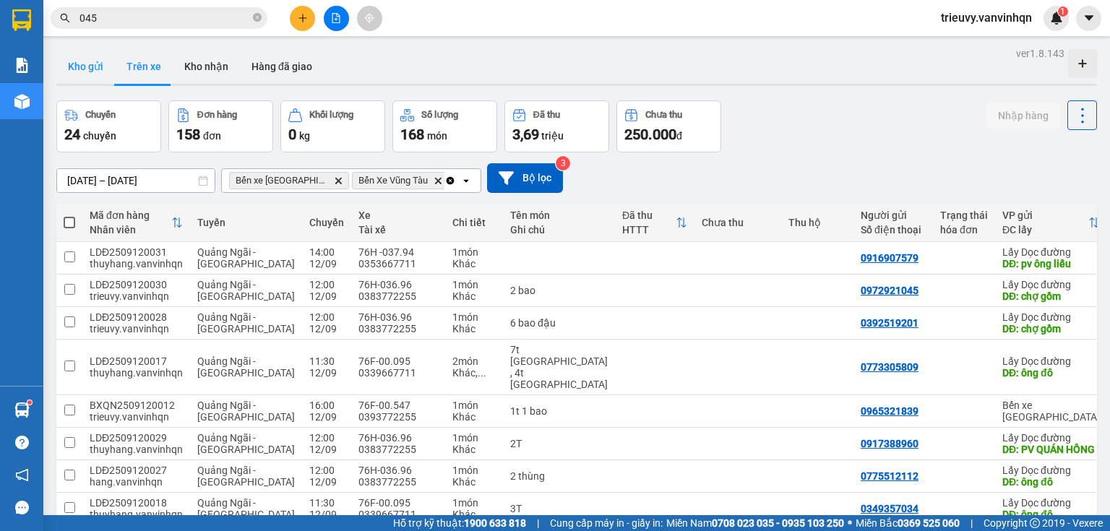
click at [80, 66] on button "Kho gửi" at bounding box center [85, 66] width 59 height 35
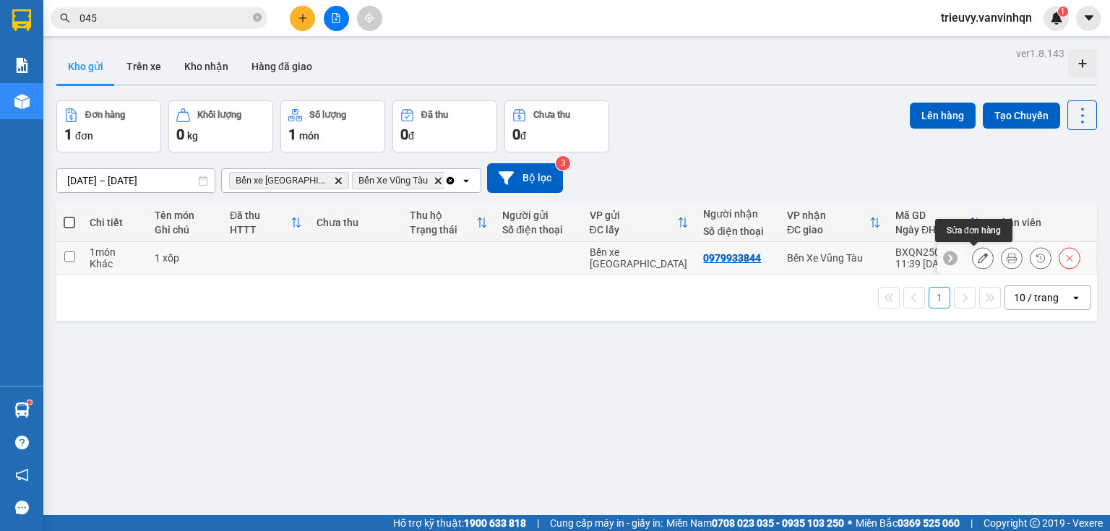
click at [977, 259] on icon at bounding box center [982, 258] width 10 height 10
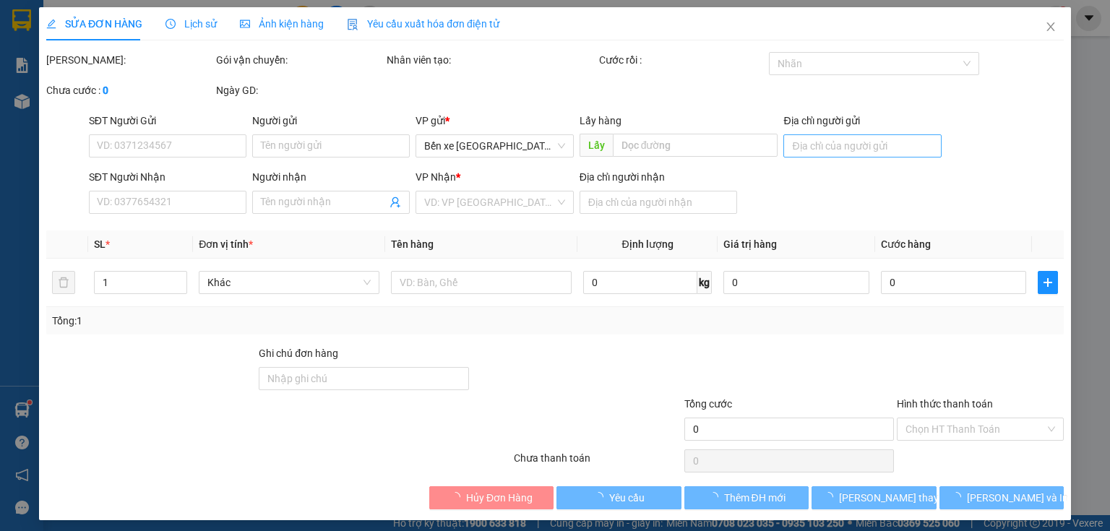
type input "bxqn"
type input "0979933844"
type input "Hắc dịch"
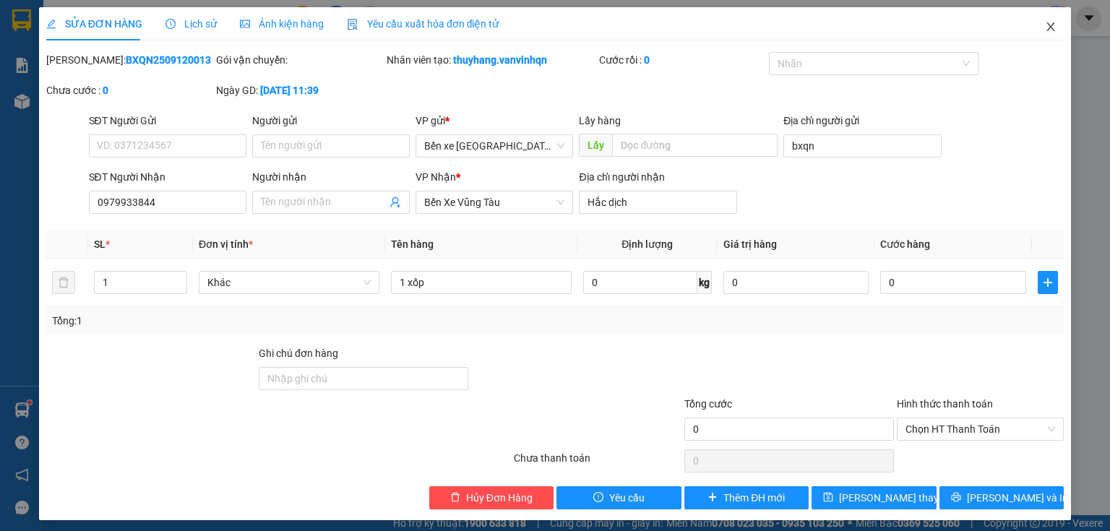
drag, startPoint x: 1059, startPoint y: 22, endPoint x: 1049, endPoint y: 25, distance: 10.5
click at [1050, 25] on span "Close" at bounding box center [1050, 27] width 40 height 40
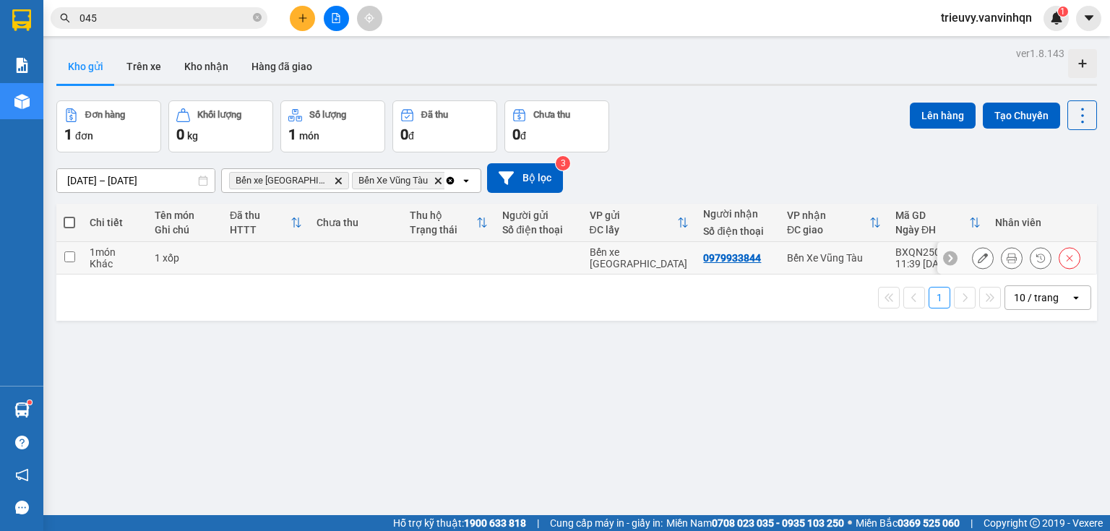
click at [341, 250] on td at bounding box center [355, 258] width 93 height 33
checkbox input "true"
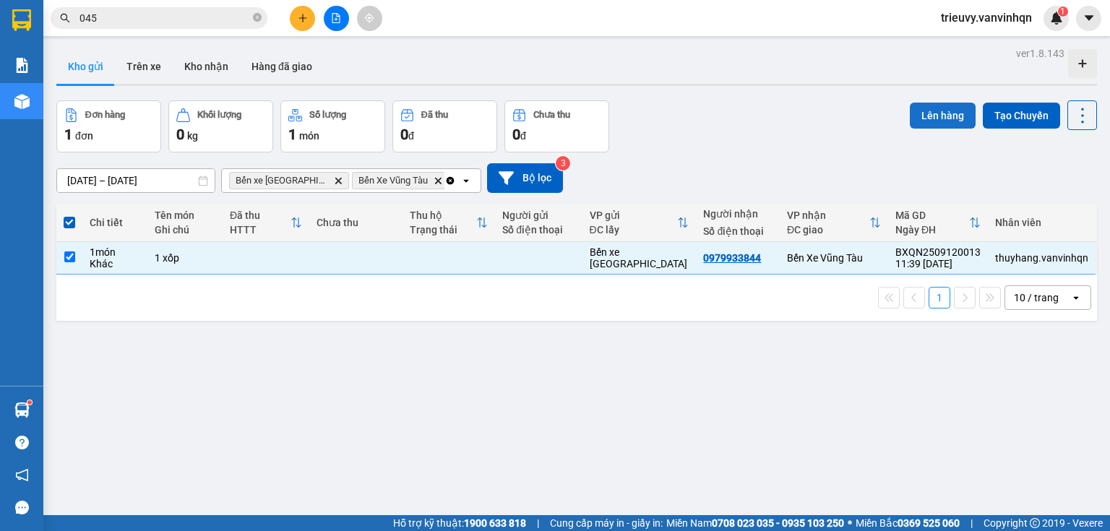
click at [912, 114] on button "Lên hàng" at bounding box center [943, 116] width 66 height 26
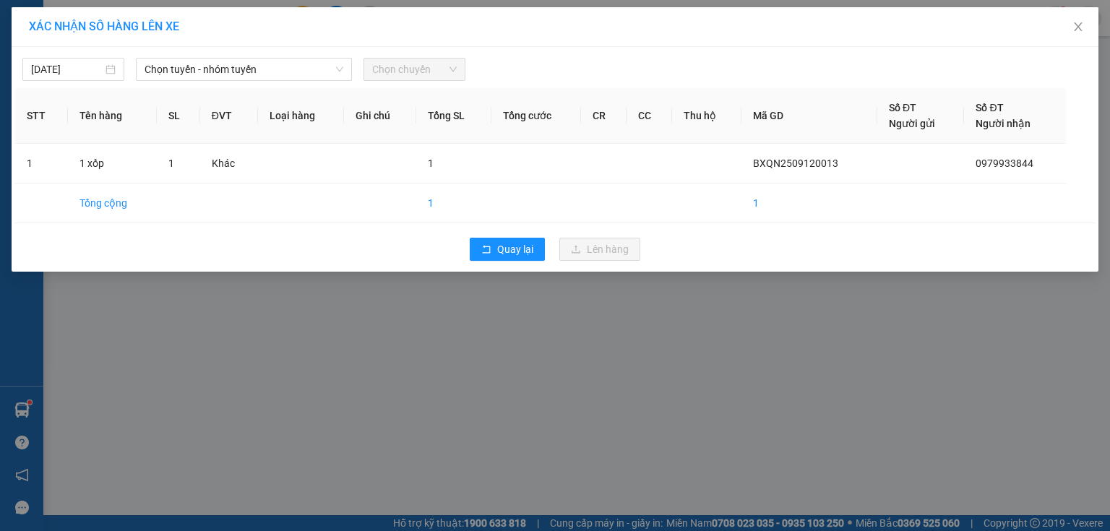
drag, startPoint x: 191, startPoint y: 72, endPoint x: 193, endPoint y: 81, distance: 9.6
click at [192, 76] on span "Chọn tuyến - nhóm tuyến" at bounding box center [243, 70] width 199 height 22
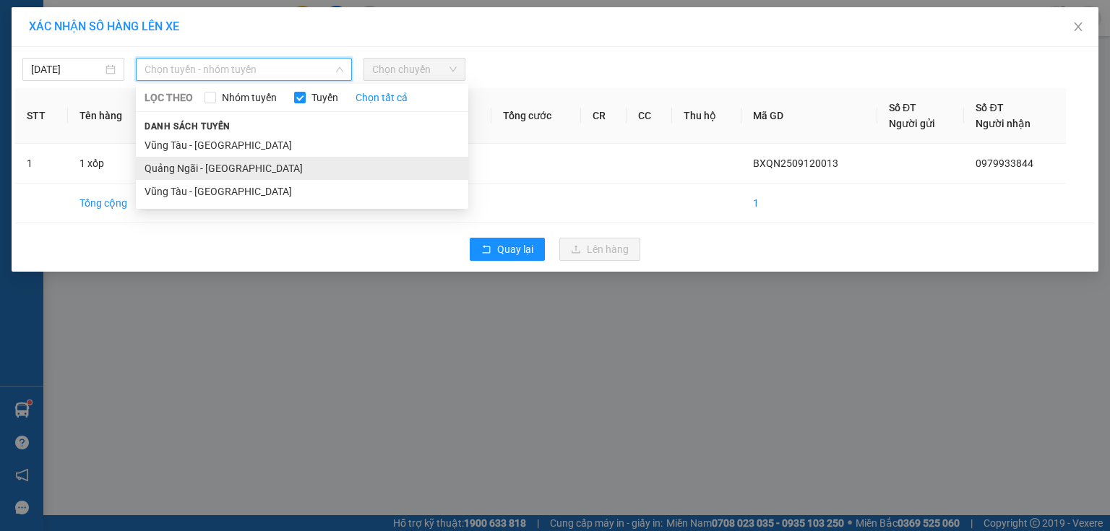
click at [202, 164] on li "Quảng Ngãi - [GEOGRAPHIC_DATA]" at bounding box center [302, 168] width 332 height 23
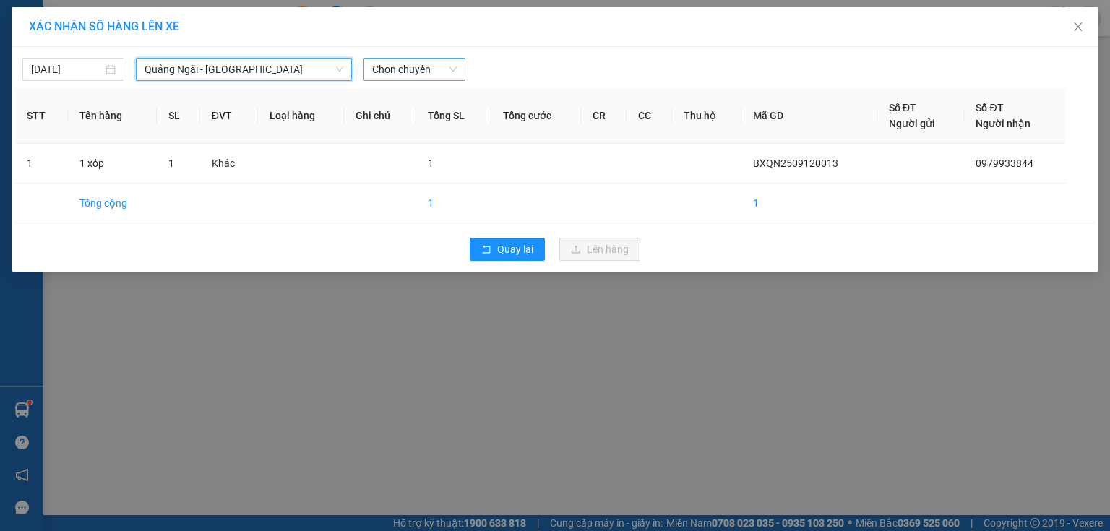
click at [403, 72] on span "Chọn chuyến" at bounding box center [414, 70] width 85 height 22
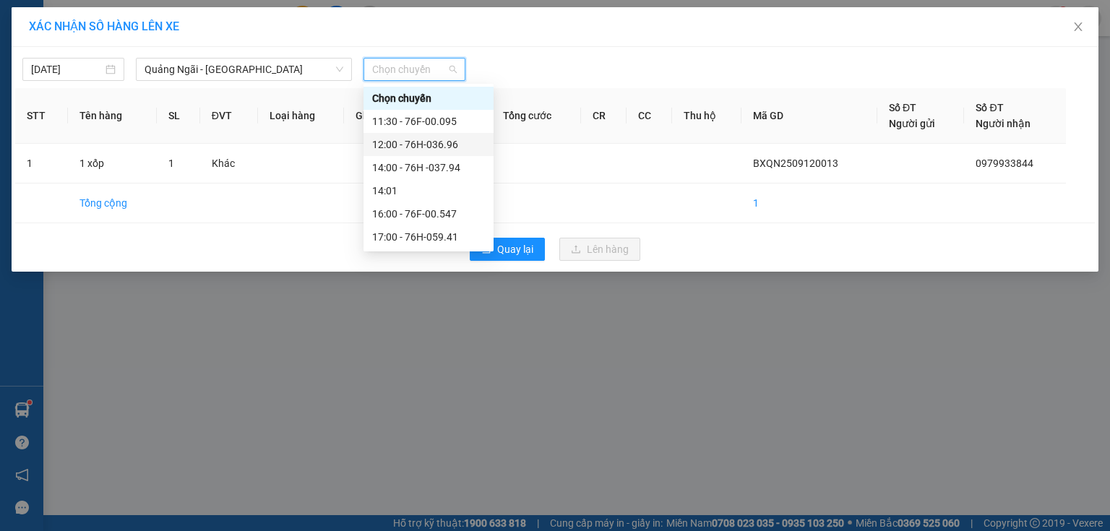
drag, startPoint x: 433, startPoint y: 139, endPoint x: 446, endPoint y: 149, distance: 15.9
click at [433, 139] on div "12:00 - 76H-036.96" at bounding box center [428, 145] width 113 height 16
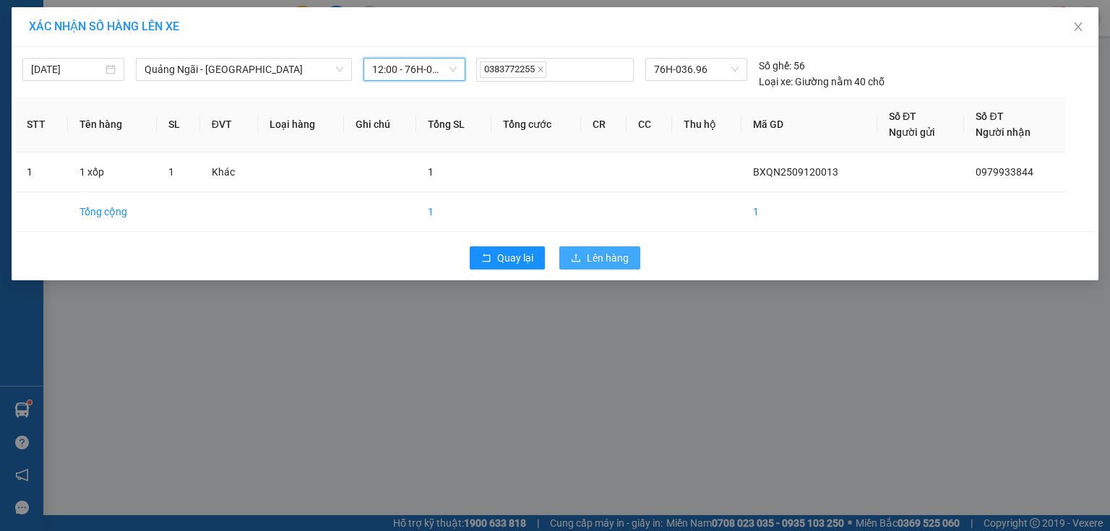
click at [600, 260] on span "Lên hàng" at bounding box center [608, 258] width 42 height 16
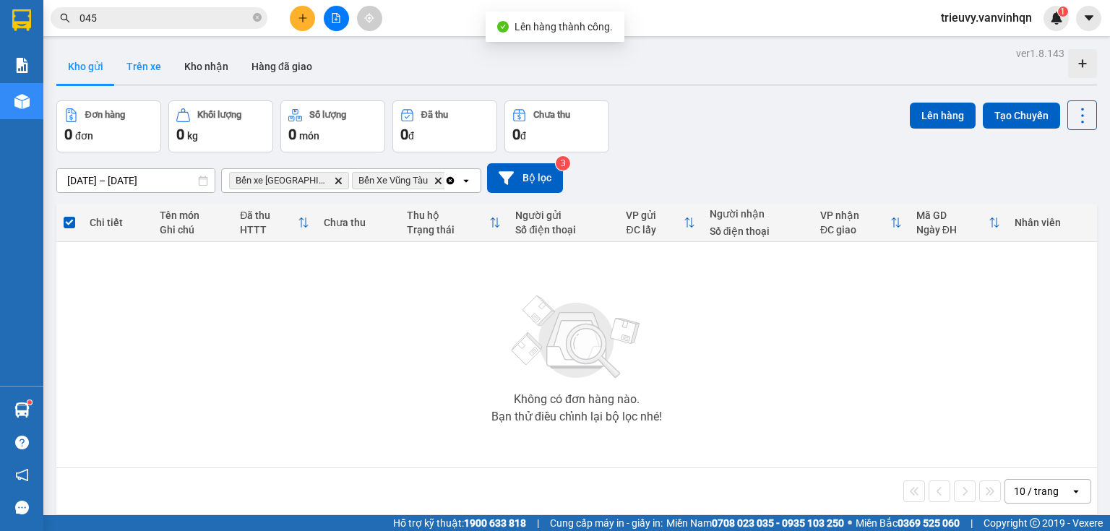
click at [150, 66] on button "Trên xe" at bounding box center [144, 66] width 58 height 35
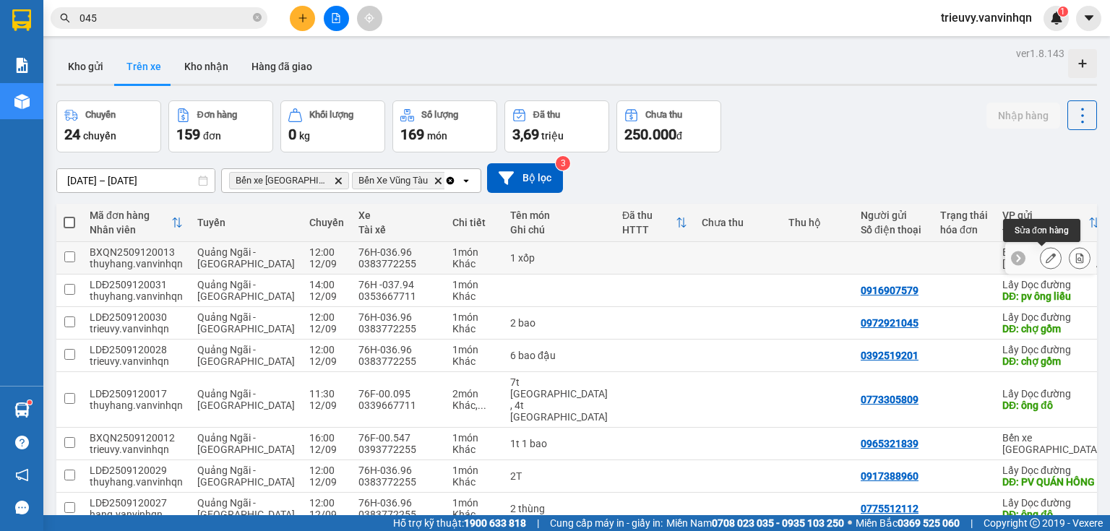
click at [1050, 259] on button at bounding box center [1050, 258] width 20 height 25
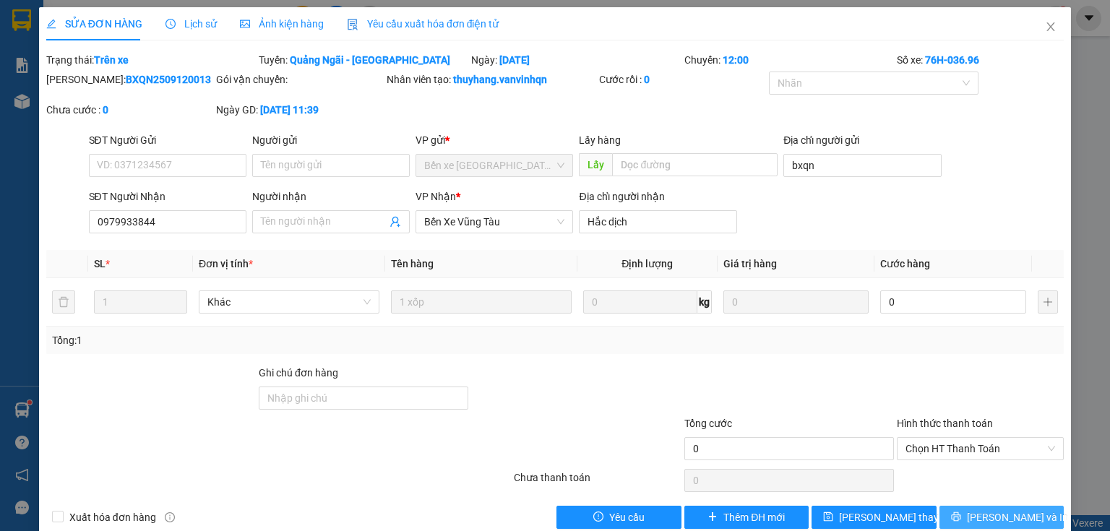
click at [959, 517] on button "[PERSON_NAME] và In" at bounding box center [1001, 517] width 125 height 23
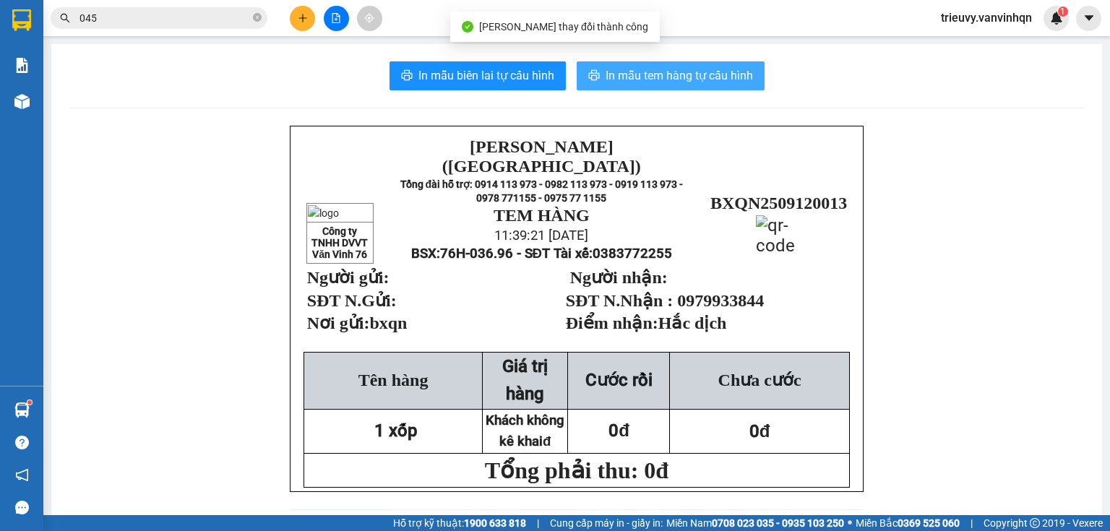
click at [709, 72] on span "In mẫu tem hàng tự cấu hình" at bounding box center [678, 75] width 147 height 18
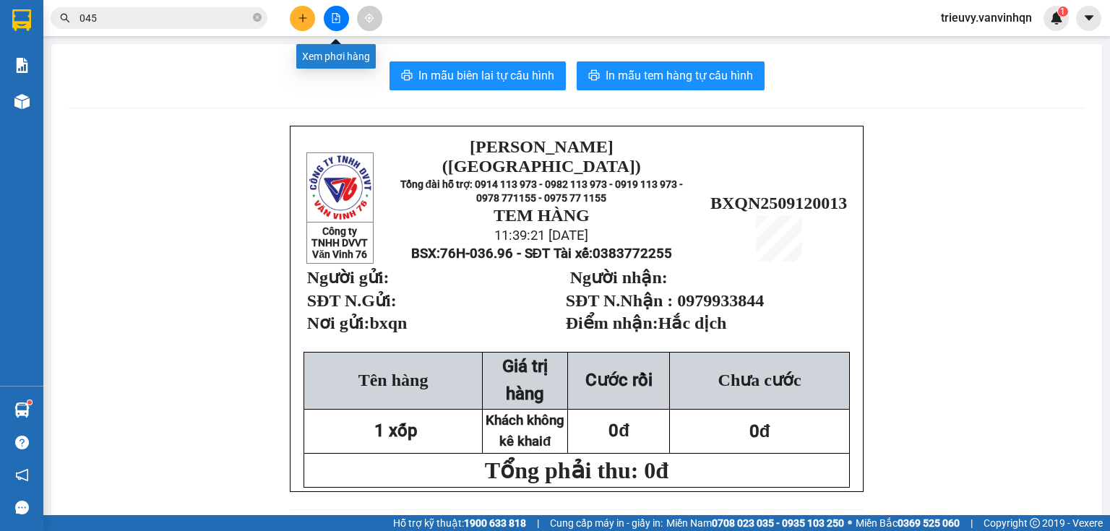
click at [329, 18] on button at bounding box center [336, 18] width 25 height 25
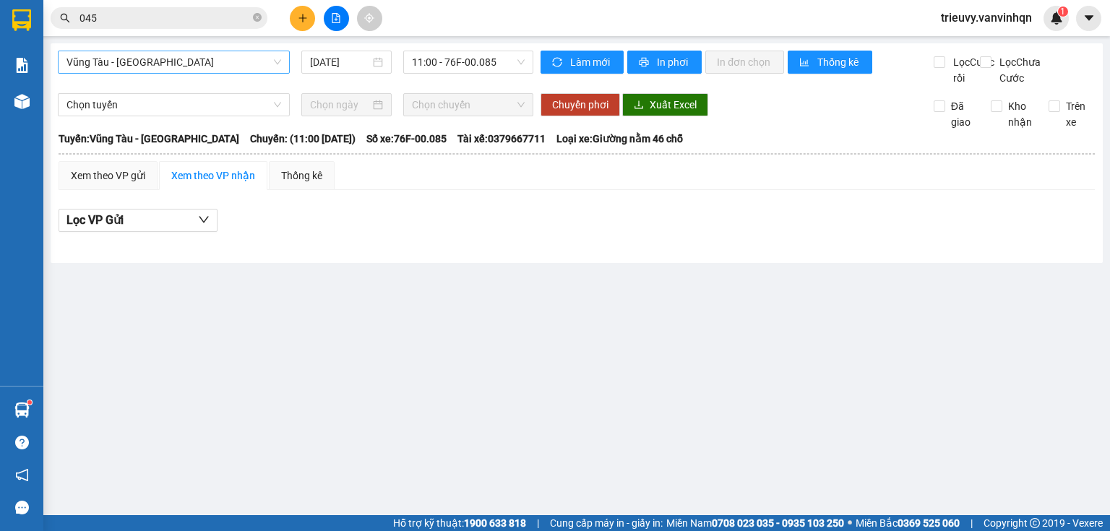
click at [104, 61] on span "Vũng Tàu - [GEOGRAPHIC_DATA]" at bounding box center [173, 62] width 215 height 22
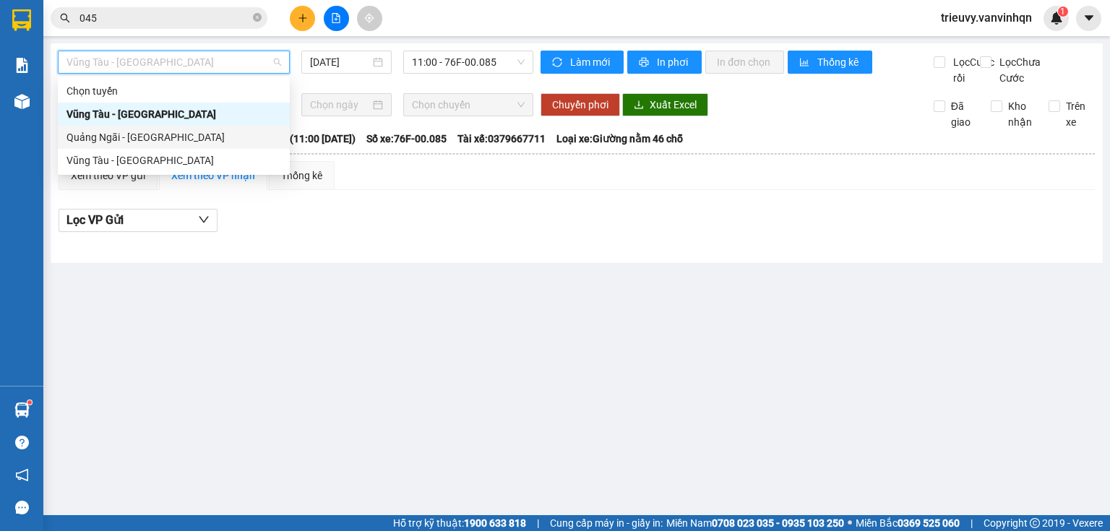
drag, startPoint x: 104, startPoint y: 132, endPoint x: 137, endPoint y: 118, distance: 35.3
click at [104, 133] on div "Quảng Ngãi - [GEOGRAPHIC_DATA]" at bounding box center [173, 137] width 215 height 16
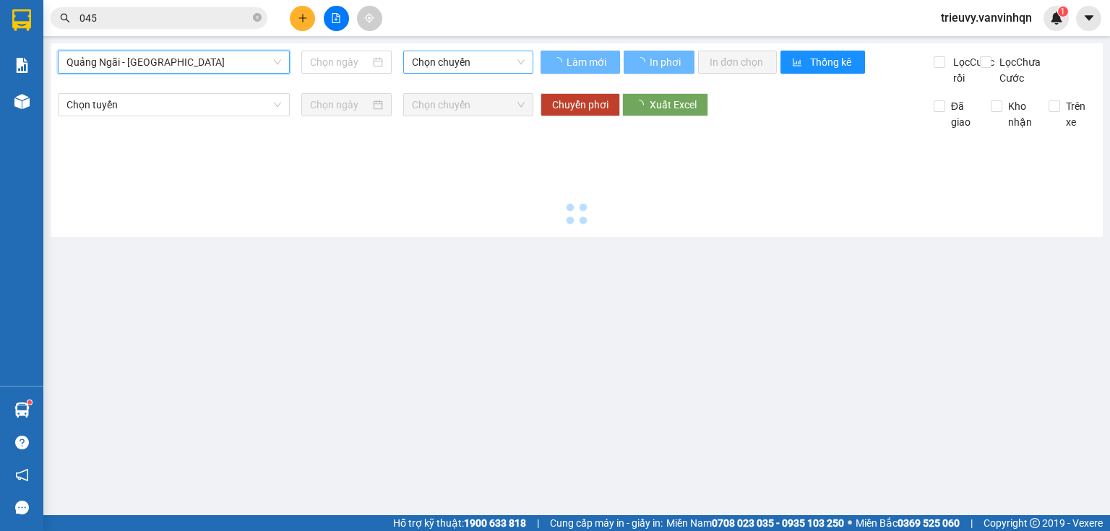
type input "[DATE]"
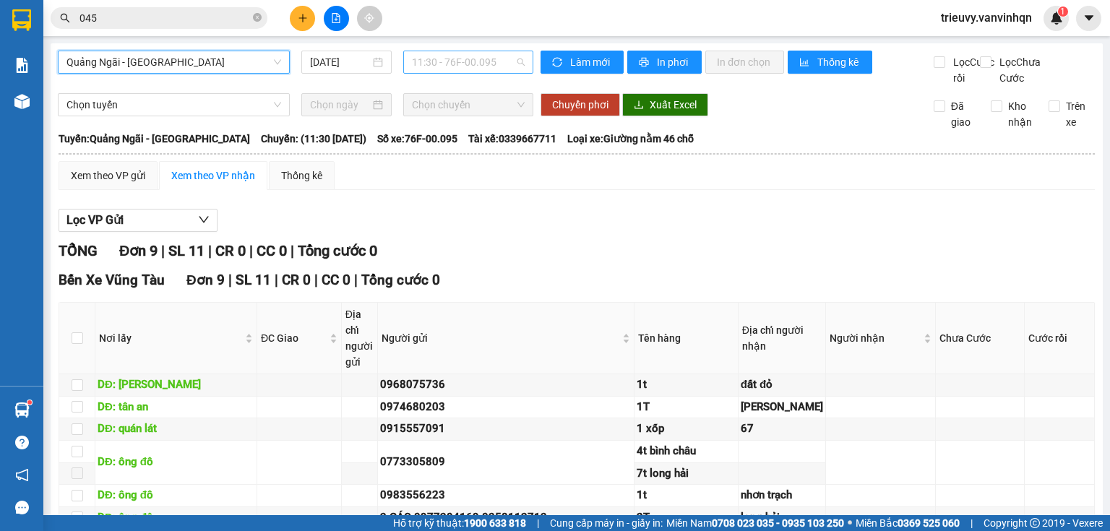
click at [472, 56] on span "11:30 - 76F-00.095" at bounding box center [468, 62] width 113 height 22
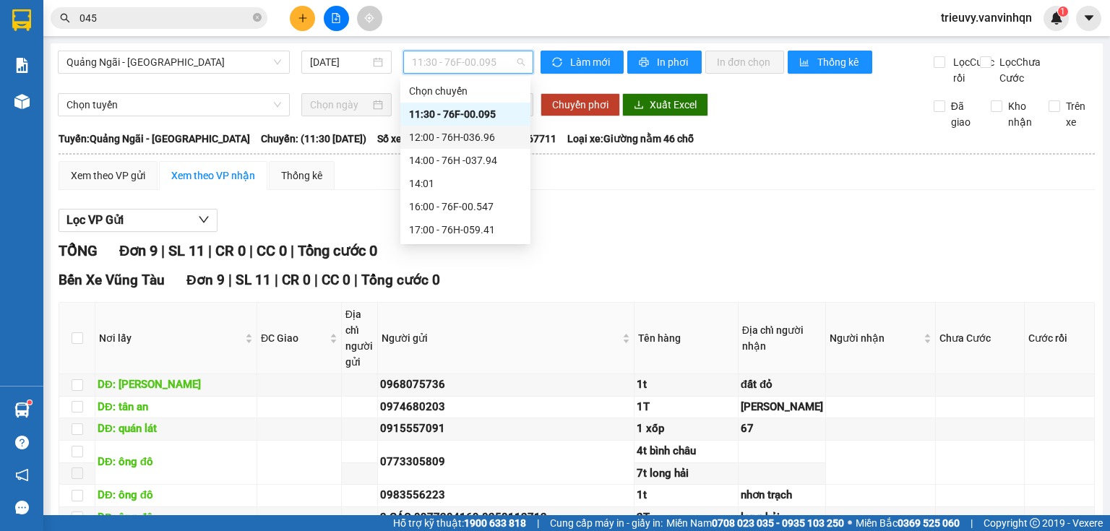
click at [475, 142] on div "12:00 - 76H-036.96" at bounding box center [465, 137] width 113 height 16
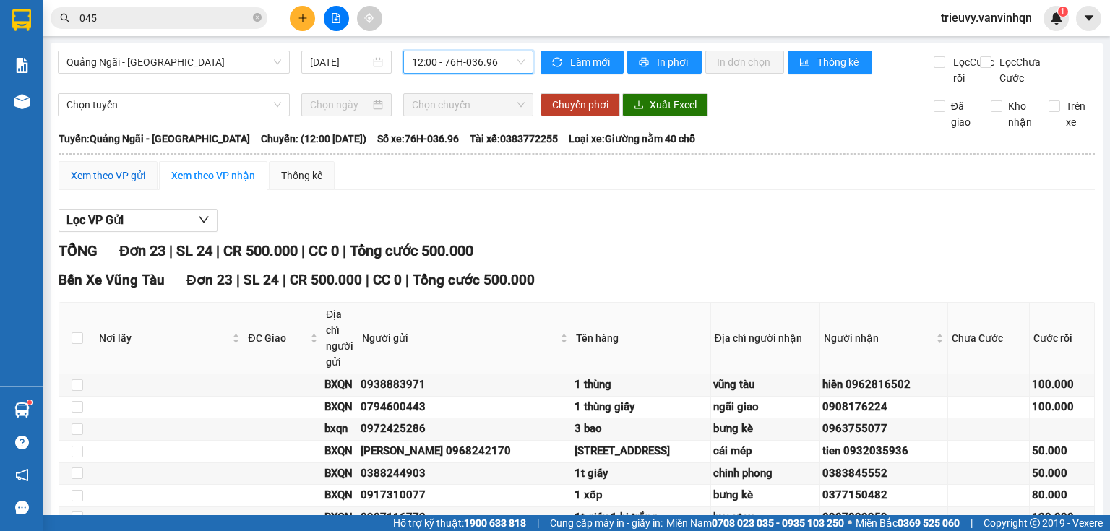
click at [96, 184] on div "Xem theo VP gửi" at bounding box center [108, 176] width 74 height 16
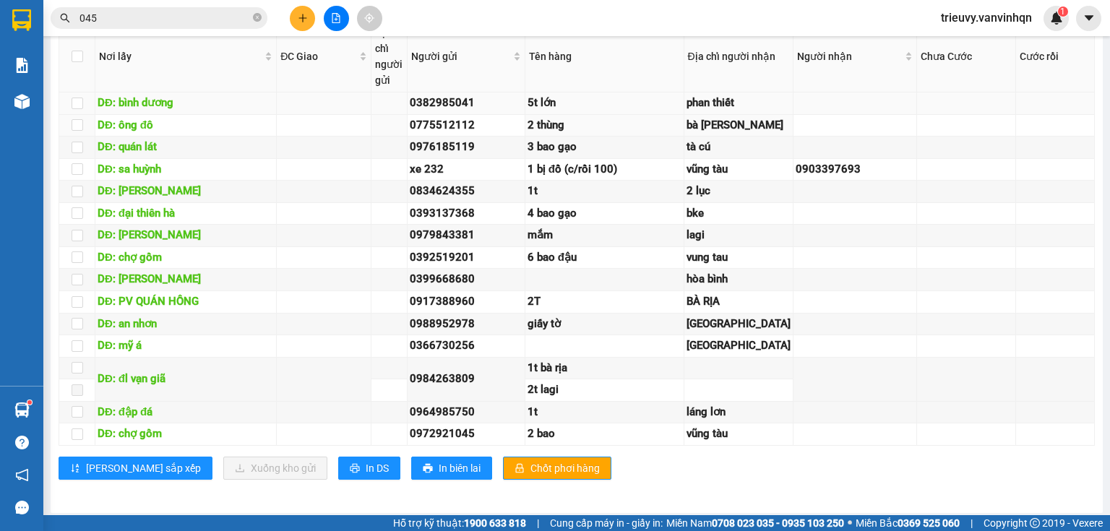
scroll to position [1272, 0]
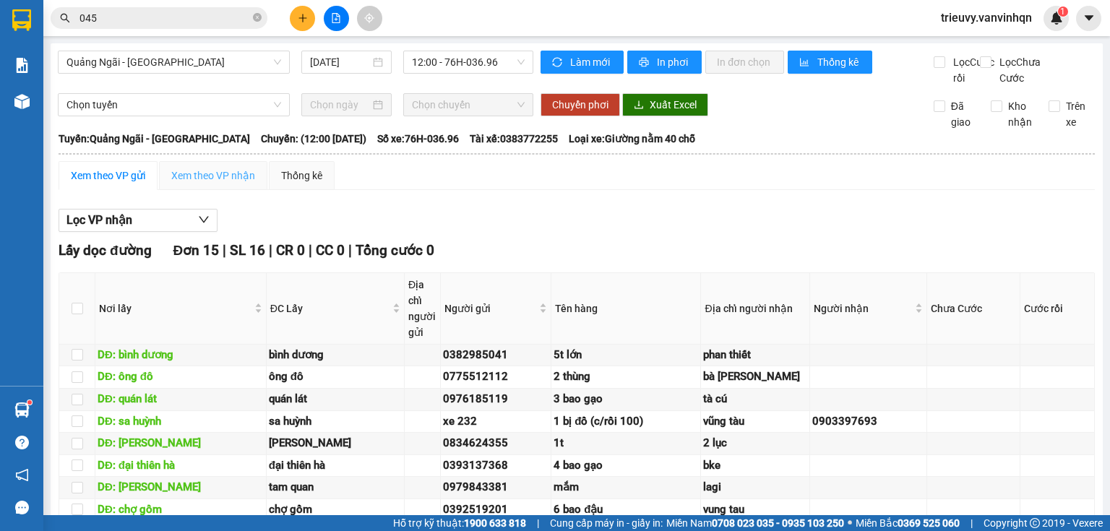
drag, startPoint x: 201, startPoint y: 202, endPoint x: 178, endPoint y: 191, distance: 25.5
click at [200, 190] on div "Xem theo VP nhận" at bounding box center [213, 175] width 108 height 29
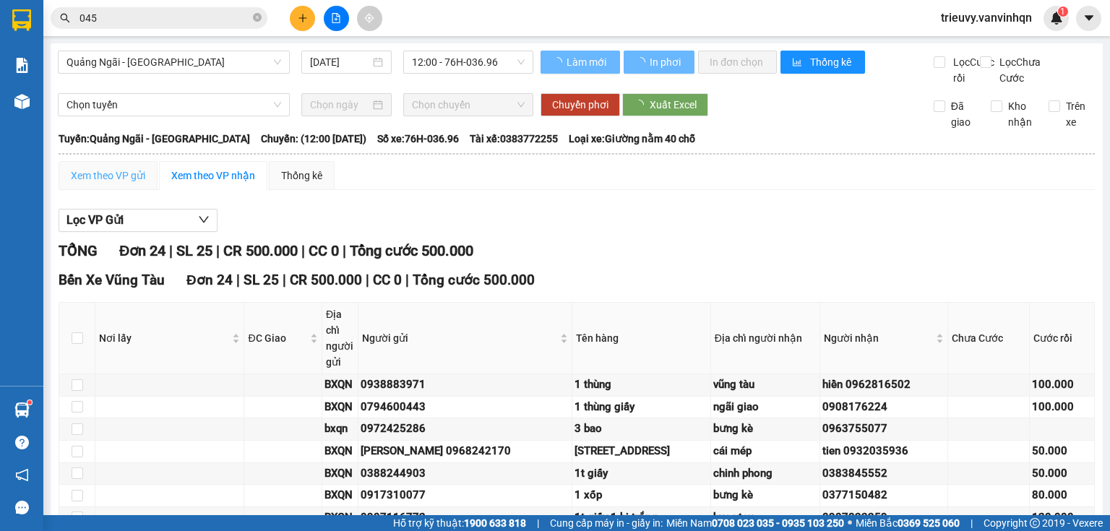
click at [150, 190] on div "Xem theo VP gửi" at bounding box center [108, 175] width 99 height 29
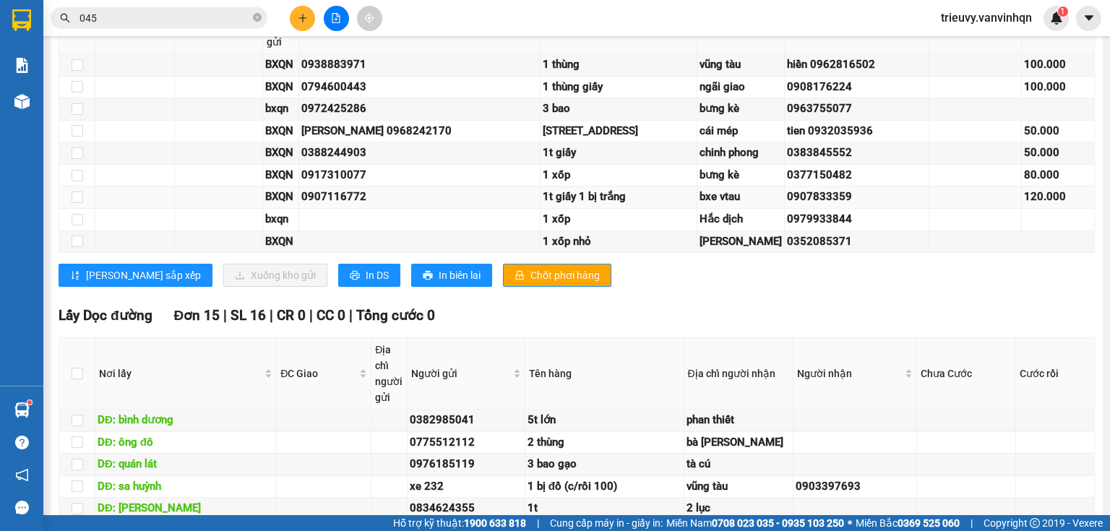
scroll to position [1098, 0]
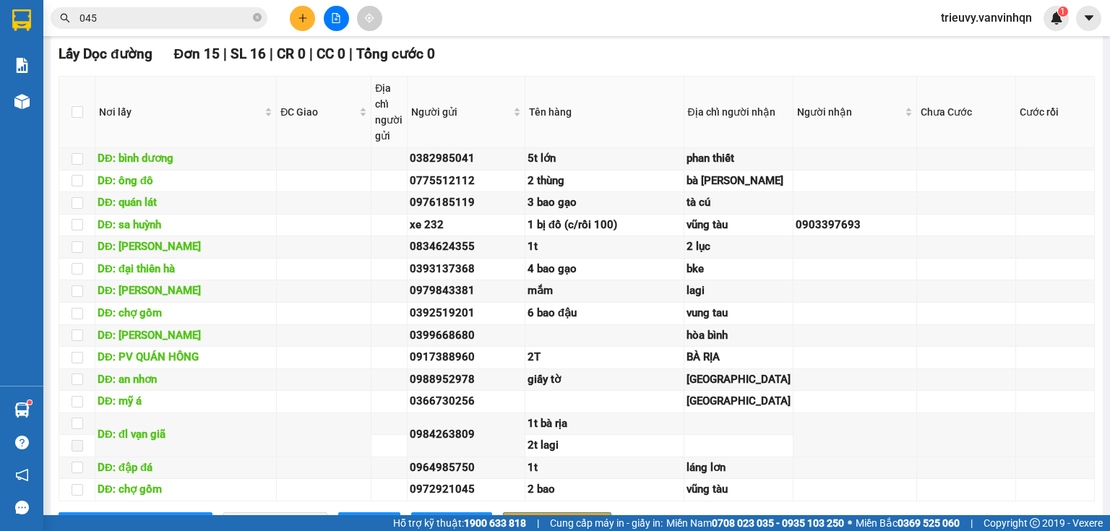
click at [338, 25] on button "In DS" at bounding box center [369, 13] width 62 height 23
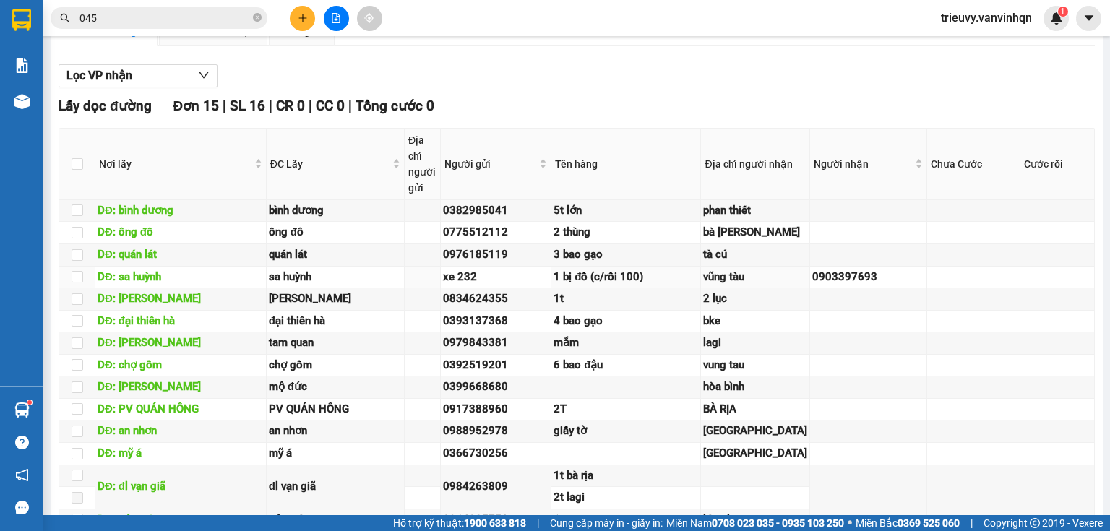
scroll to position [0, 0]
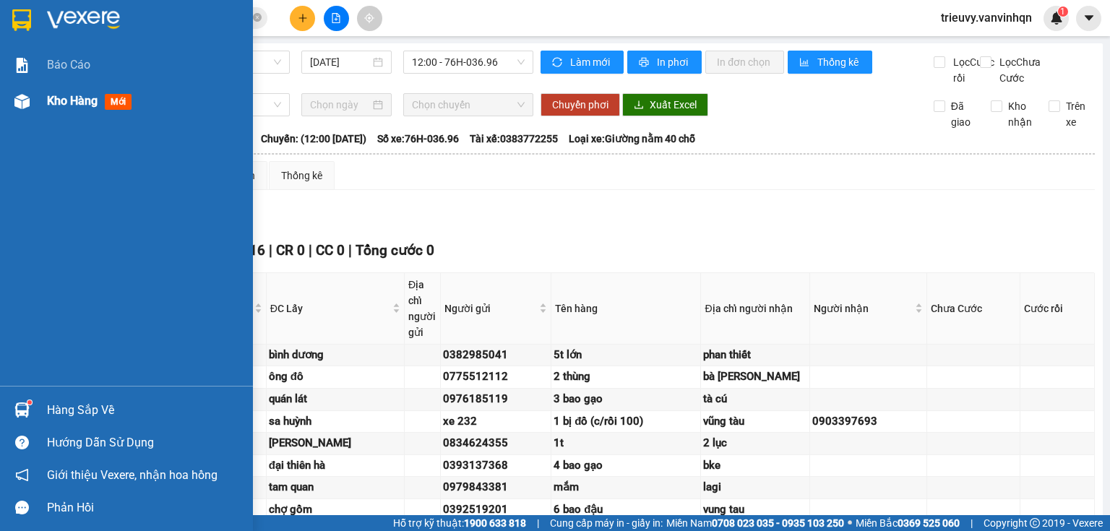
click at [58, 102] on span "Kho hàng" at bounding box center [72, 101] width 51 height 14
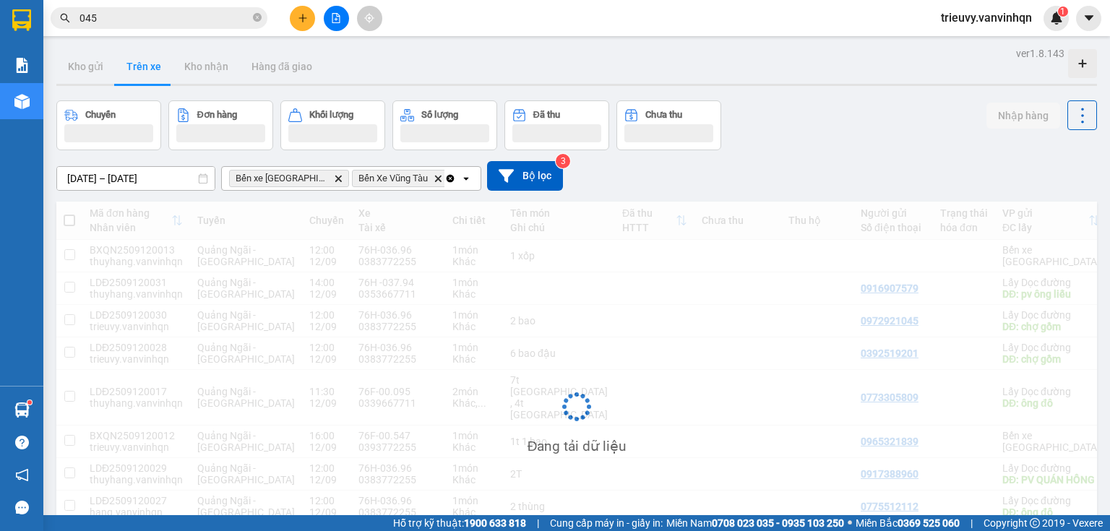
click at [907, 136] on div "Chuyến Đơn hàng Khối lượng Số lượng Đã thu Chưa thu Nhập hàng" at bounding box center [576, 125] width 1040 height 50
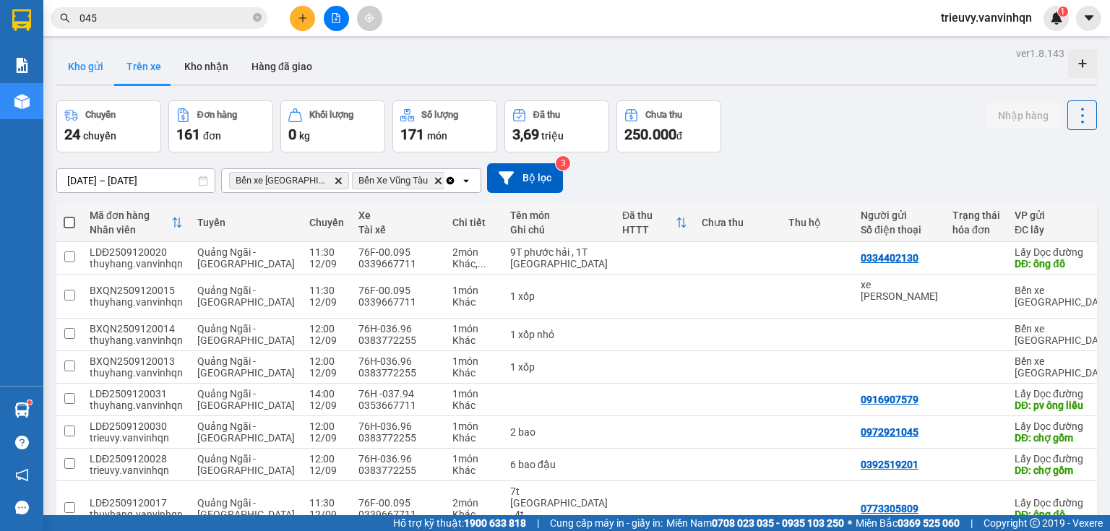
click at [98, 66] on button "Kho gửi" at bounding box center [85, 66] width 59 height 35
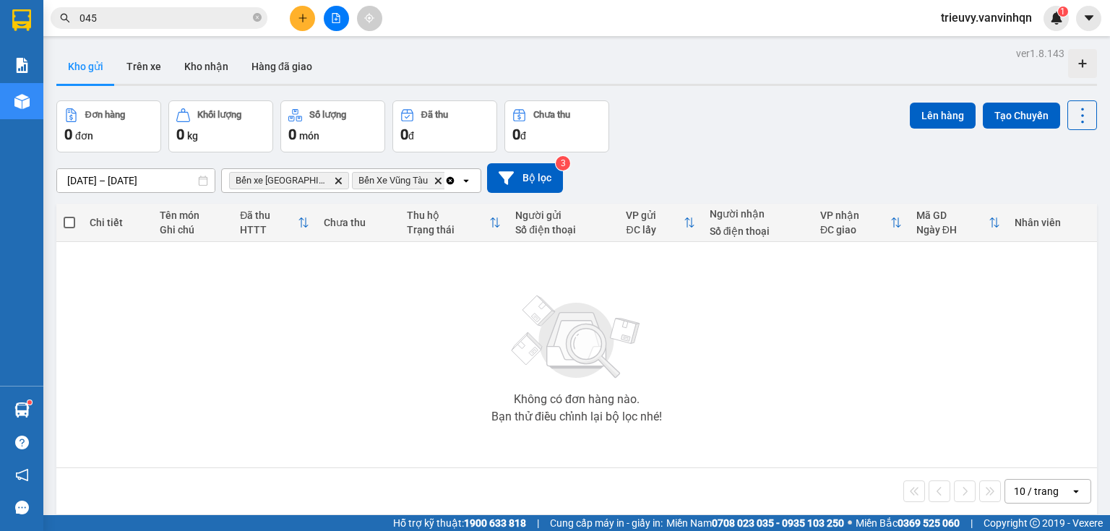
click at [301, 23] on button at bounding box center [302, 18] width 25 height 25
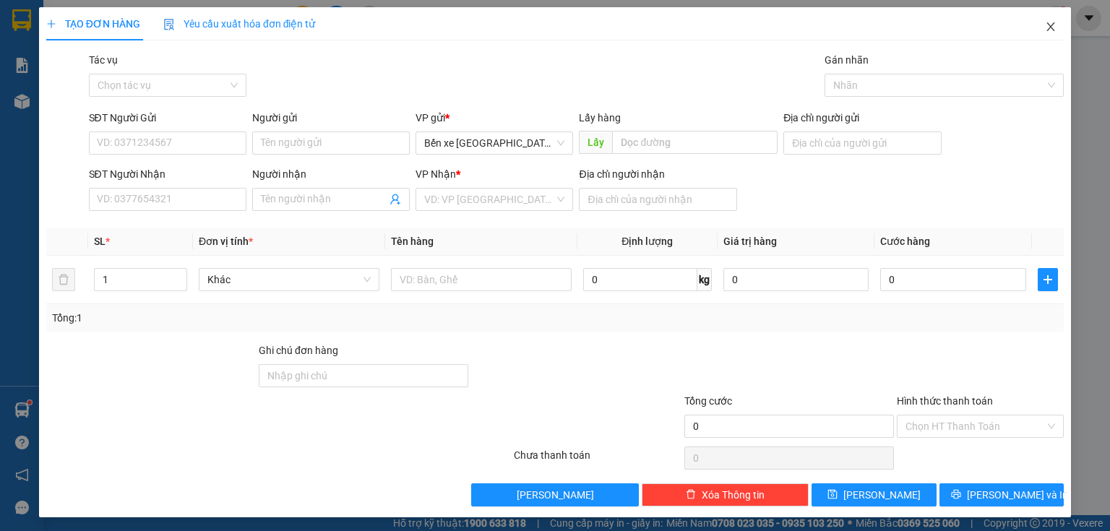
click at [1043, 22] on span "Close" at bounding box center [1050, 27] width 40 height 40
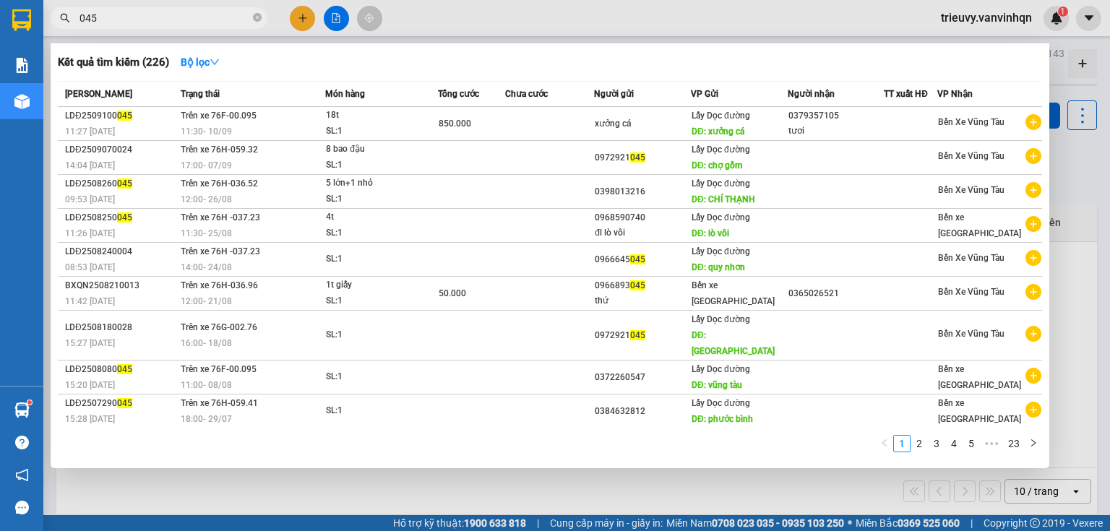
click at [204, 17] on input "045" at bounding box center [164, 18] width 171 height 16
type input "0"
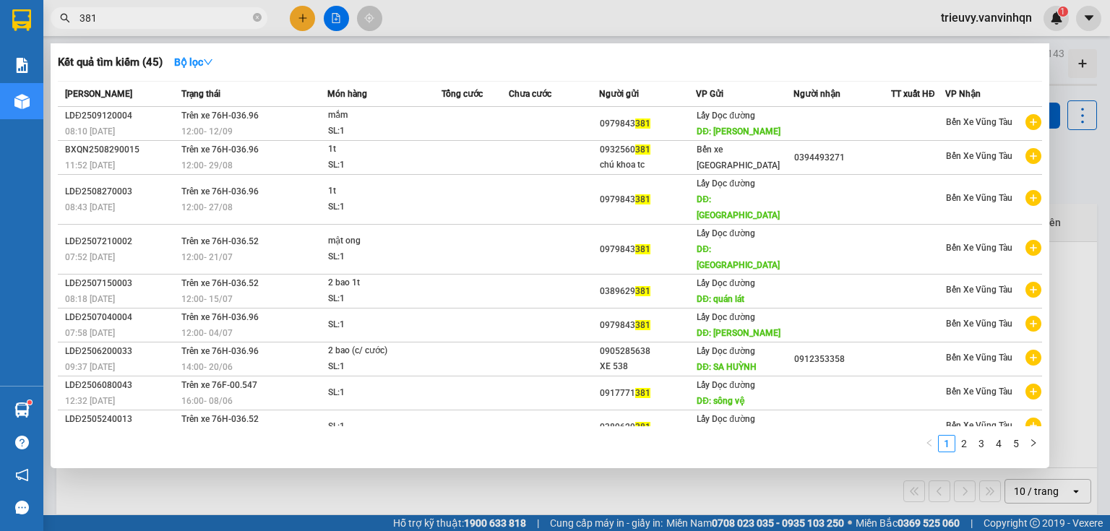
type input "381"
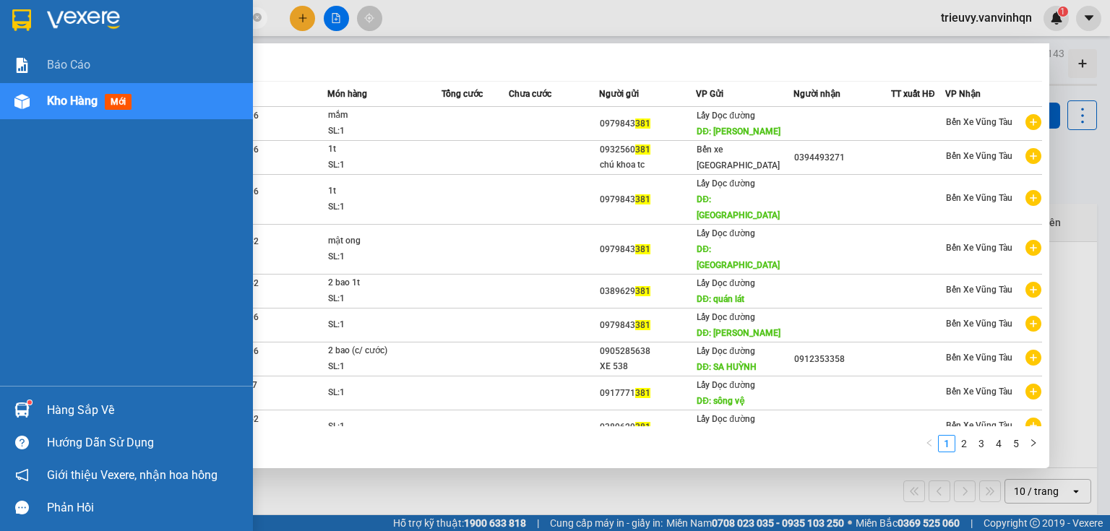
click at [50, 99] on span "Kho hàng" at bounding box center [72, 101] width 51 height 14
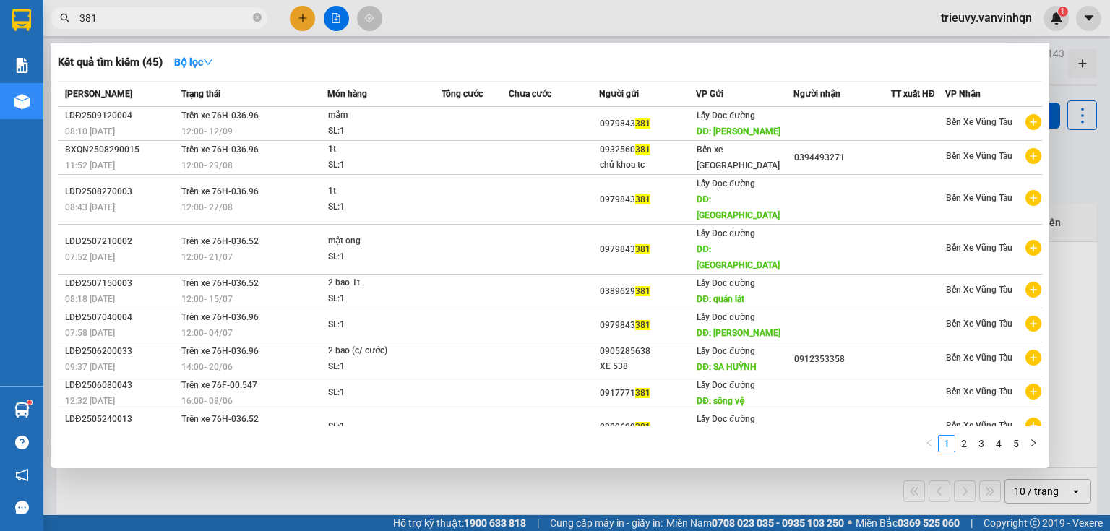
drag, startPoint x: 101, startPoint y: 16, endPoint x: 176, endPoint y: 20, distance: 75.3
click at [105, 17] on input "381" at bounding box center [164, 18] width 171 height 16
click at [257, 20] on icon "close-circle" at bounding box center [257, 17] width 9 height 9
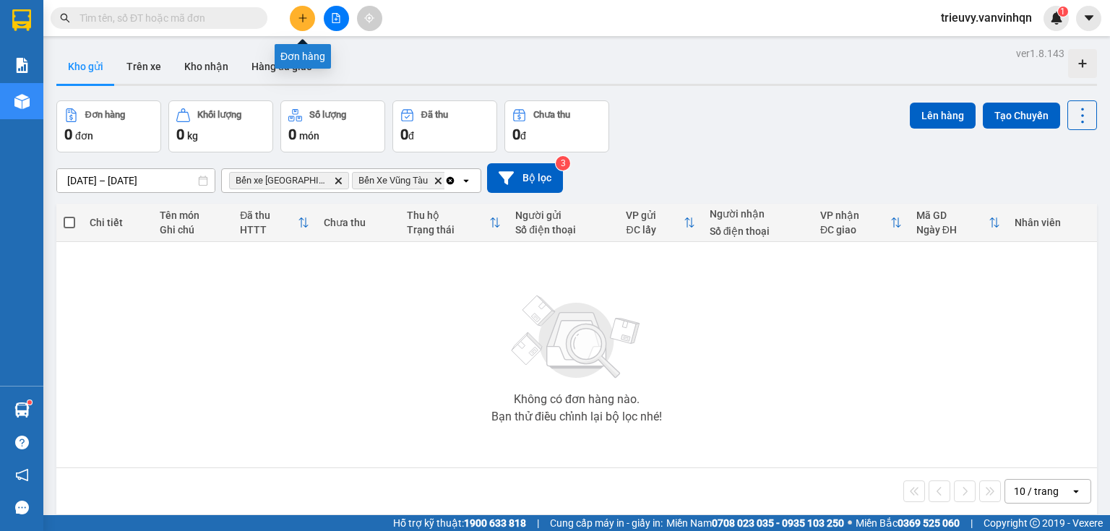
click at [303, 22] on icon "plus" at bounding box center [303, 18] width 10 height 10
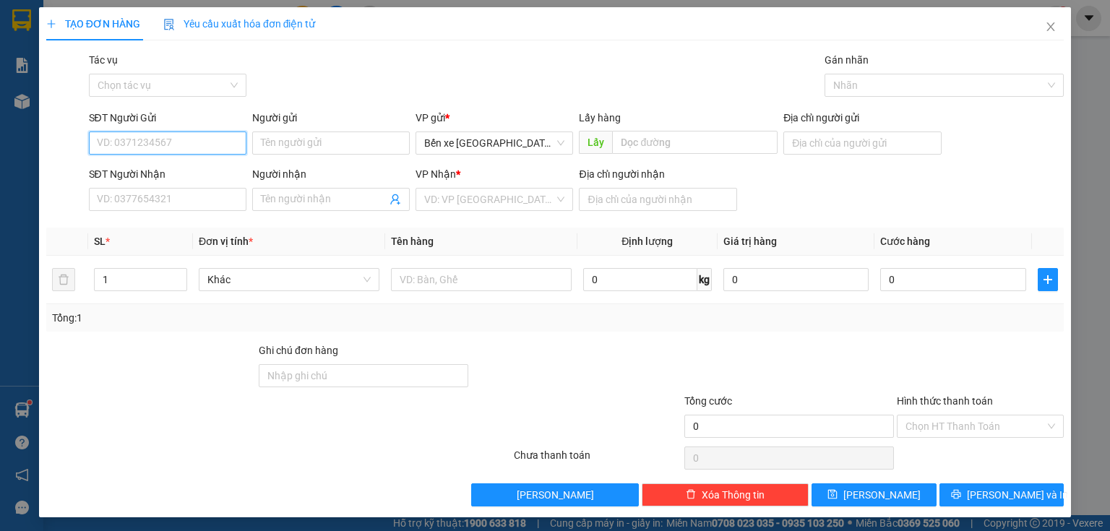
click at [212, 141] on input "SĐT Người Gửi" at bounding box center [167, 142] width 157 height 23
click at [118, 139] on input "0399674882" at bounding box center [167, 142] width 157 height 23
click at [137, 136] on input "0399674882" at bounding box center [167, 142] width 157 height 23
click at [155, 142] on input "0399674882" at bounding box center [167, 142] width 157 height 23
type input "0399674882"
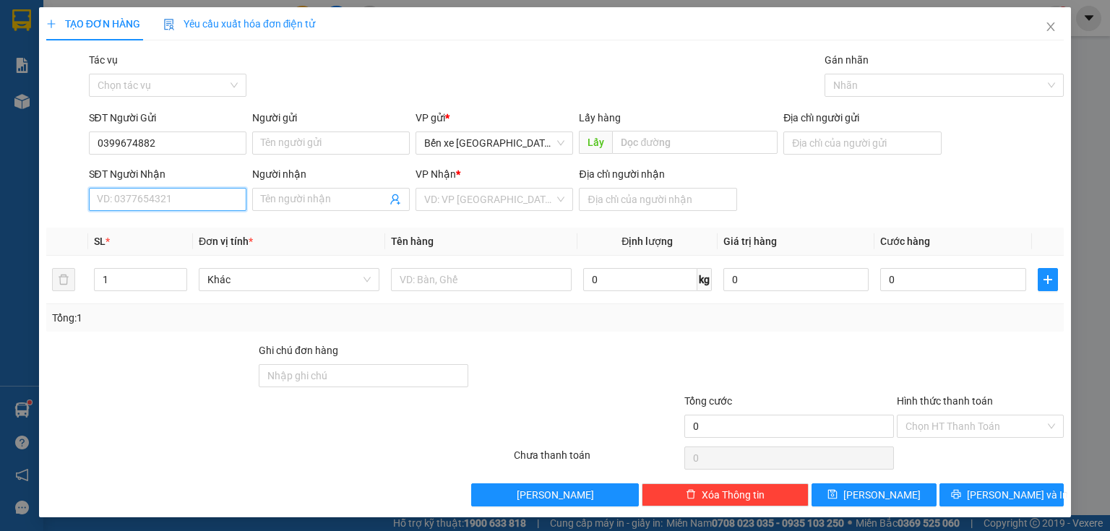
click at [156, 198] on input "SĐT Người Nhận" at bounding box center [167, 199] width 157 height 23
type input "0938663"
click at [160, 225] on div "0938663108" at bounding box center [166, 228] width 139 height 16
type input "BXQN"
type input "0938663108"
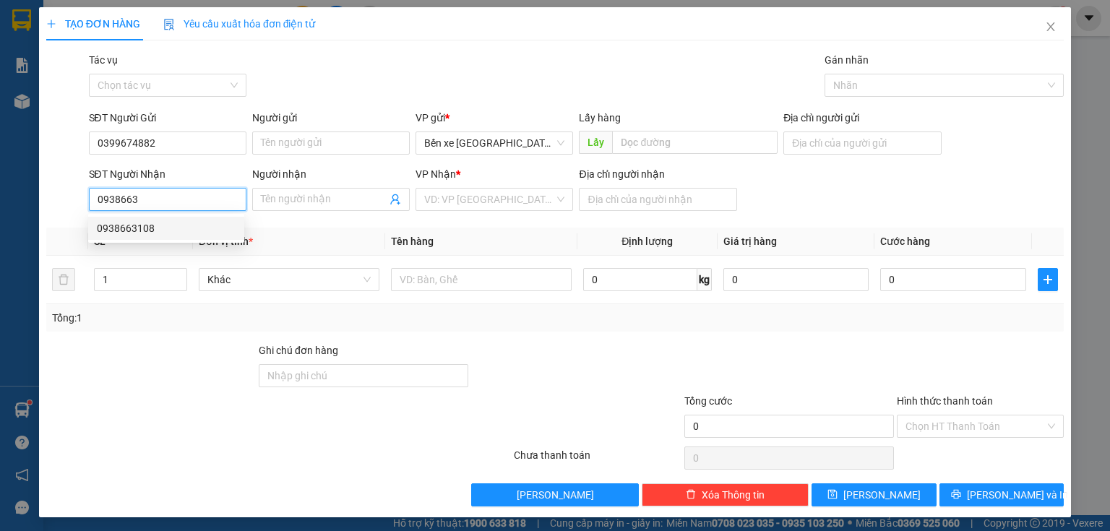
type input "[PERSON_NAME]"
type input "200.000"
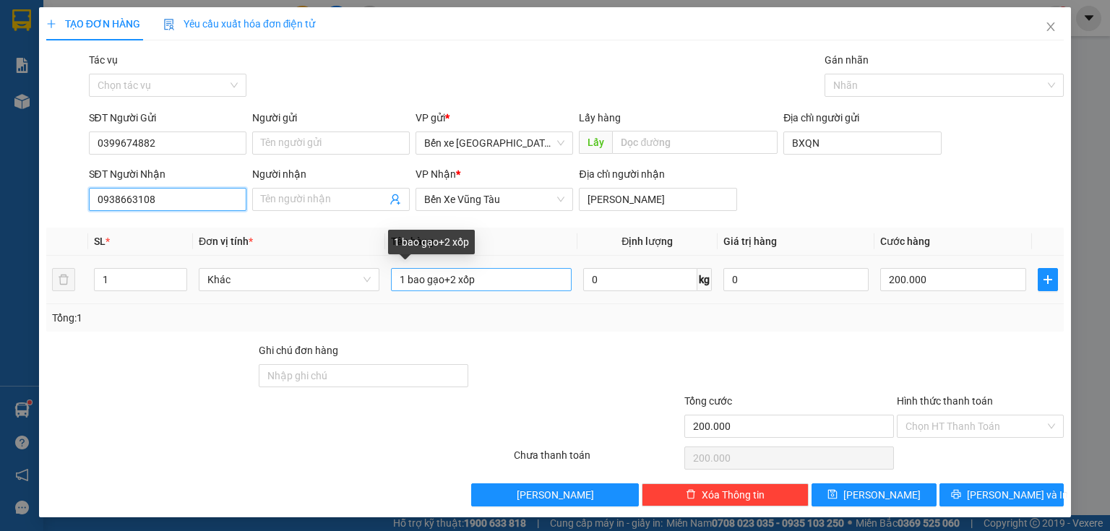
type input "0938663108"
click at [496, 277] on input "1 bao gạo+2 xốp" at bounding box center [481, 279] width 181 height 23
type input "1"
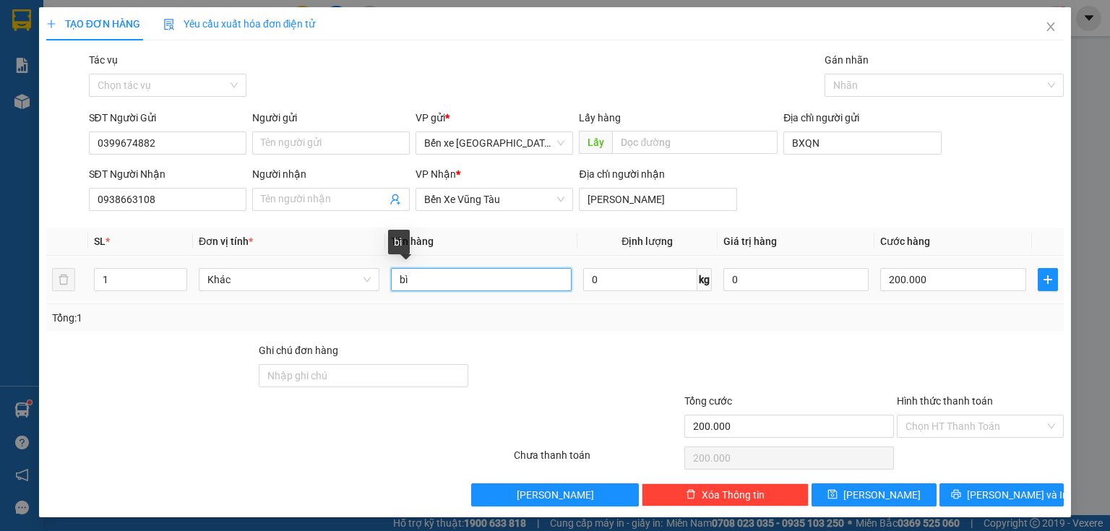
type input "b"
type input "giấy tờ"
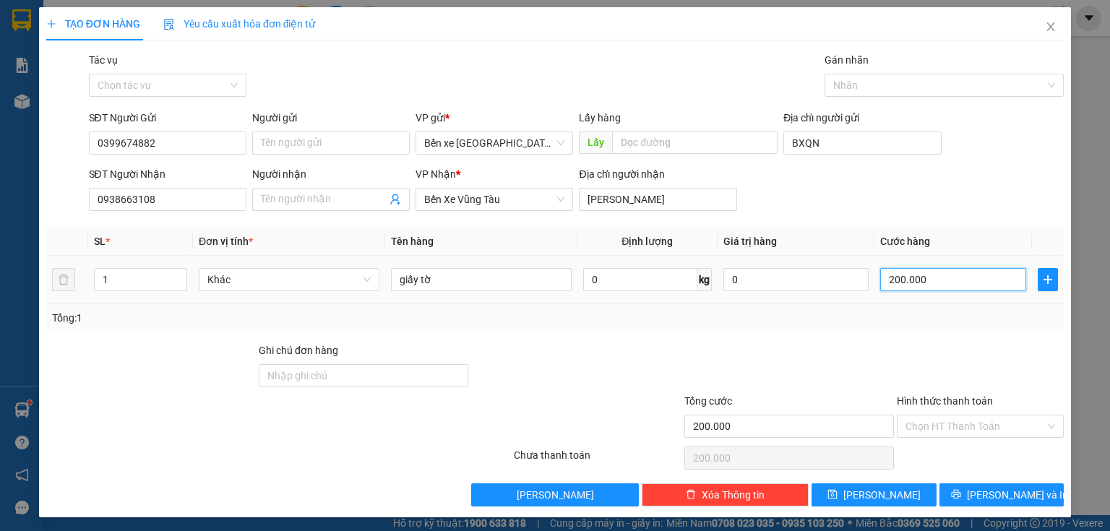
click at [939, 268] on input "200.000" at bounding box center [953, 279] width 146 height 23
type input "0"
type input "5"
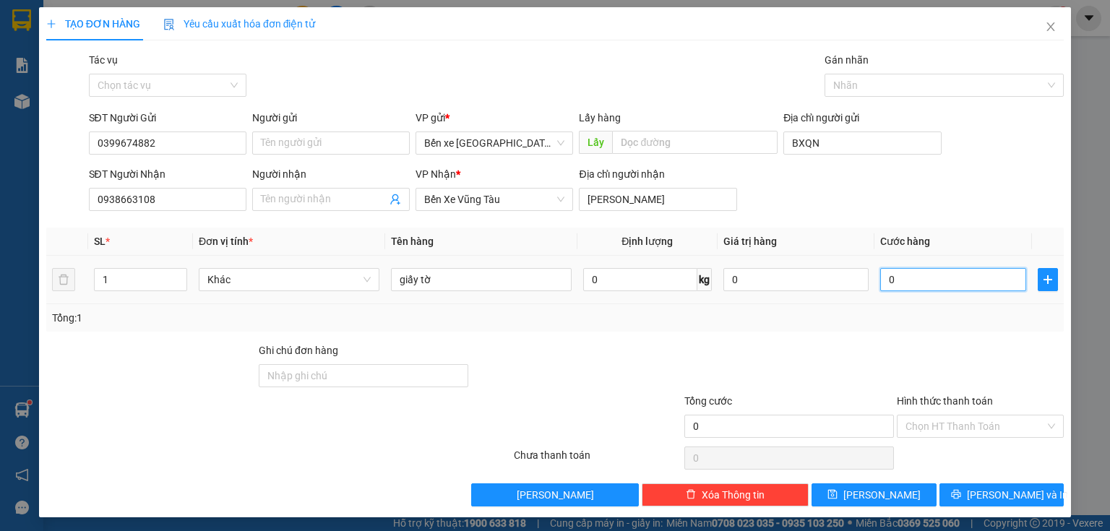
type input "5"
type input "05"
type input "50"
type input "050"
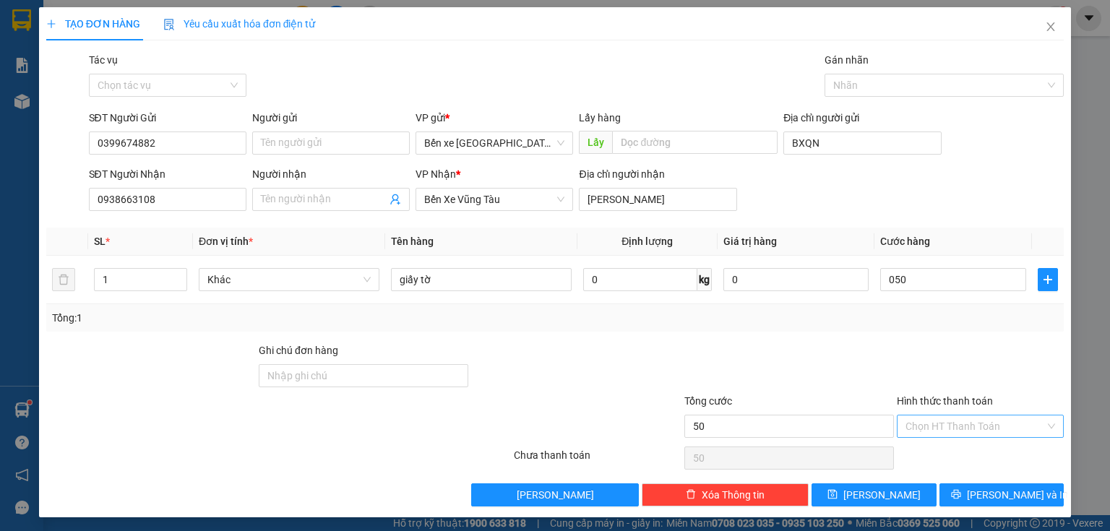
type input "50.000"
click at [946, 429] on input "Hình thức thanh toán" at bounding box center [974, 426] width 139 height 22
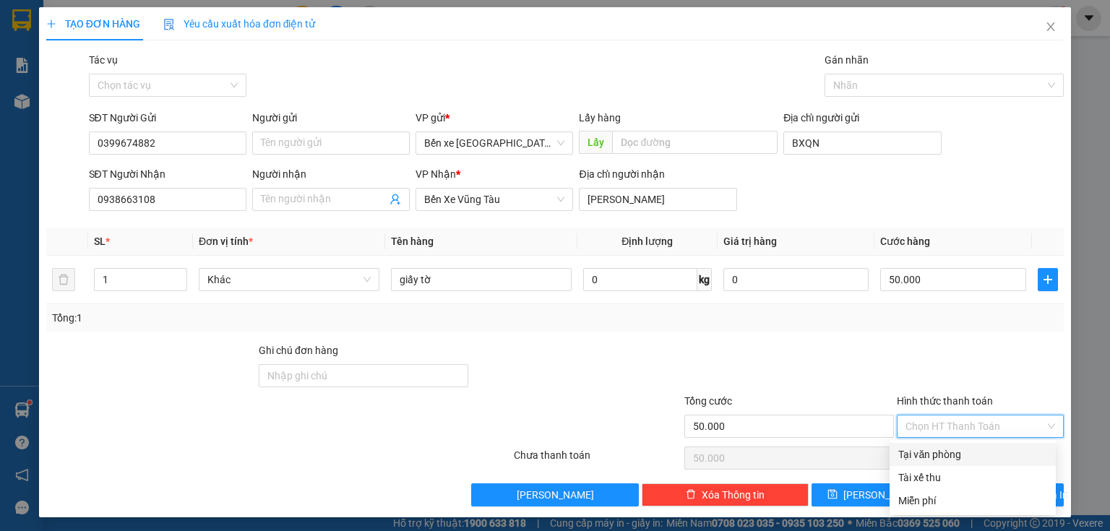
click at [946, 458] on div "Tại văn phòng" at bounding box center [972, 454] width 149 height 16
type input "0"
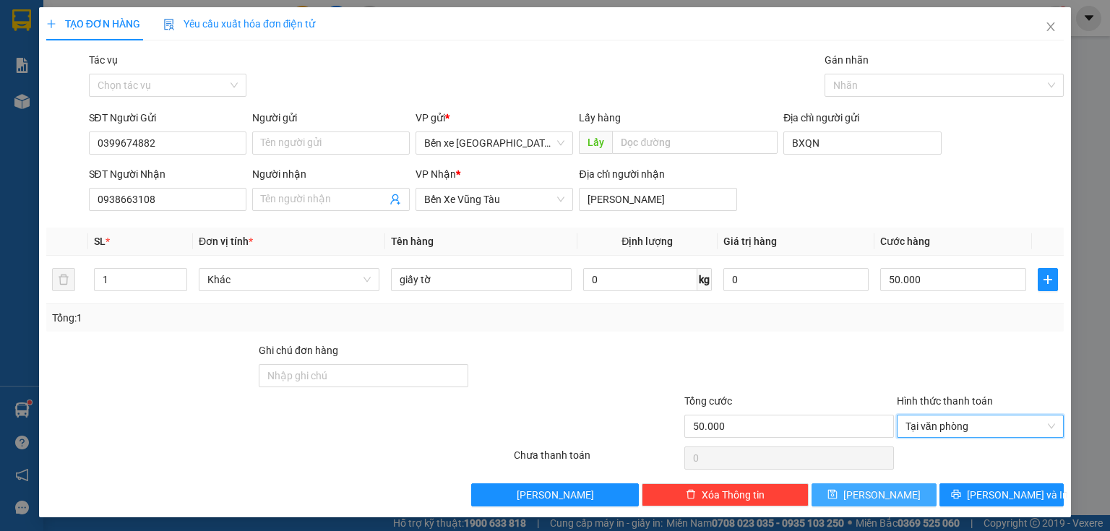
click at [902, 488] on button "[PERSON_NAME]" at bounding box center [873, 494] width 125 height 23
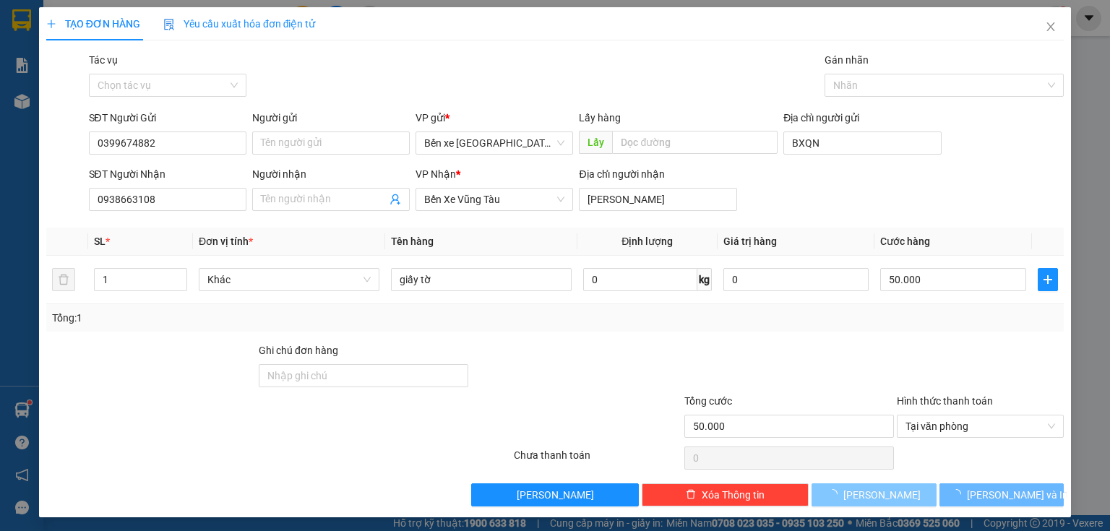
type input "0"
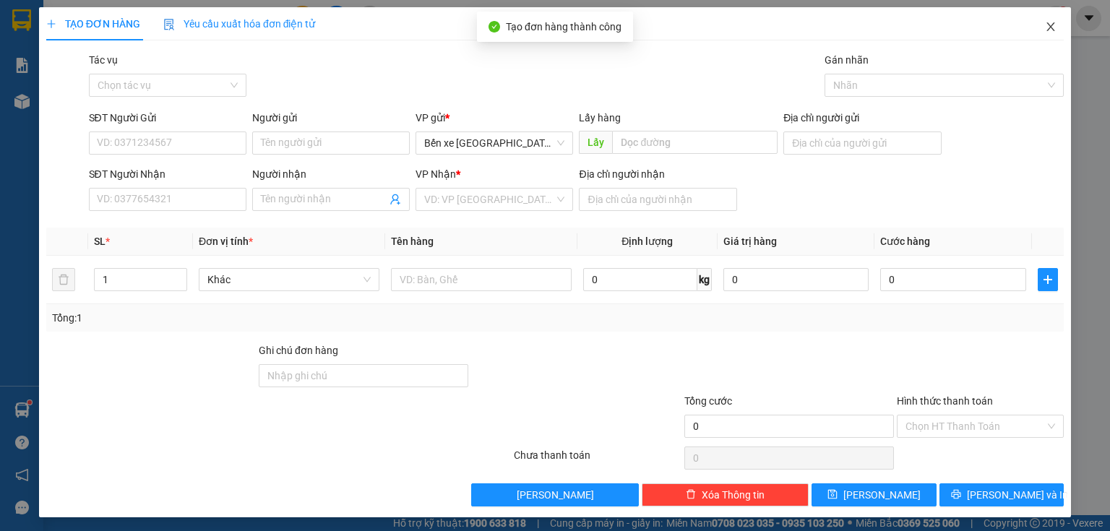
click at [1051, 31] on span "Close" at bounding box center [1050, 27] width 40 height 40
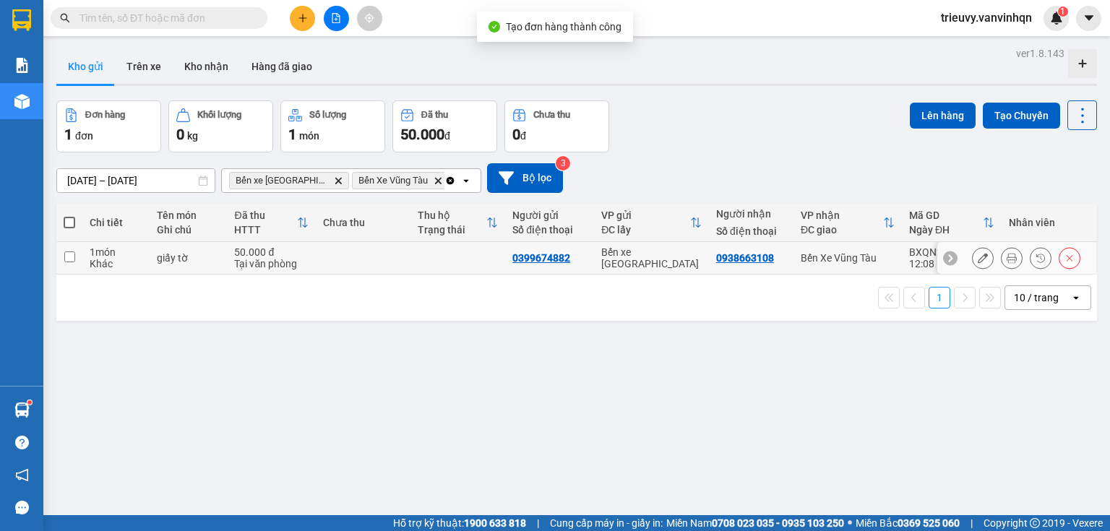
click at [292, 258] on div "Tại văn phòng" at bounding box center [271, 264] width 74 height 12
checkbox input "true"
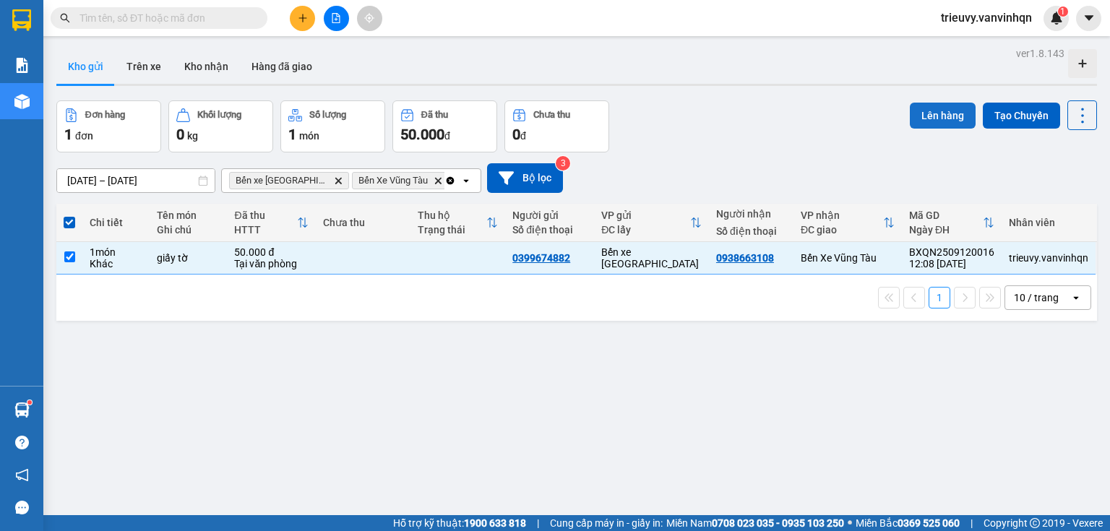
click at [920, 118] on button "Lên hàng" at bounding box center [943, 116] width 66 height 26
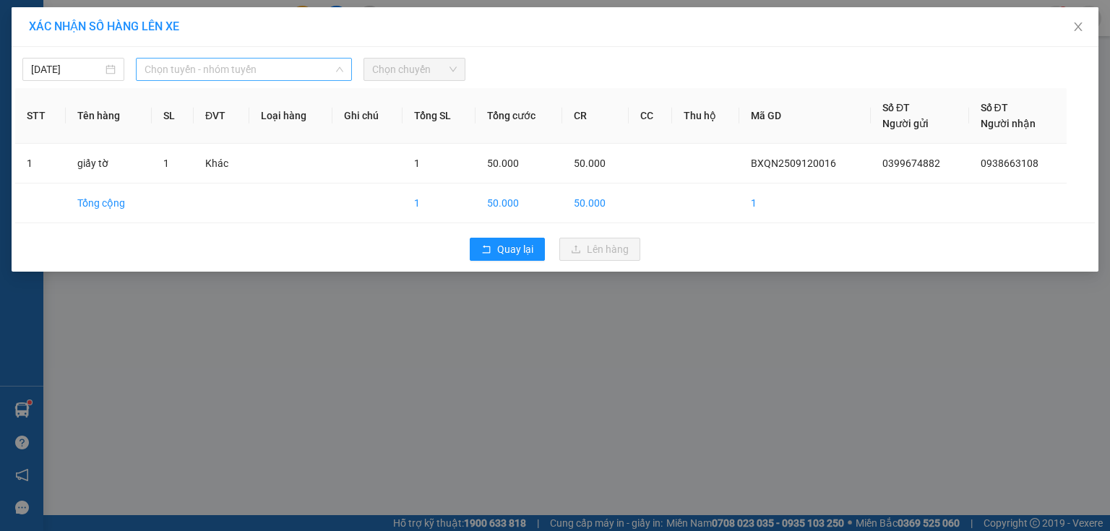
drag, startPoint x: 318, startPoint y: 70, endPoint x: 232, endPoint y: 141, distance: 111.4
click at [313, 77] on span "Chọn tuyến - nhóm tuyến" at bounding box center [243, 70] width 199 height 22
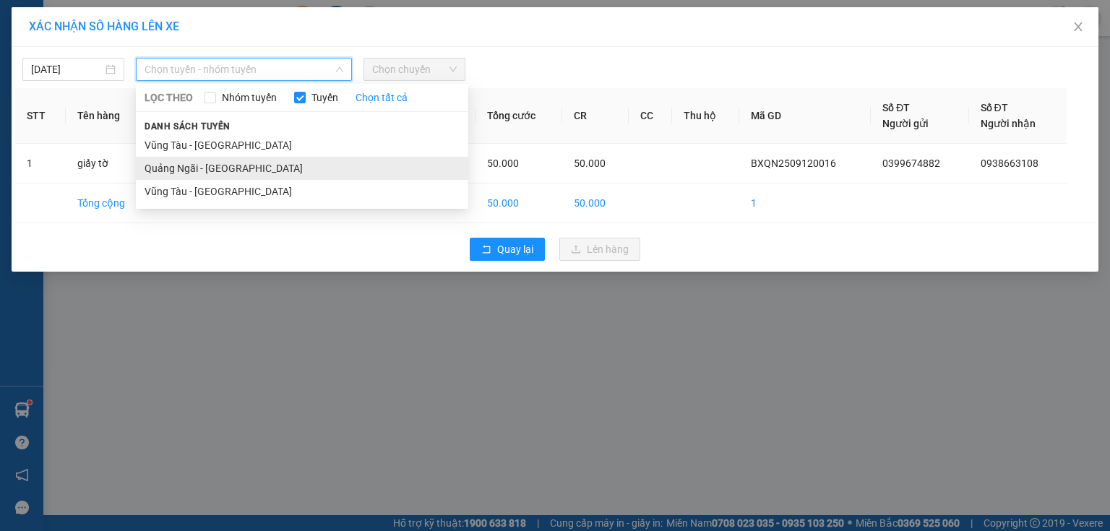
click at [208, 173] on li "Quảng Ngãi - [GEOGRAPHIC_DATA]" at bounding box center [302, 168] width 332 height 23
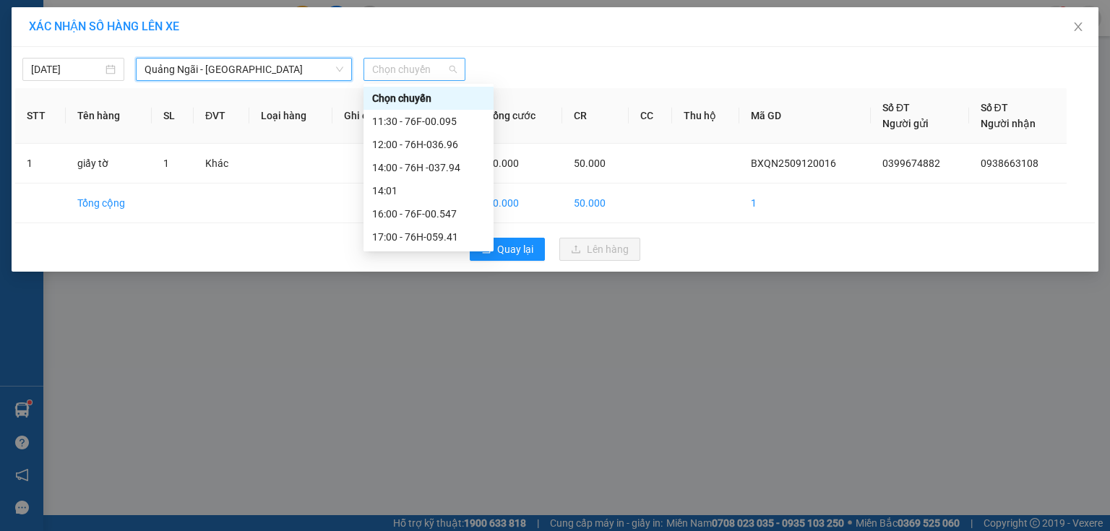
click at [396, 72] on span "Chọn chuyến" at bounding box center [414, 70] width 85 height 22
drag, startPoint x: 452, startPoint y: 166, endPoint x: 564, endPoint y: 233, distance: 130.2
click at [453, 167] on div "14:00 - 76H -037.94" at bounding box center [428, 168] width 113 height 16
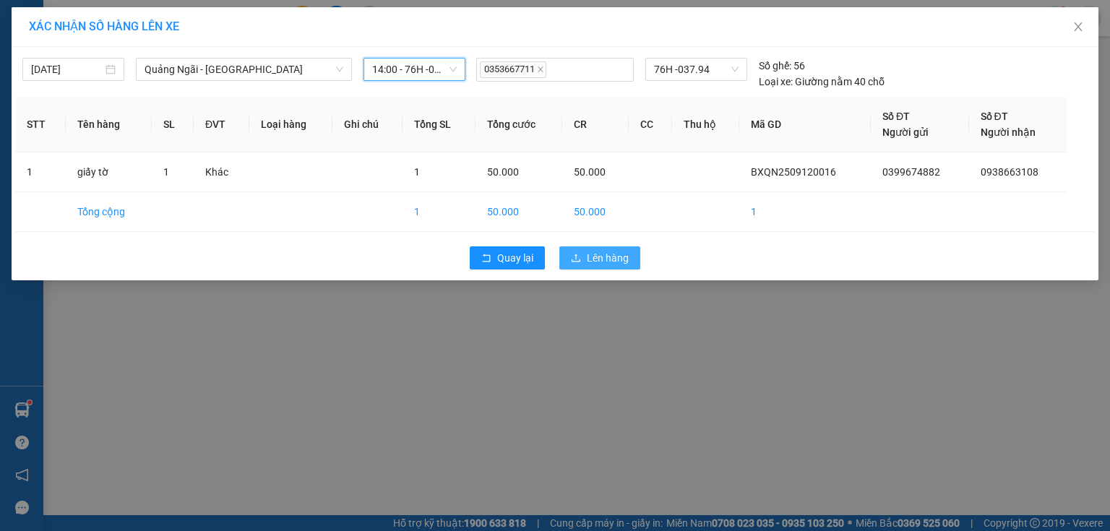
click at [607, 266] on button "Lên hàng" at bounding box center [599, 257] width 81 height 23
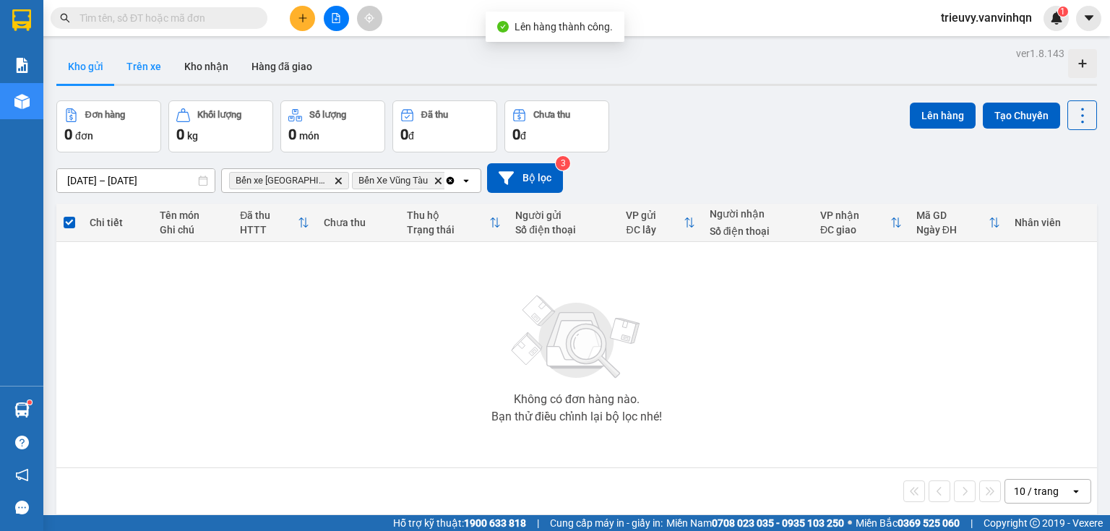
click at [134, 69] on button "Trên xe" at bounding box center [144, 66] width 58 height 35
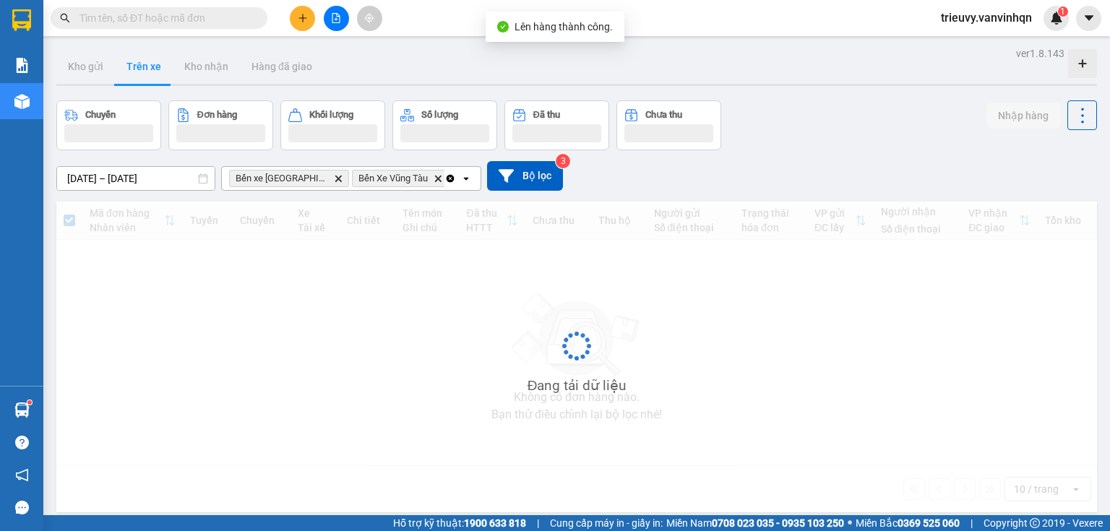
click at [1040, 251] on div "Đang tải dữ liệu" at bounding box center [576, 357] width 1040 height 311
click at [250, 14] on span at bounding box center [159, 18] width 217 height 22
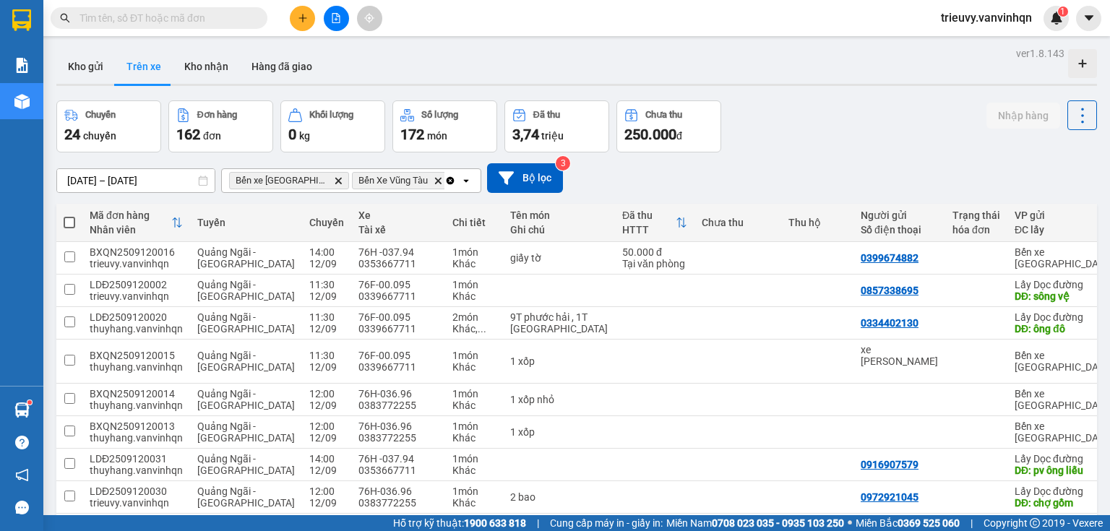
click at [247, 14] on input "text" at bounding box center [164, 18] width 171 height 16
click at [1053, 245] on div at bounding box center [1050, 258] width 91 height 33
click at [1045, 254] on icon at bounding box center [1050, 258] width 10 height 10
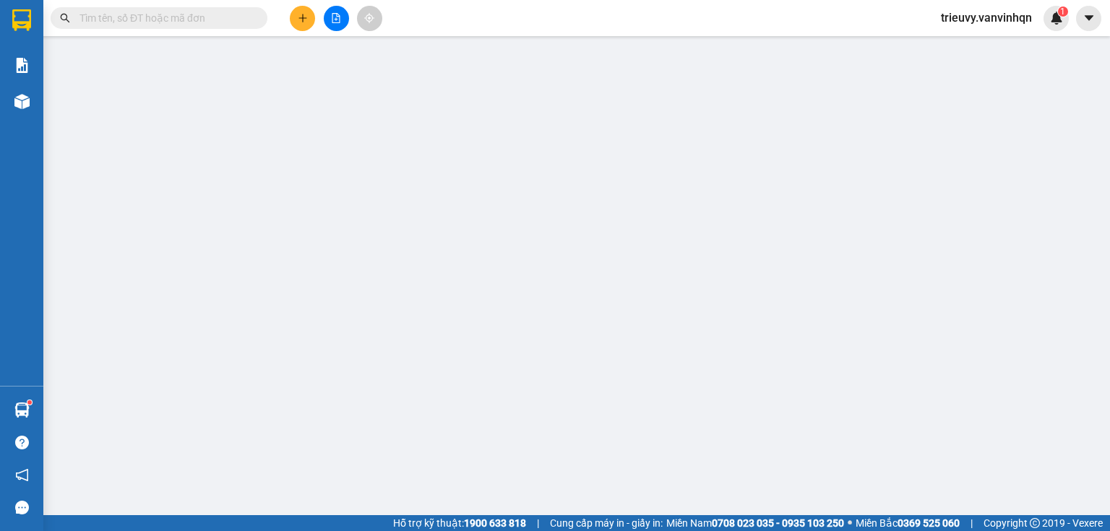
type input "0399674882"
type input "BXQN"
type input "0938663108"
type input "[PERSON_NAME]"
type input "50.000"
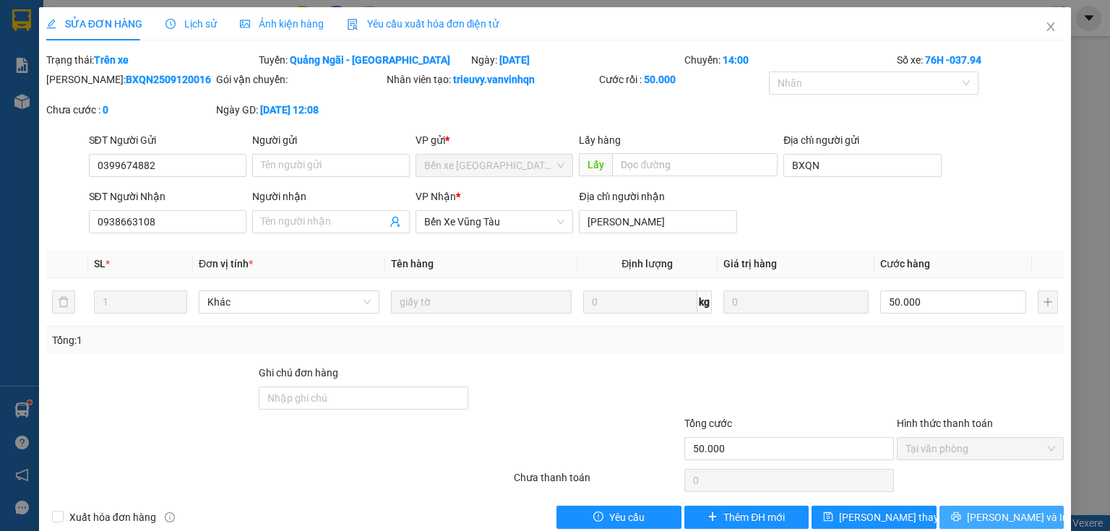
click at [1015, 515] on span "[PERSON_NAME] và In" at bounding box center [1017, 517] width 101 height 16
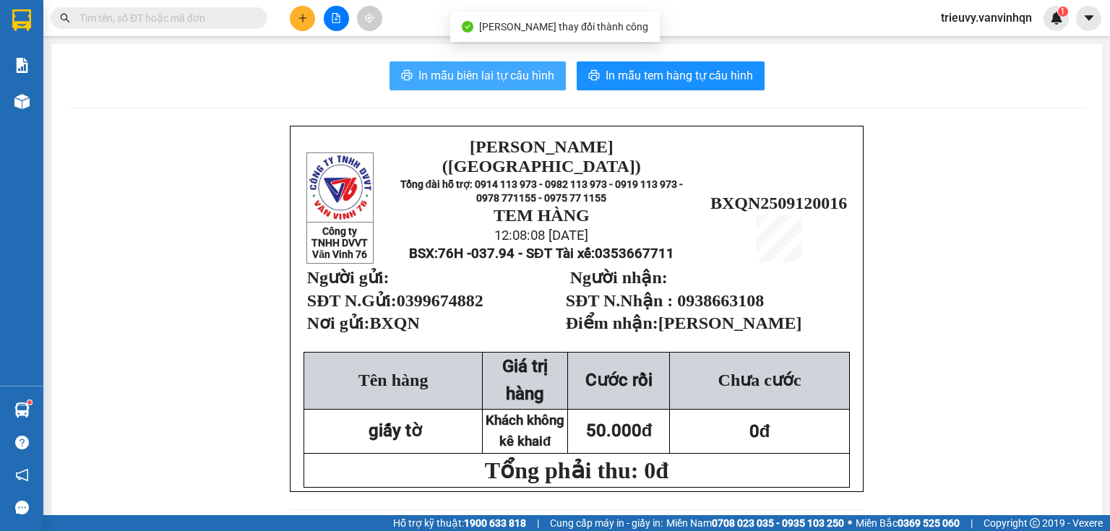
click at [461, 72] on span "In mẫu biên lai tự cấu hình" at bounding box center [486, 75] width 136 height 18
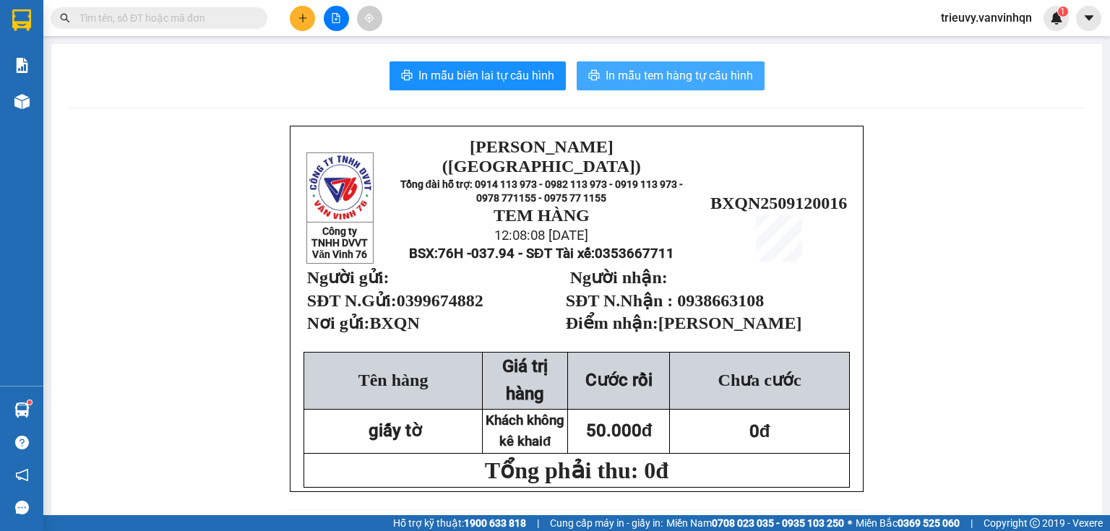
click at [650, 87] on button "In mẫu tem hàng tự cấu hình" at bounding box center [671, 75] width 188 height 29
click at [208, 17] on input "text" at bounding box center [164, 18] width 171 height 16
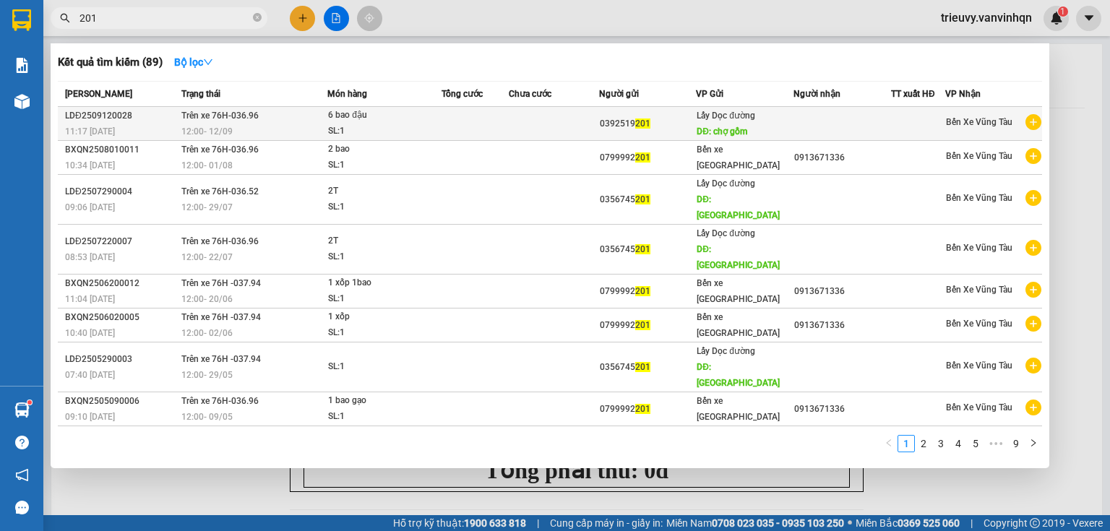
type input "201"
click at [379, 118] on div "6 bao đậu" at bounding box center [382, 116] width 108 height 16
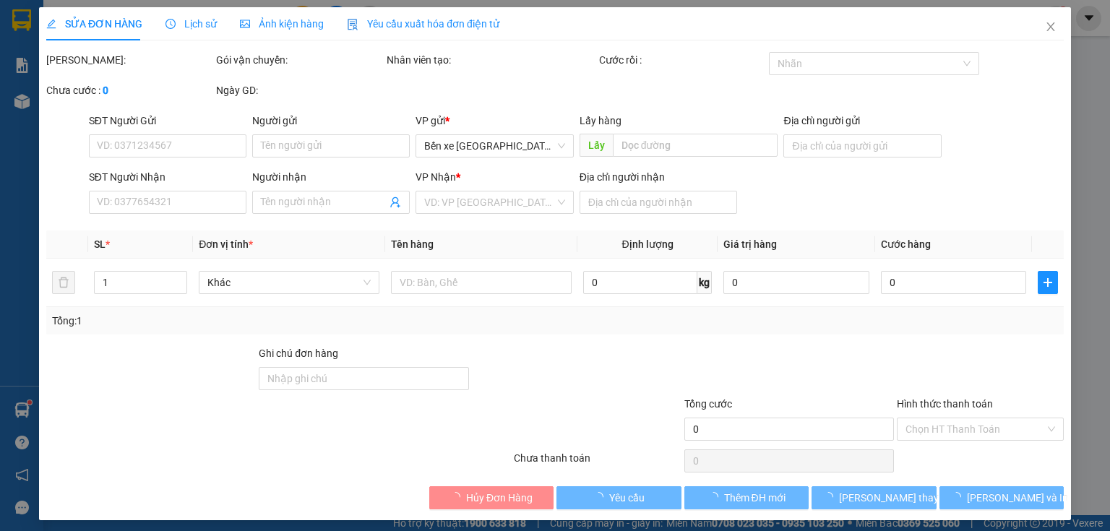
type input "0392519201"
type input "chợ gồm"
type input "vung tau"
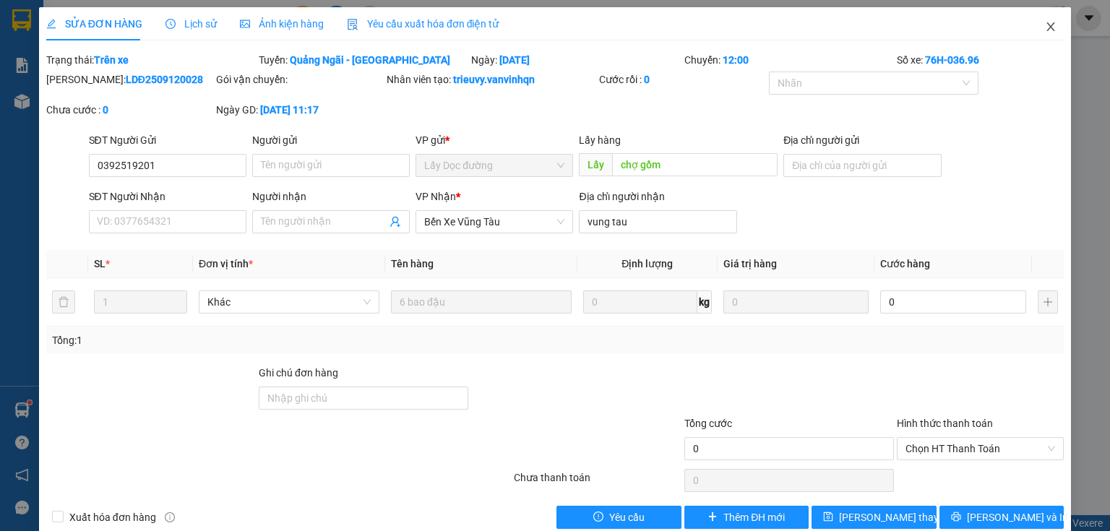
click at [1045, 29] on icon "close" at bounding box center [1051, 27] width 12 height 12
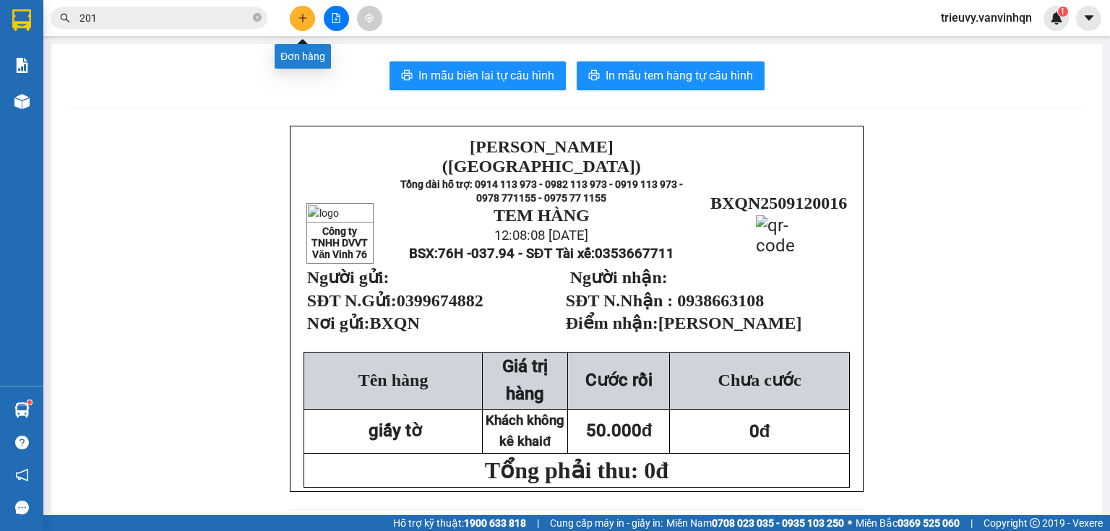
click at [300, 21] on icon "plus" at bounding box center [303, 18] width 10 height 10
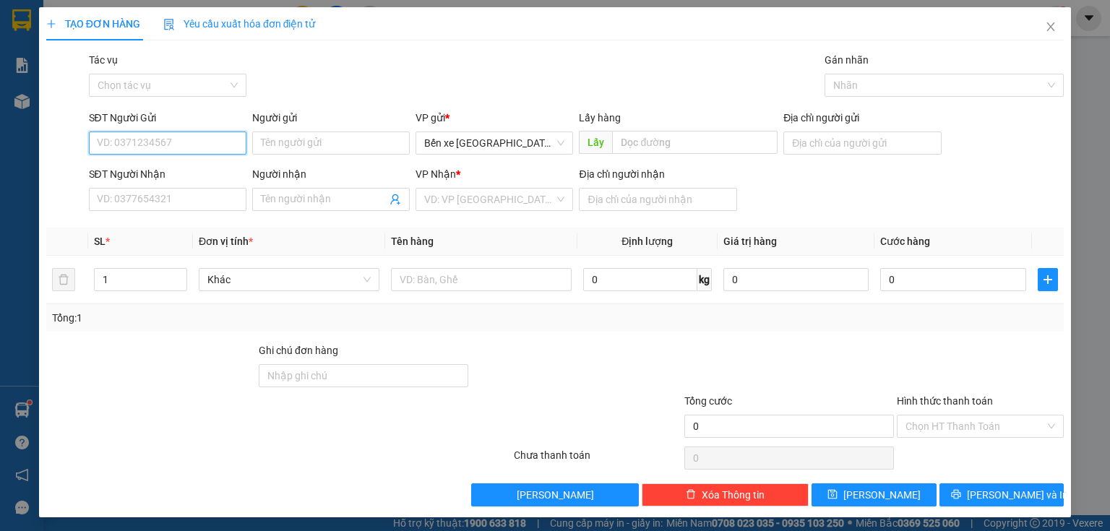
click at [111, 144] on input "SĐT Người Gửi" at bounding box center [167, 142] width 157 height 23
type input "0799410126"
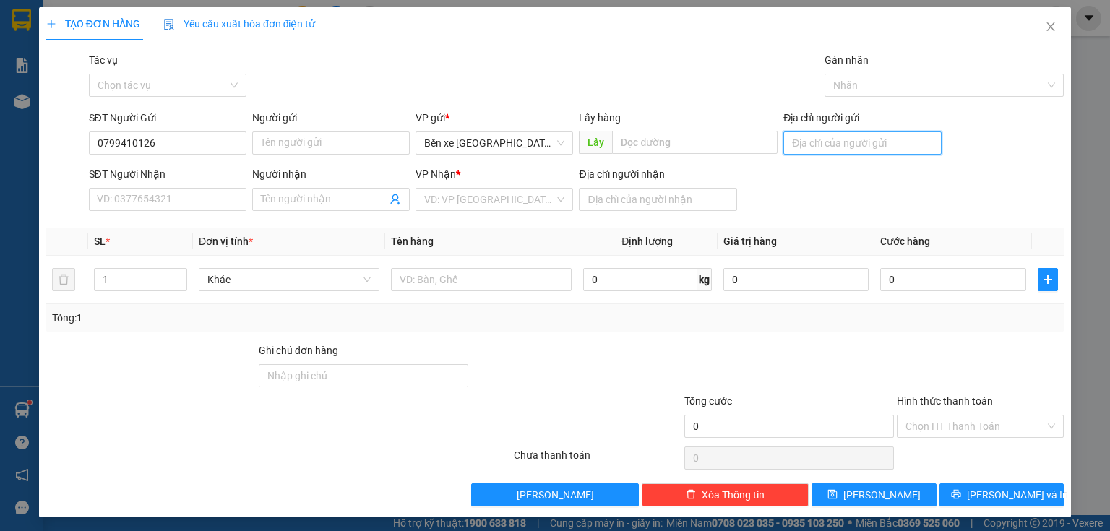
click at [831, 137] on input "Địa chỉ người gửi" at bounding box center [861, 142] width 157 height 23
type input "BXQN"
click at [532, 199] on input "search" at bounding box center [489, 200] width 130 height 22
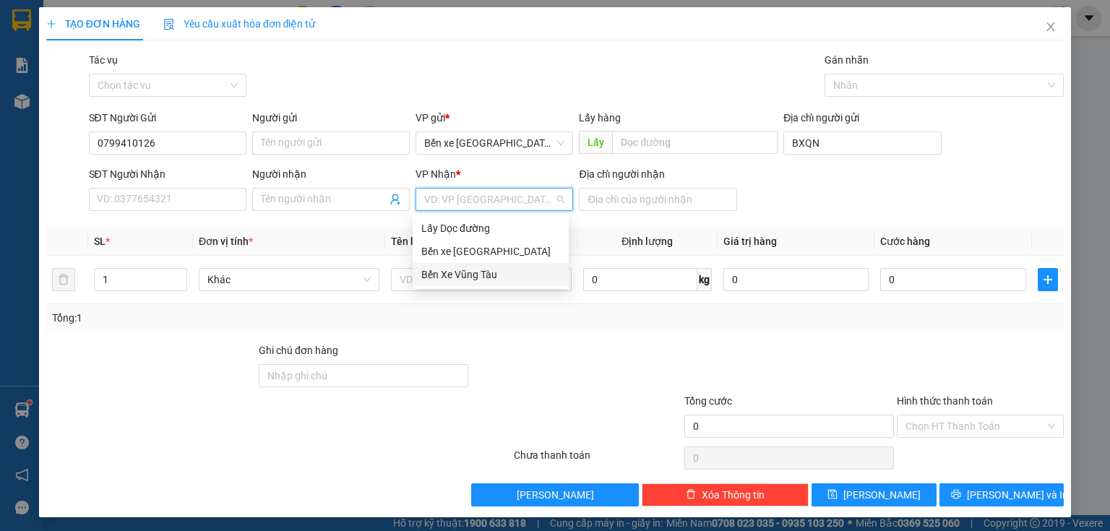
drag, startPoint x: 491, startPoint y: 273, endPoint x: 579, endPoint y: 221, distance: 101.7
click at [494, 272] on div "Bến Xe Vũng Tàu" at bounding box center [490, 275] width 139 height 16
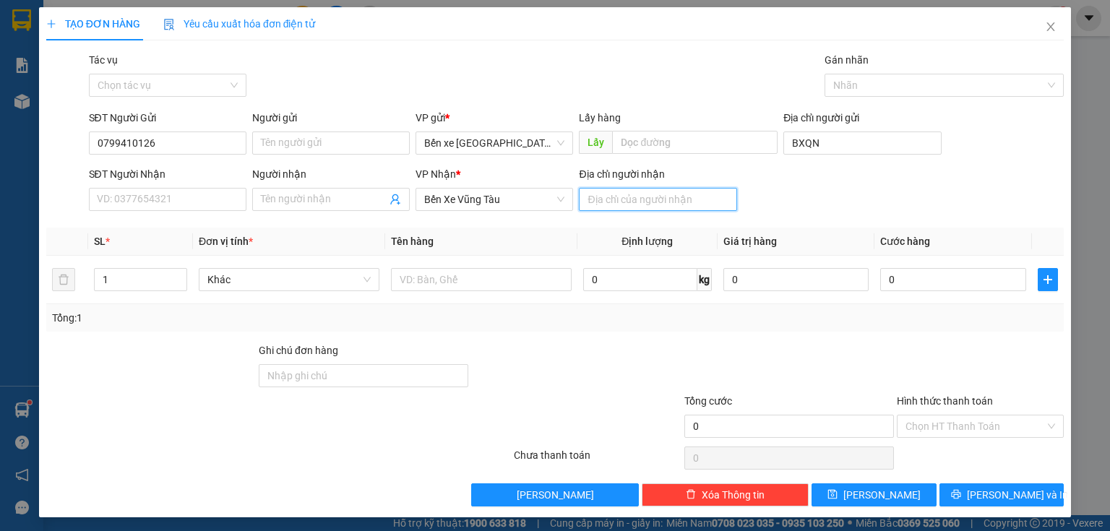
click at [616, 202] on input "Địa chỉ người nhận" at bounding box center [657, 199] width 157 height 23
type input "long thành"
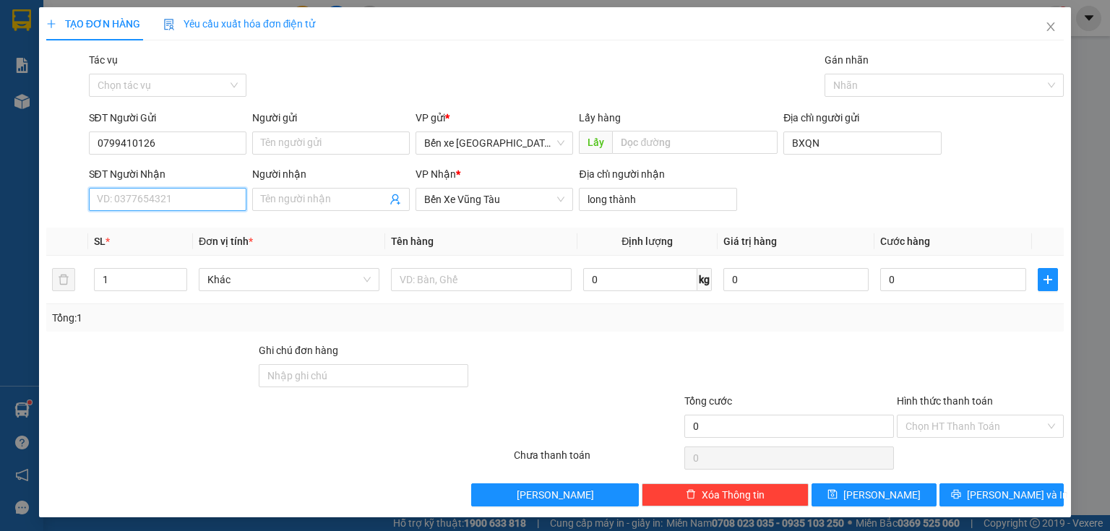
click at [203, 202] on input "SĐT Người Nhận" at bounding box center [167, 199] width 157 height 23
type input "0786717"
click at [199, 220] on div "0786717686" at bounding box center [166, 228] width 156 height 23
type input "bxqn"
type input "0786717686"
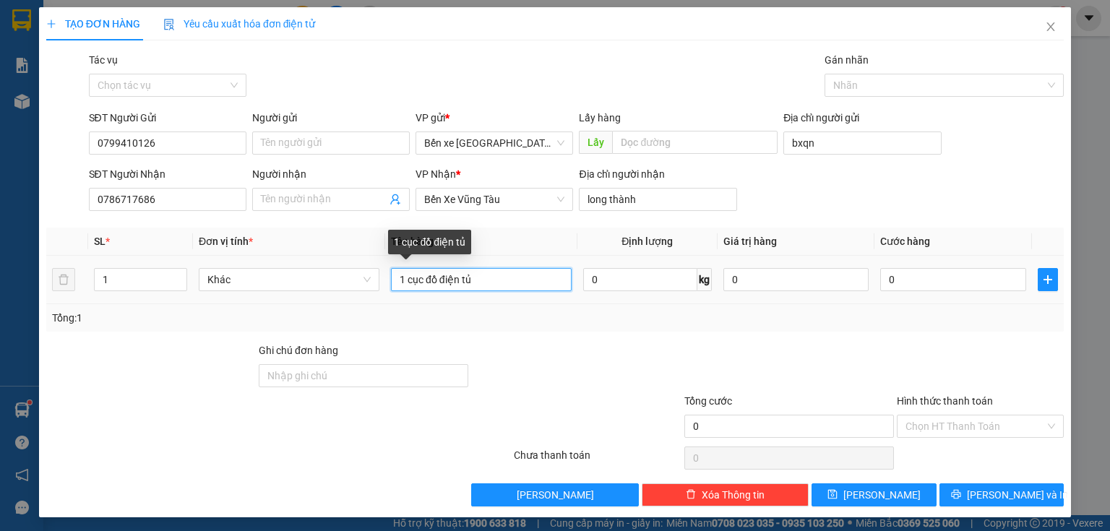
click at [485, 278] on input "1 cục đồ điện tủ" at bounding box center [481, 279] width 181 height 23
type input "1"
type input "1t đen"
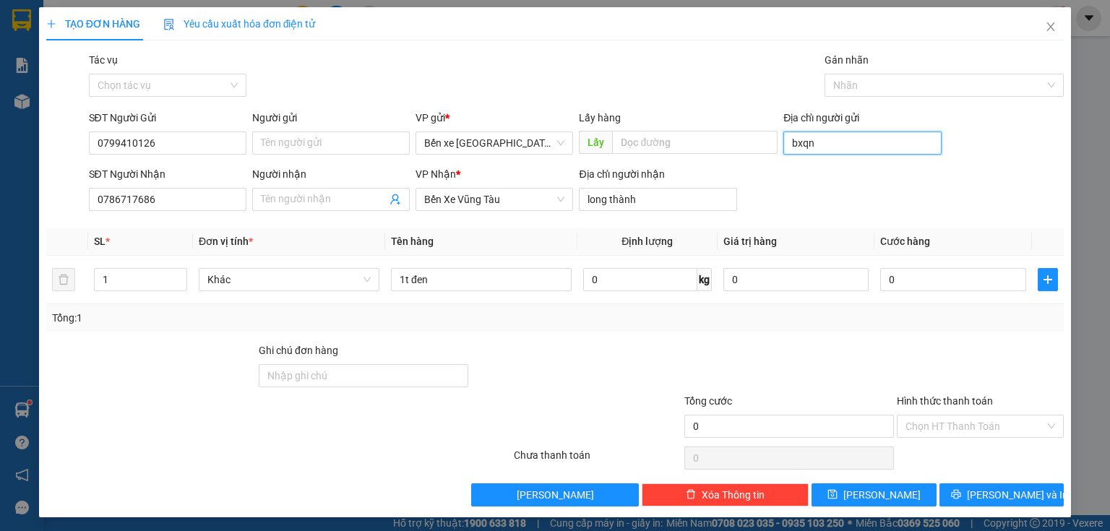
click at [850, 139] on input "bxqn" at bounding box center [861, 142] width 157 height 23
click at [849, 142] on input "Địa chỉ người gửi" at bounding box center [861, 142] width 157 height 23
type input "BXQN"
click at [876, 499] on span "[PERSON_NAME]" at bounding box center [881, 495] width 77 height 16
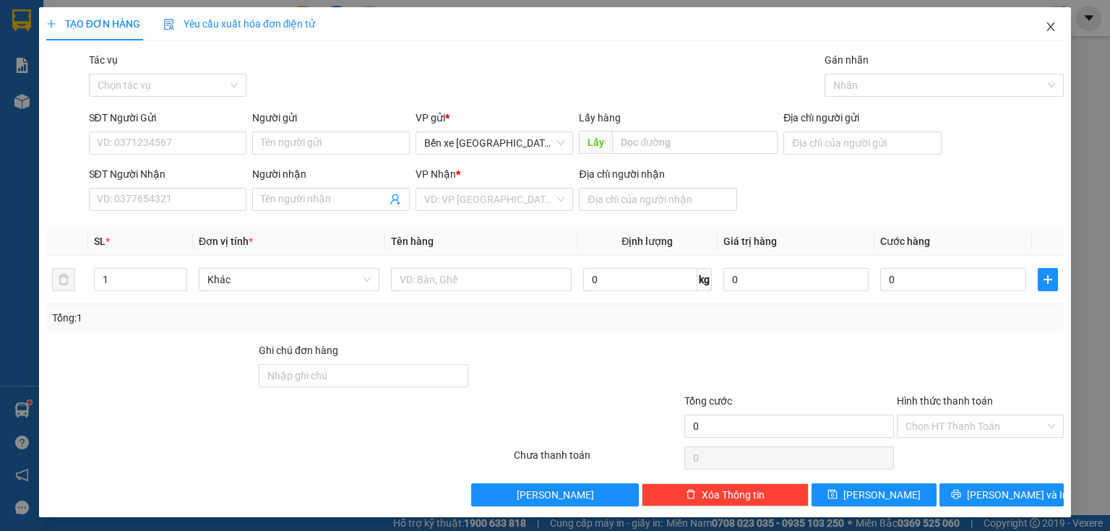
click at [1045, 30] on icon "close" at bounding box center [1051, 27] width 12 height 12
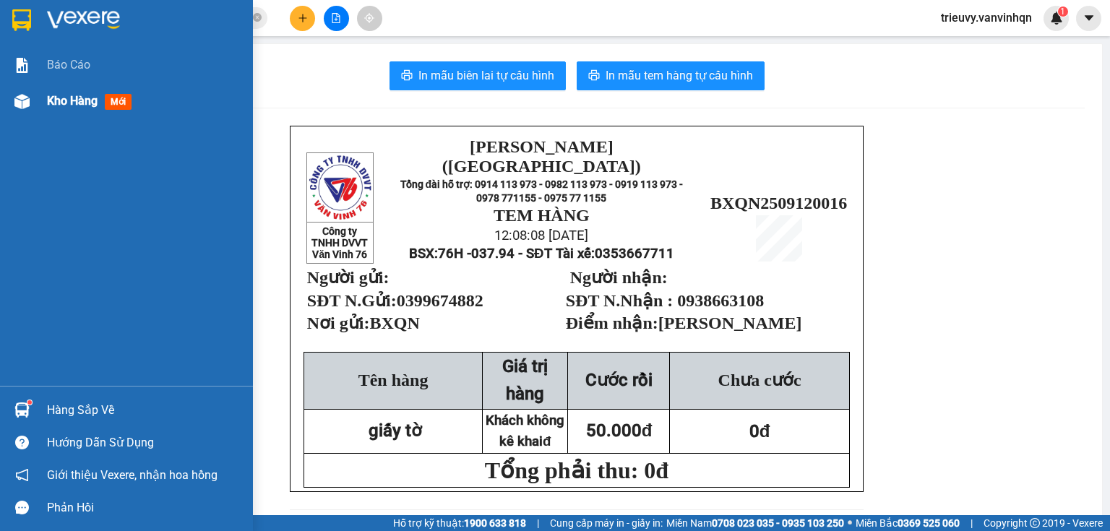
click at [27, 92] on div at bounding box center [21, 101] width 25 height 25
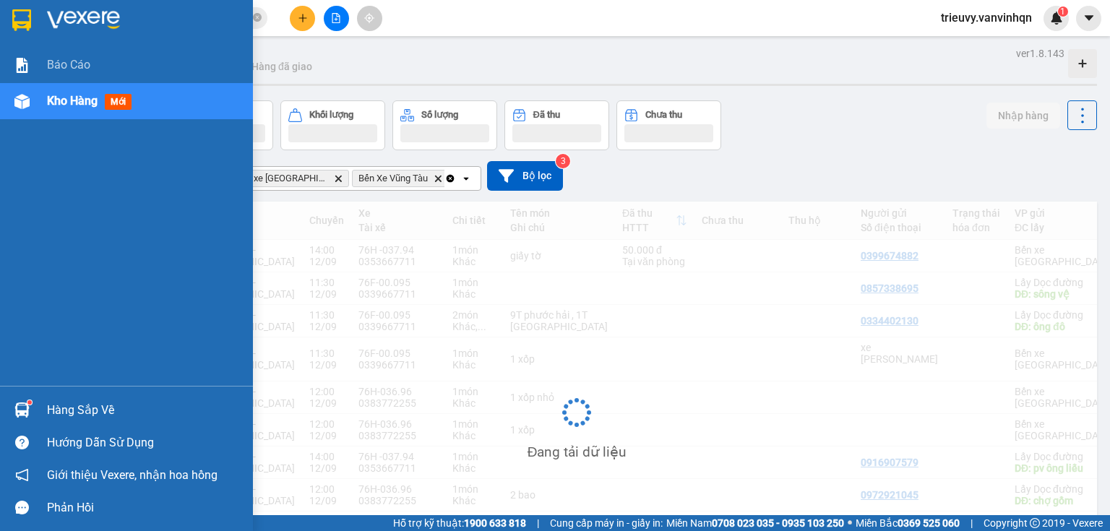
drag, startPoint x: 55, startPoint y: 97, endPoint x: 250, endPoint y: 101, distance: 195.1
click at [55, 97] on span "Kho hàng" at bounding box center [72, 101] width 51 height 14
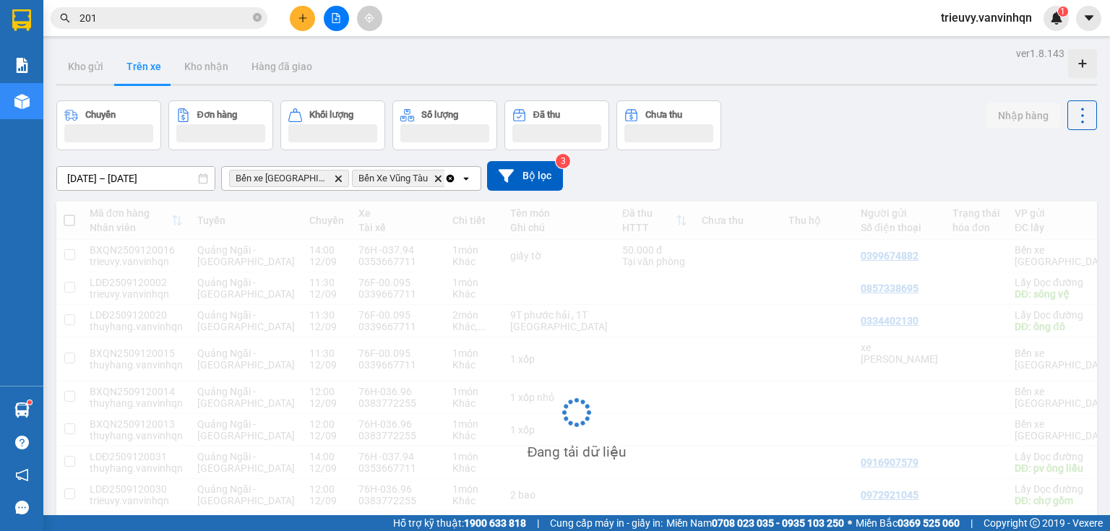
click at [457, 72] on div "Kho gửi Trên xe Kho nhận Hàng đã giao" at bounding box center [576, 68] width 1040 height 38
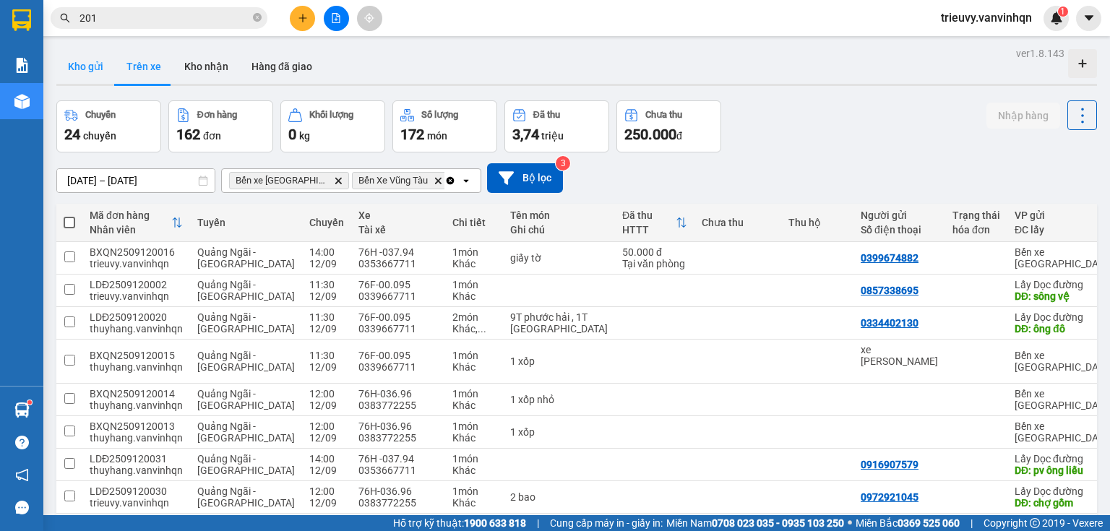
click at [75, 64] on button "Kho gửi" at bounding box center [85, 66] width 59 height 35
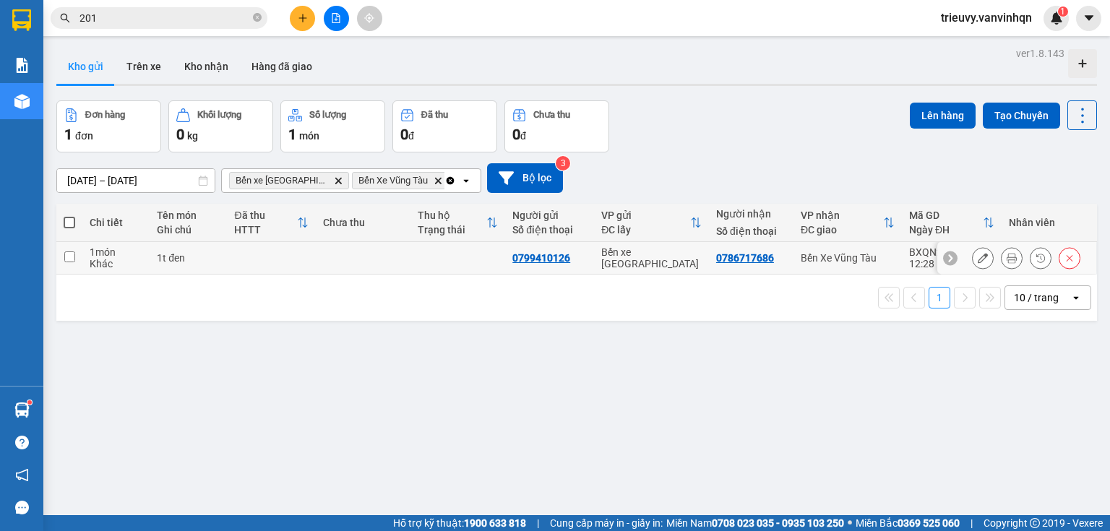
drag, startPoint x: 862, startPoint y: 257, endPoint x: 887, endPoint y: 257, distance: 25.3
click at [863, 257] on div "Bến Xe Vũng Tàu" at bounding box center [847, 258] width 94 height 12
checkbox input "true"
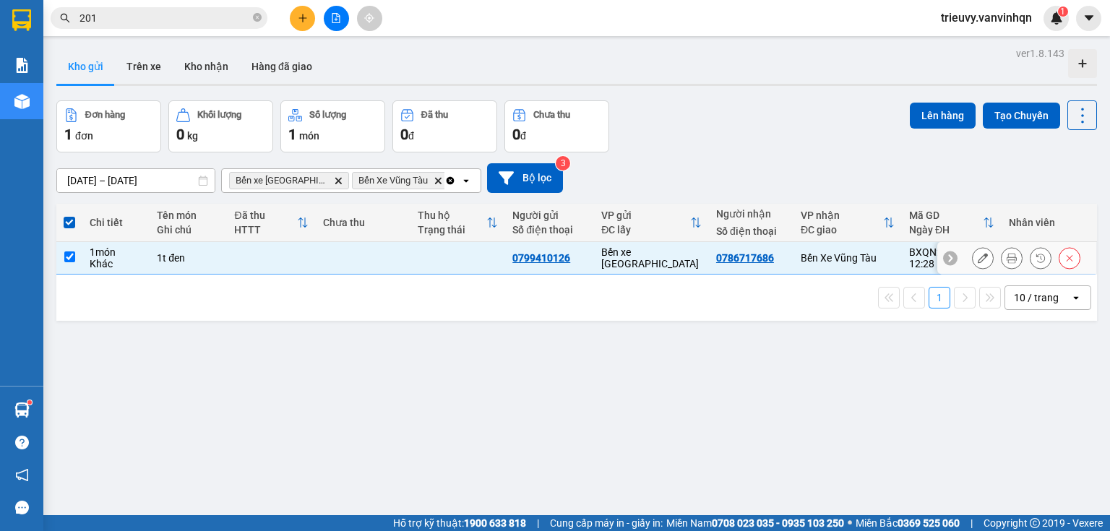
click at [972, 257] on button at bounding box center [982, 258] width 20 height 25
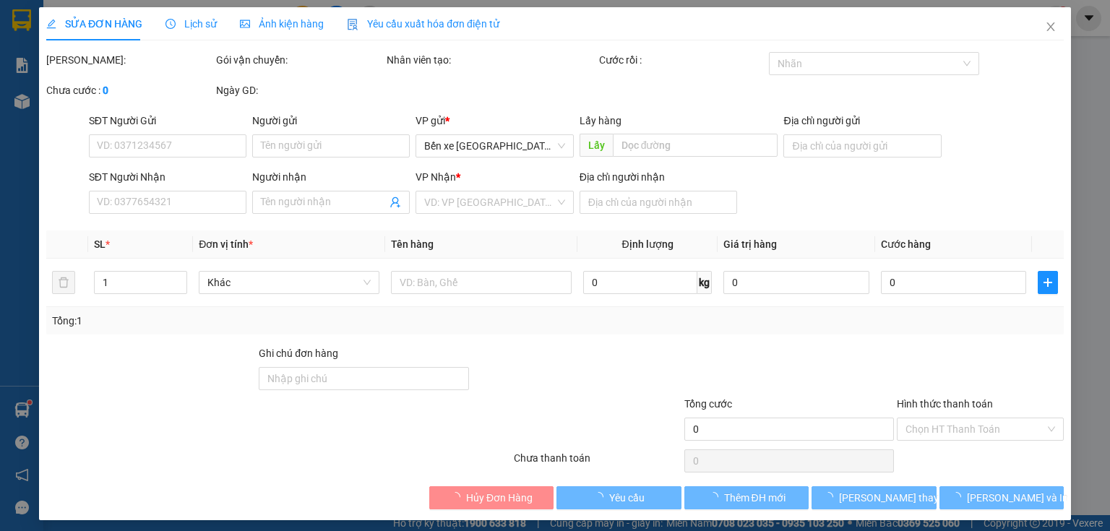
type input "0799410126"
type input "BXQN"
type input "0786717686"
type input "long thành"
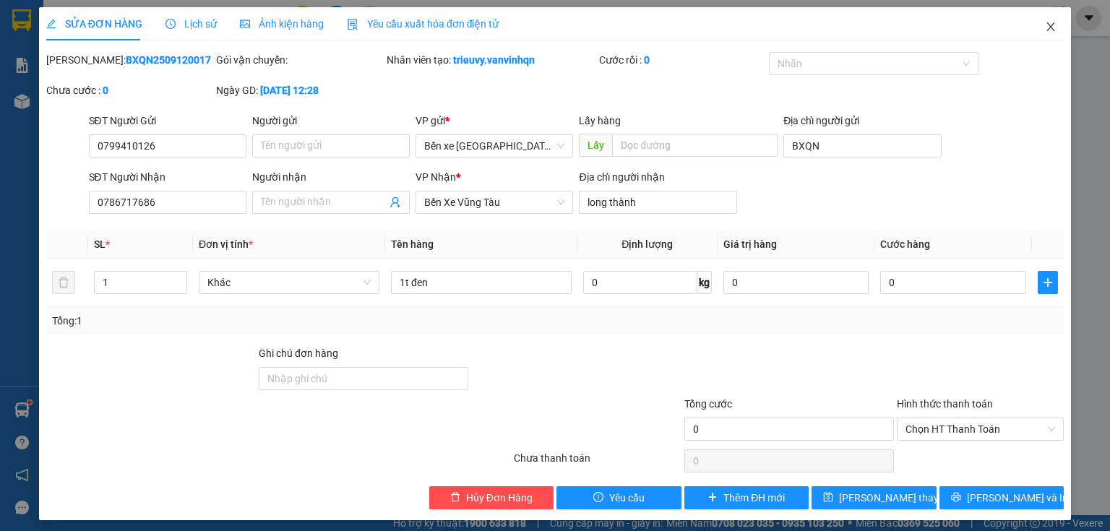
click at [1045, 22] on icon "close" at bounding box center [1051, 27] width 12 height 12
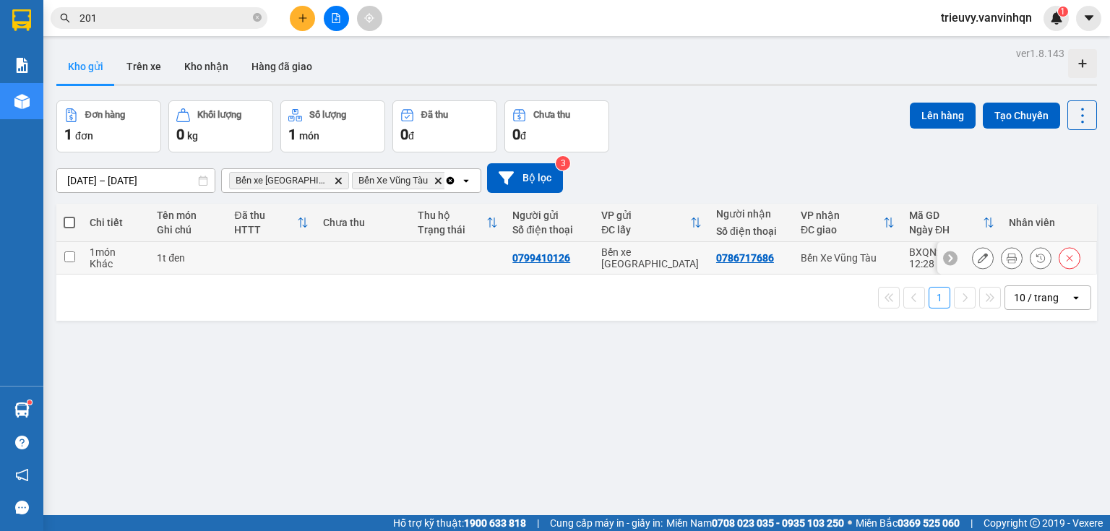
click at [296, 248] on td at bounding box center [271, 258] width 89 height 33
checkbox input "true"
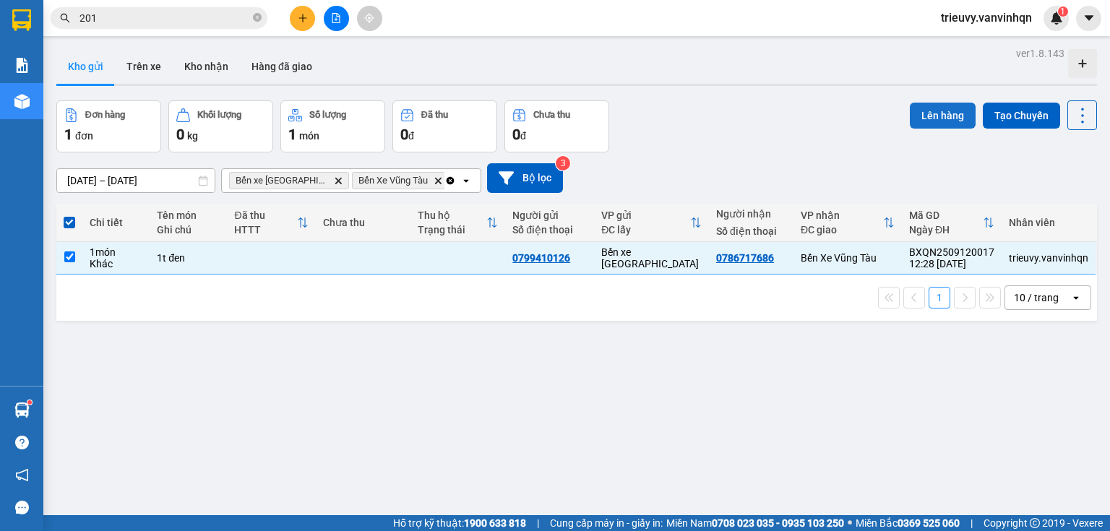
click at [910, 118] on button "Lên hàng" at bounding box center [943, 116] width 66 height 26
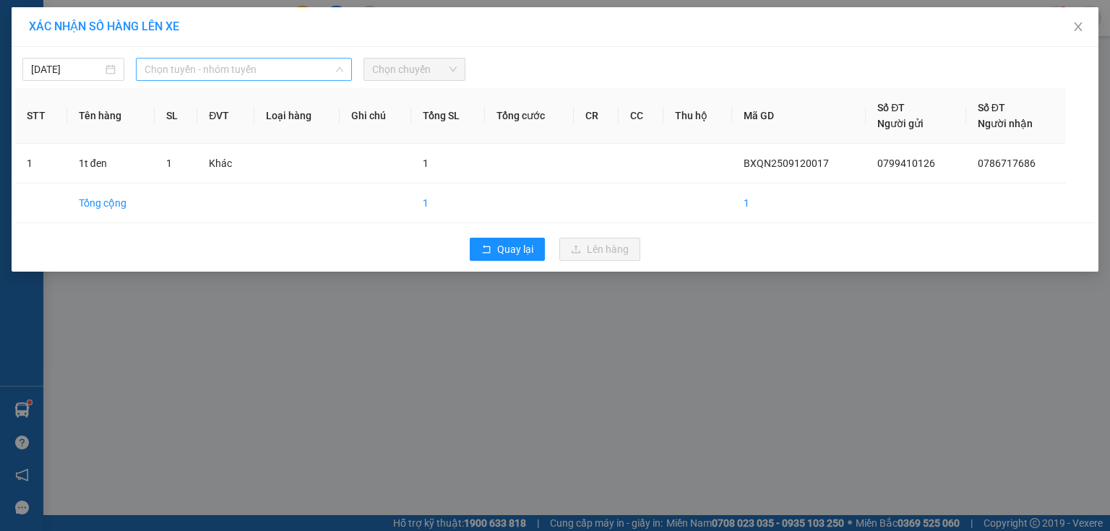
click at [153, 72] on span "Chọn tuyến - nhóm tuyến" at bounding box center [243, 70] width 199 height 22
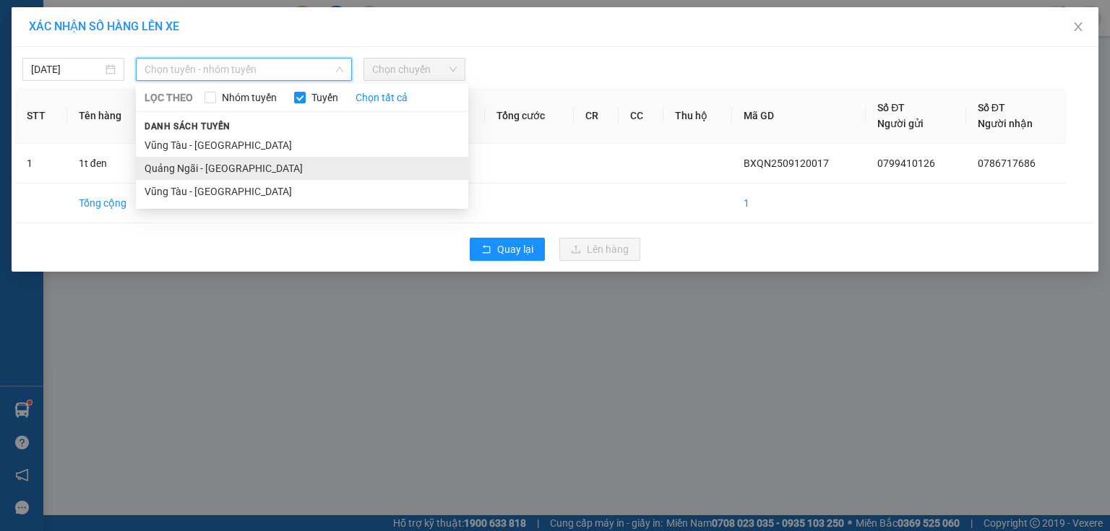
drag, startPoint x: 183, startPoint y: 171, endPoint x: 360, endPoint y: 106, distance: 188.3
click at [184, 171] on li "Quảng Ngãi - [GEOGRAPHIC_DATA]" at bounding box center [302, 168] width 332 height 23
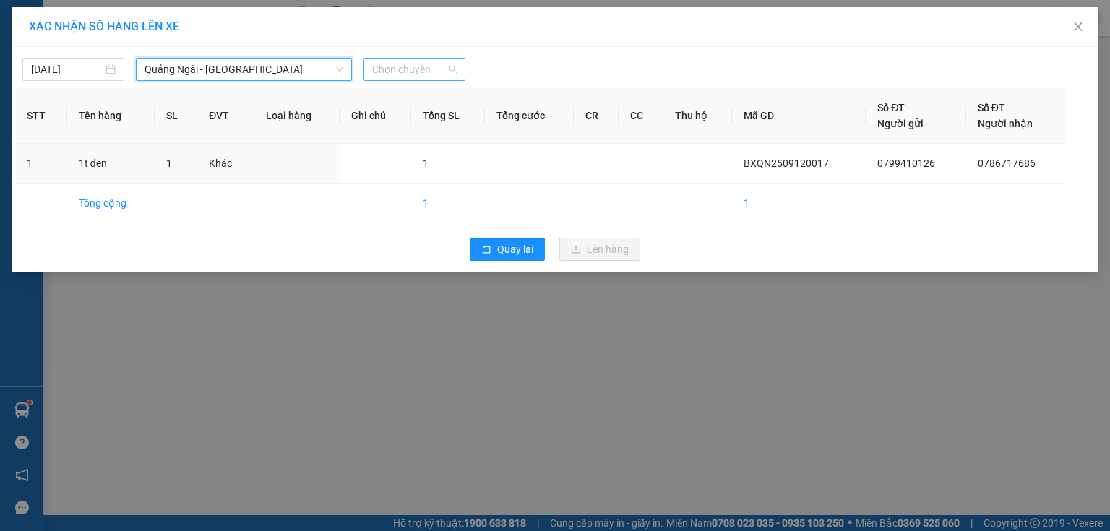
click at [410, 73] on span "Chọn chuyến" at bounding box center [414, 70] width 85 height 22
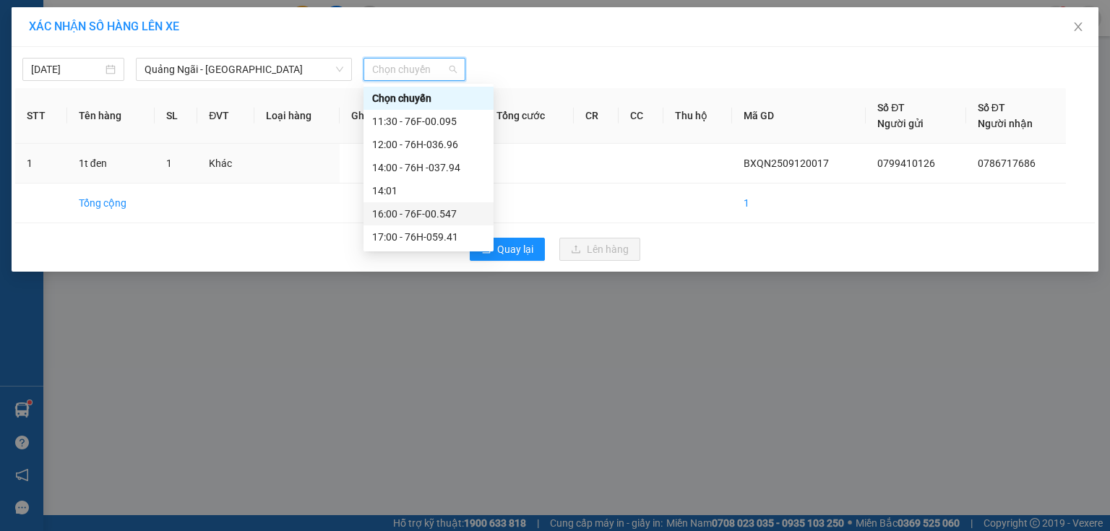
click at [444, 202] on div "16:00 - 76F-00.547" at bounding box center [428, 213] width 130 height 23
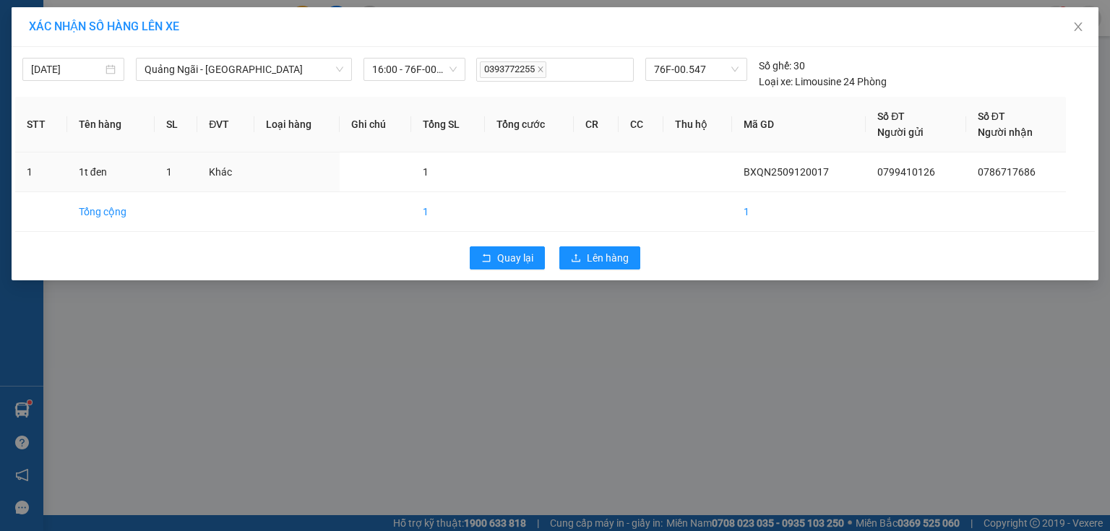
click at [445, 205] on td "1" at bounding box center [448, 212] width 74 height 40
click at [595, 269] on div "Quay lại Lên hàng" at bounding box center [554, 258] width 1079 height 38
click at [595, 260] on span "Lên hàng" at bounding box center [608, 258] width 42 height 16
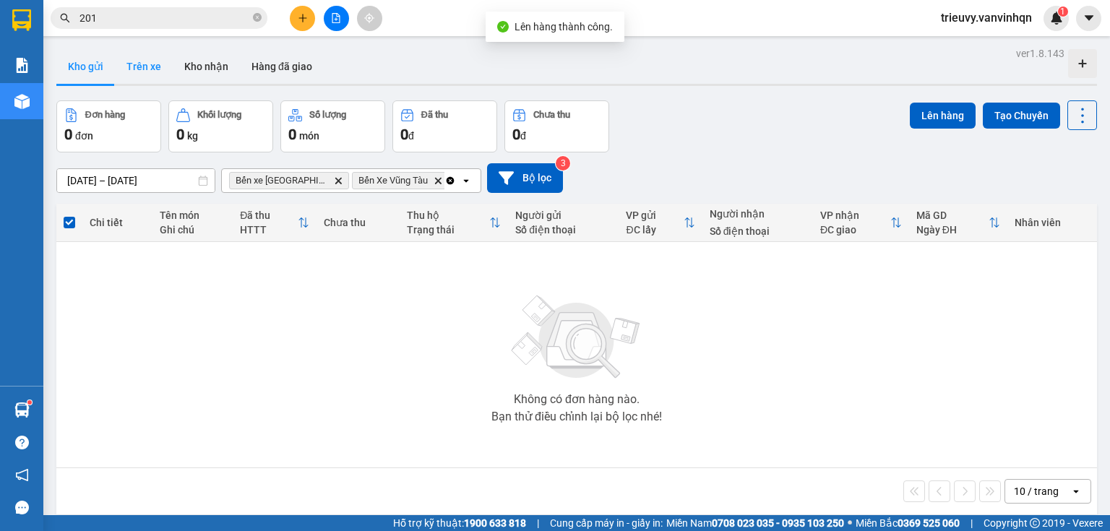
click at [136, 71] on button "Trên xe" at bounding box center [144, 66] width 58 height 35
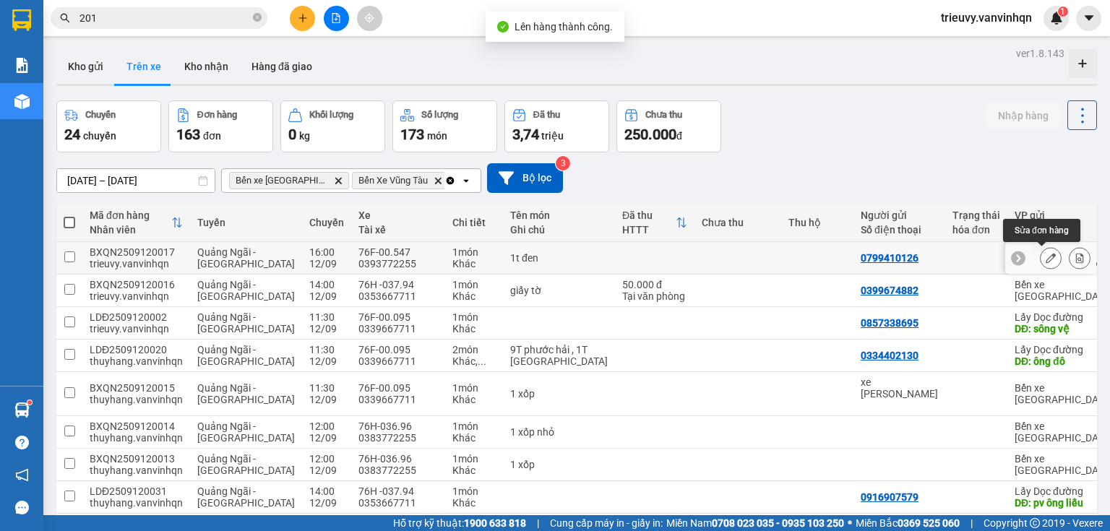
click at [1047, 258] on button at bounding box center [1050, 258] width 20 height 25
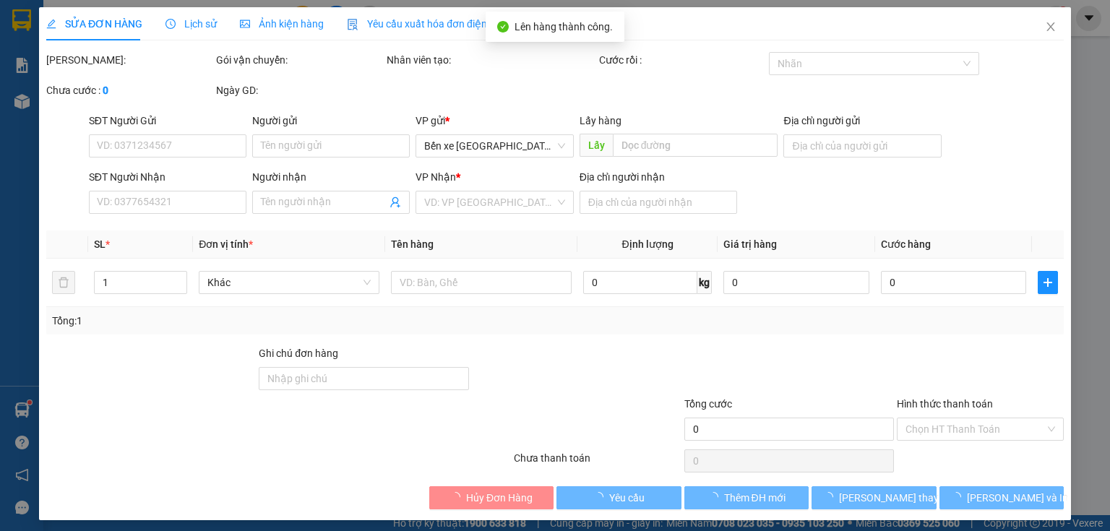
type input "0799410126"
type input "BXQN"
type input "0786717686"
type input "long thành"
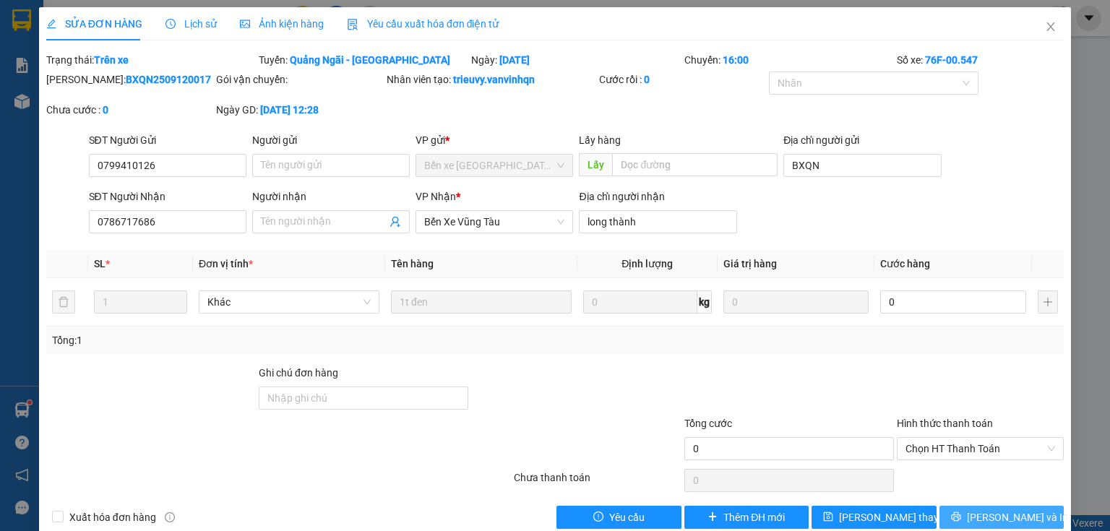
click at [993, 517] on span "[PERSON_NAME] và In" at bounding box center [1017, 517] width 101 height 16
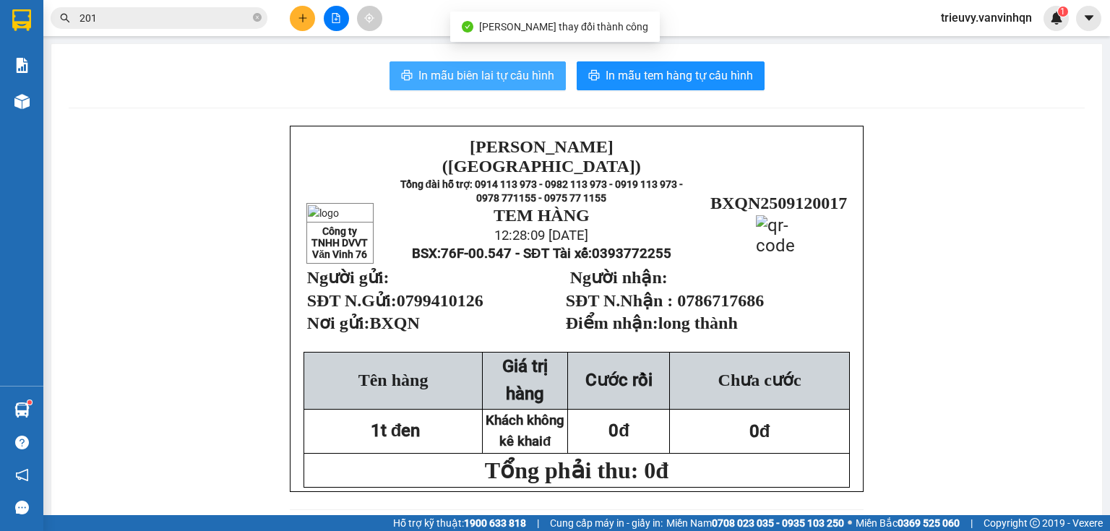
click at [498, 74] on span "In mẫu biên lai tự cấu hình" at bounding box center [486, 75] width 136 height 18
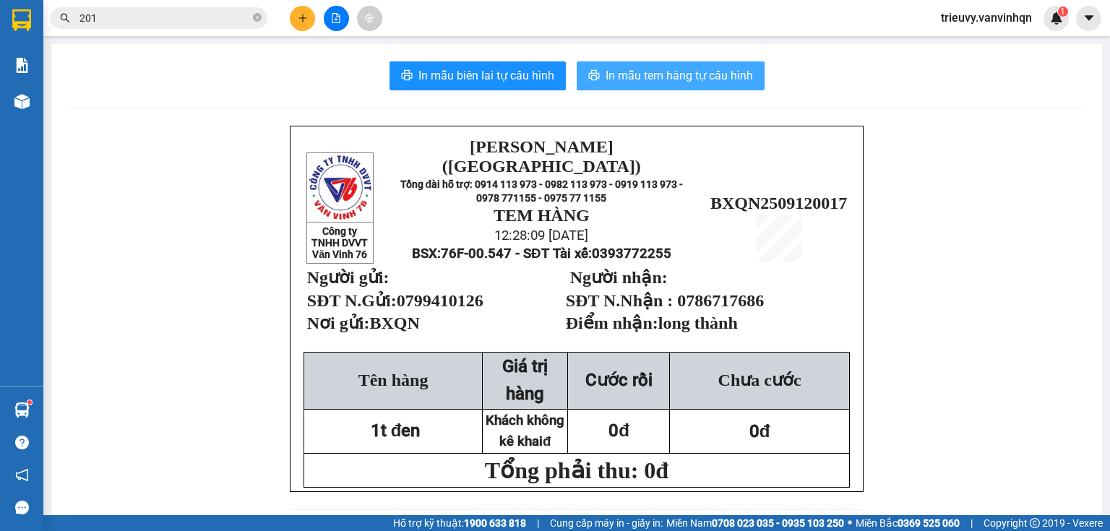
click at [732, 74] on span "In mẫu tem hàng tự cấu hình" at bounding box center [678, 75] width 147 height 18
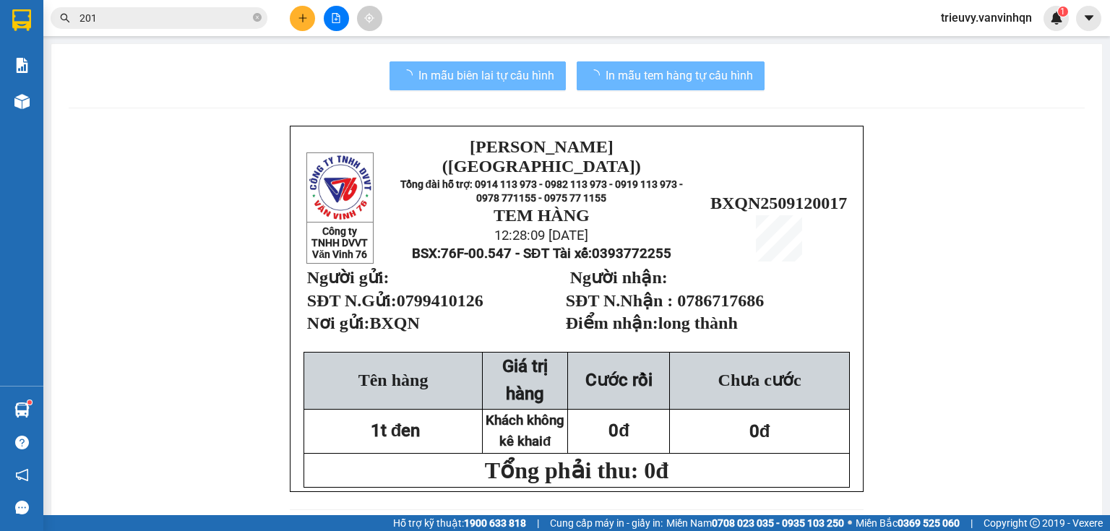
click at [855, 454] on div "Công ty TNHH DVVT Văn Vinh 76 [PERSON_NAME] ([GEOGRAPHIC_DATA]) Tổng đài hỗ trợ…" at bounding box center [577, 309] width 574 height 366
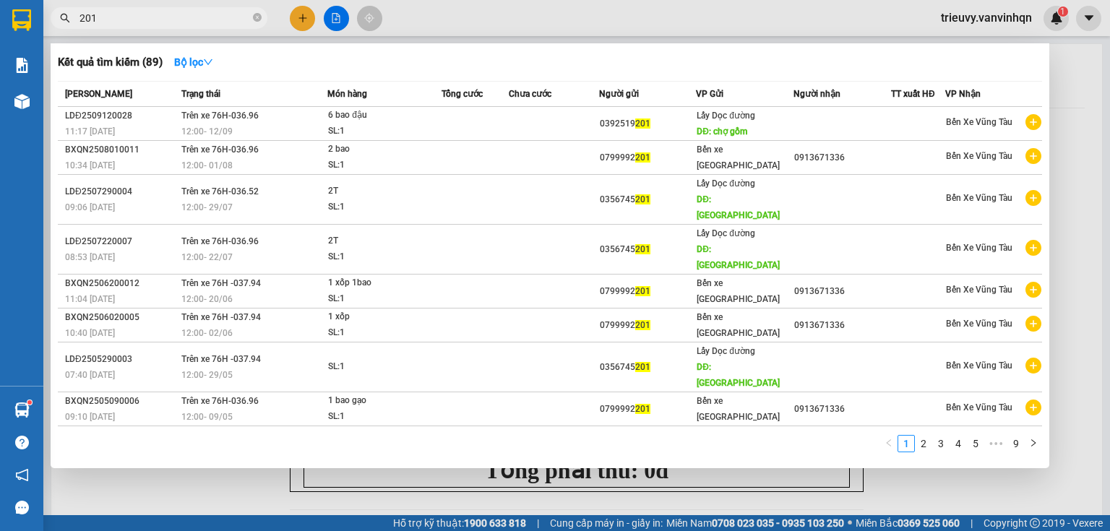
click at [212, 17] on input "201" at bounding box center [164, 18] width 171 height 16
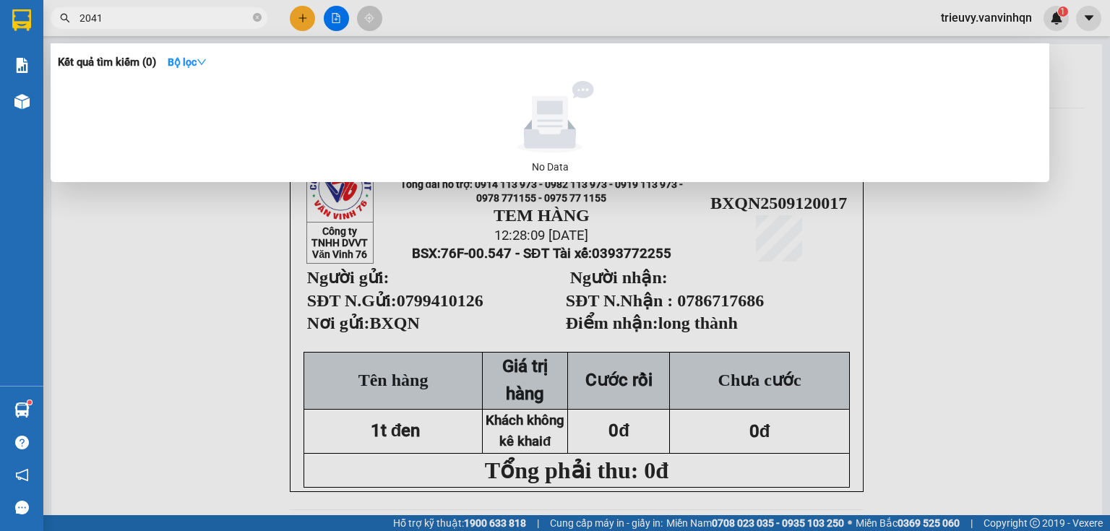
type input "2041"
click at [330, 17] on div at bounding box center [555, 265] width 1110 height 531
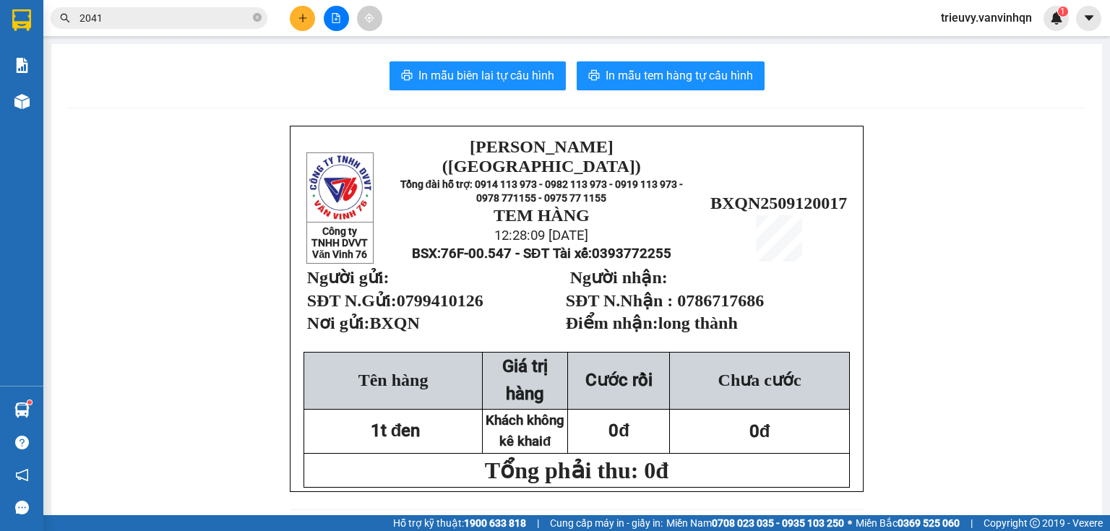
click at [337, 18] on icon "file-add" at bounding box center [336, 18] width 10 height 10
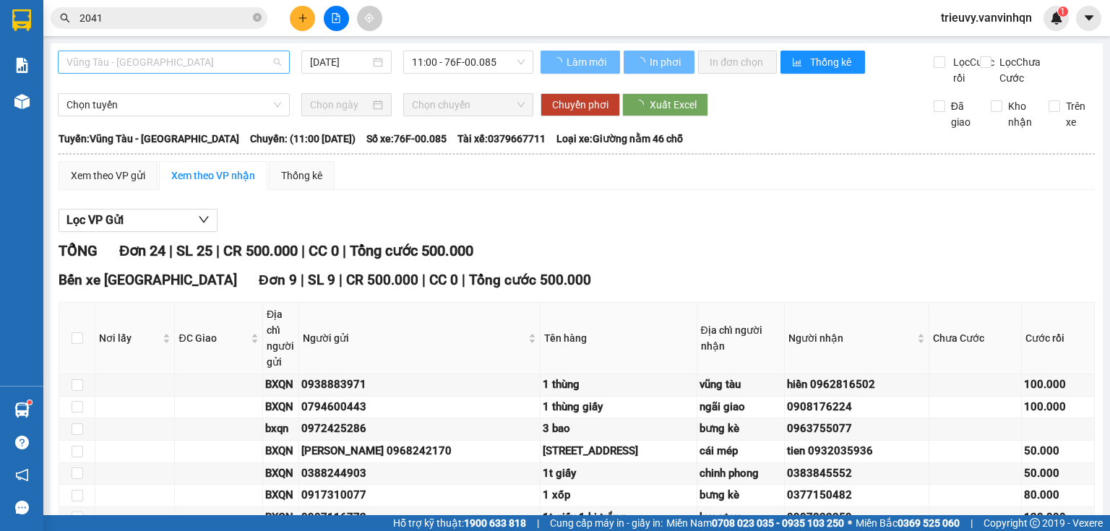
drag, startPoint x: 267, startPoint y: 64, endPoint x: 260, endPoint y: 65, distance: 7.4
click at [264, 64] on span "Vũng Tàu - [GEOGRAPHIC_DATA]" at bounding box center [173, 62] width 215 height 22
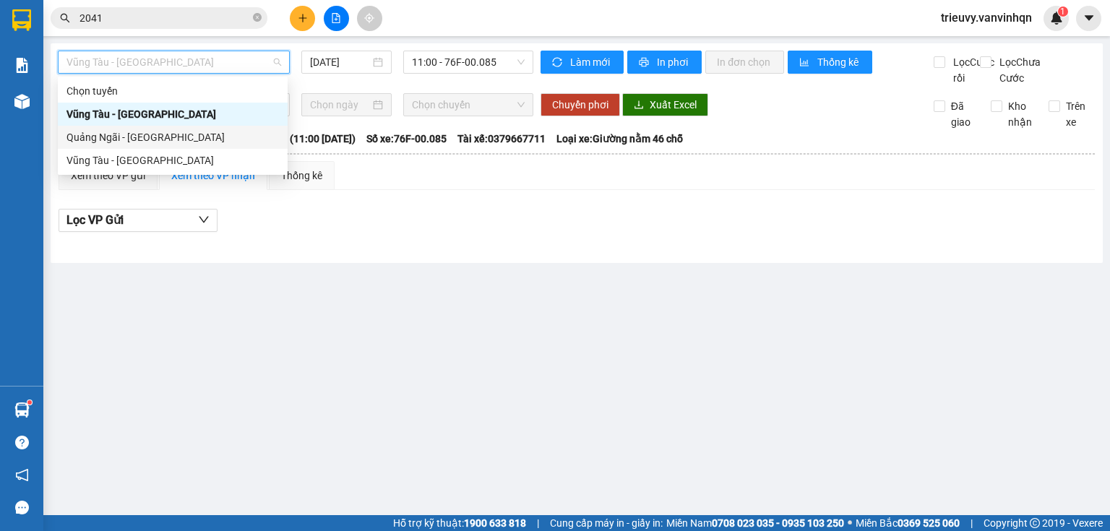
click at [199, 137] on div "Quảng Ngãi - [GEOGRAPHIC_DATA]" at bounding box center [172, 137] width 212 height 16
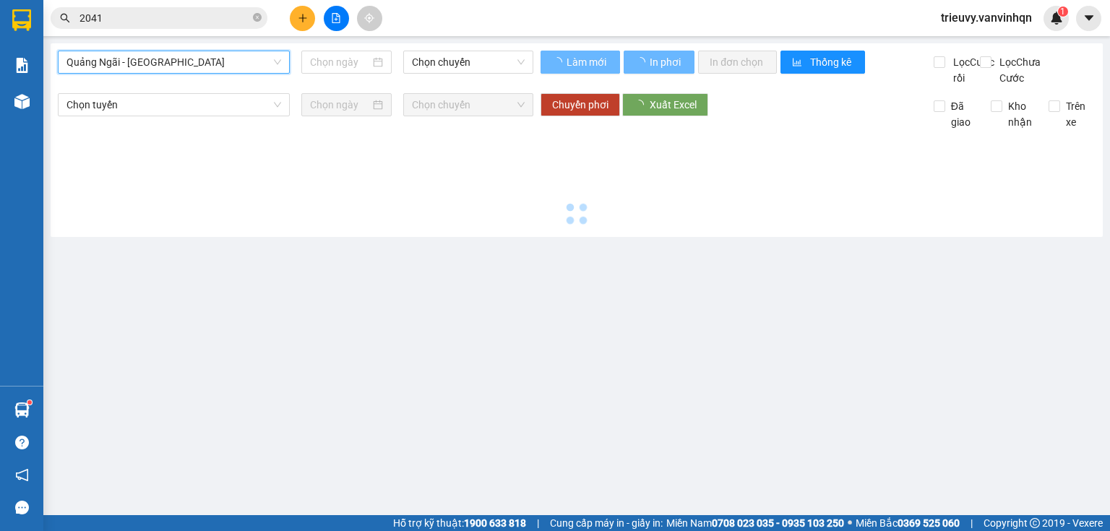
type input "[DATE]"
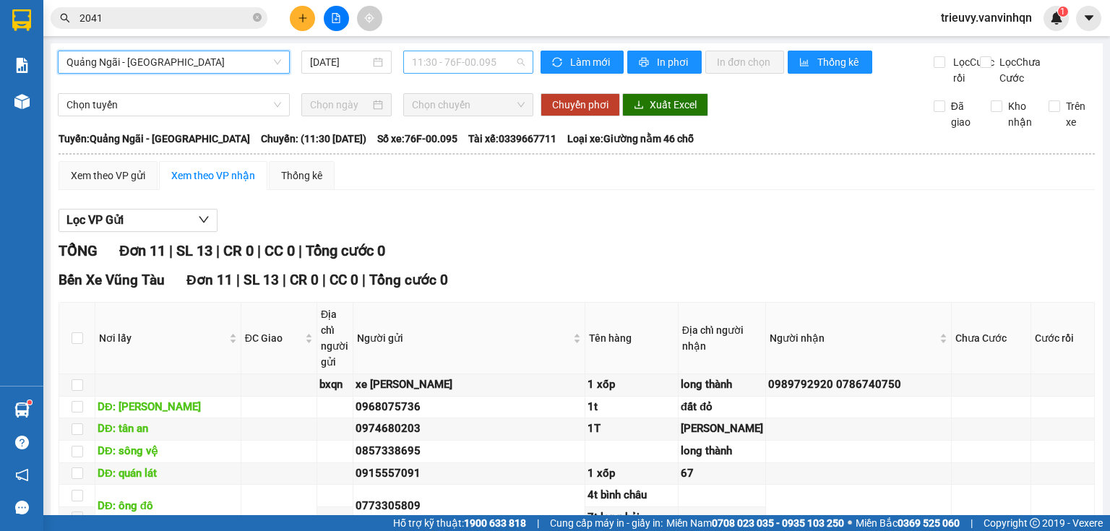
click at [496, 54] on span "11:30 - 76F-00.095" at bounding box center [468, 62] width 113 height 22
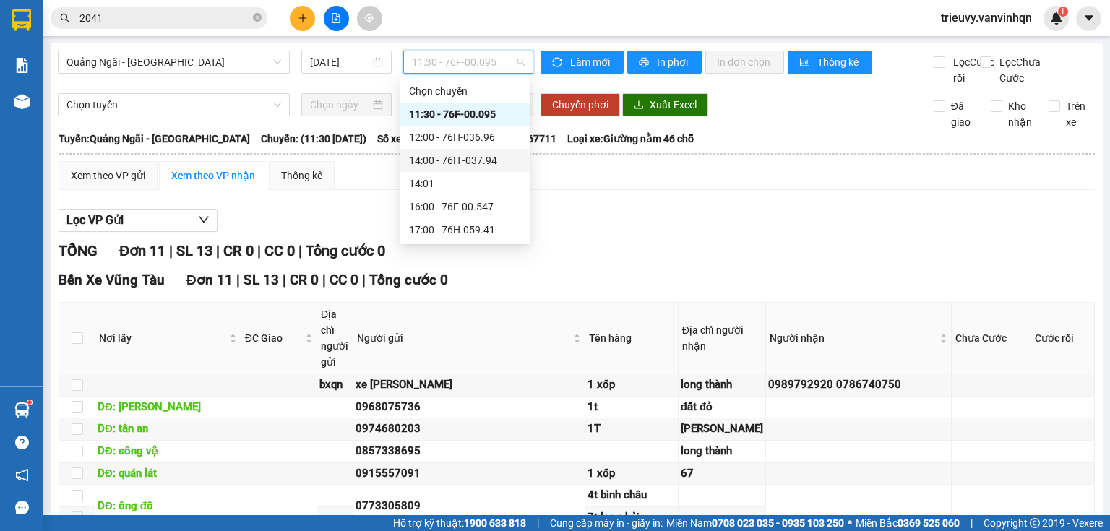
click at [506, 165] on div "14:00 - 76H -037.94" at bounding box center [465, 160] width 113 height 16
